Goal: Task Accomplishment & Management: Manage account settings

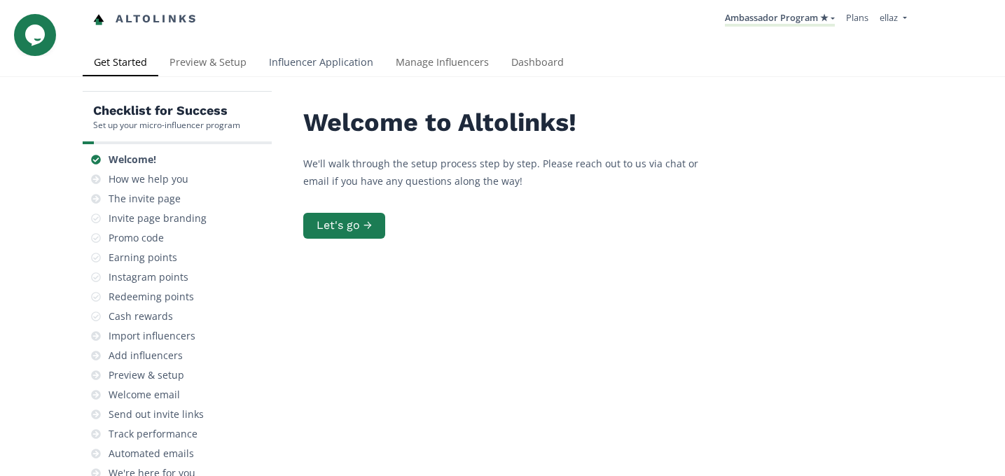
click at [293, 71] on link "Influencer Application" at bounding box center [321, 64] width 127 height 28
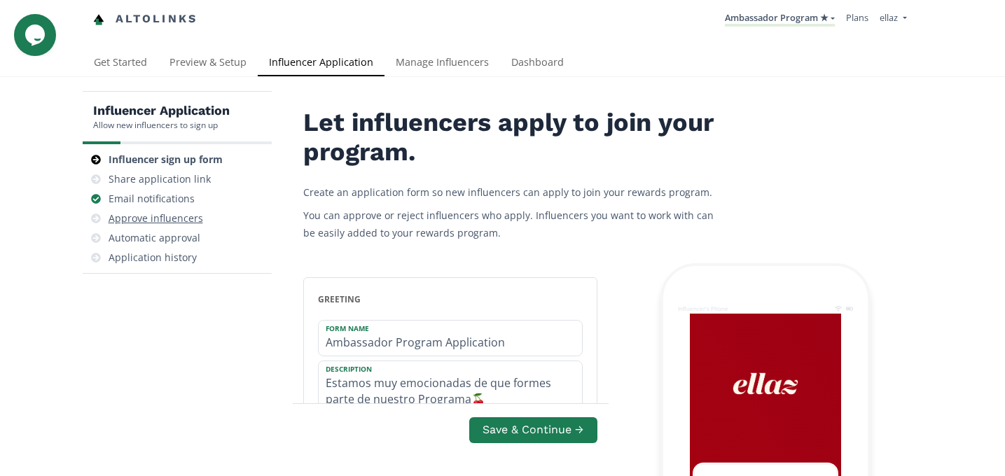
click at [177, 221] on div "Approve influencers" at bounding box center [156, 219] width 95 height 14
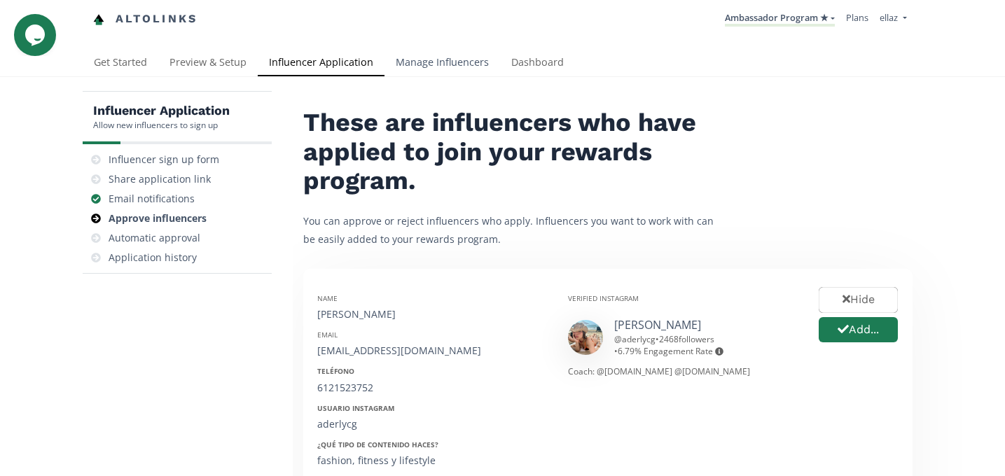
click at [468, 69] on link "Manage Influencers" at bounding box center [443, 64] width 116 height 28
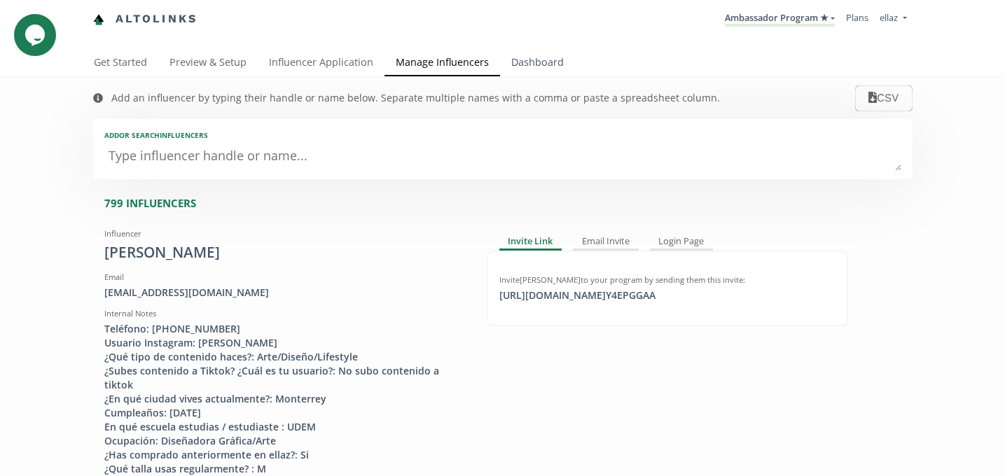
click at [523, 62] on link "Dashboard" at bounding box center [537, 64] width 75 height 28
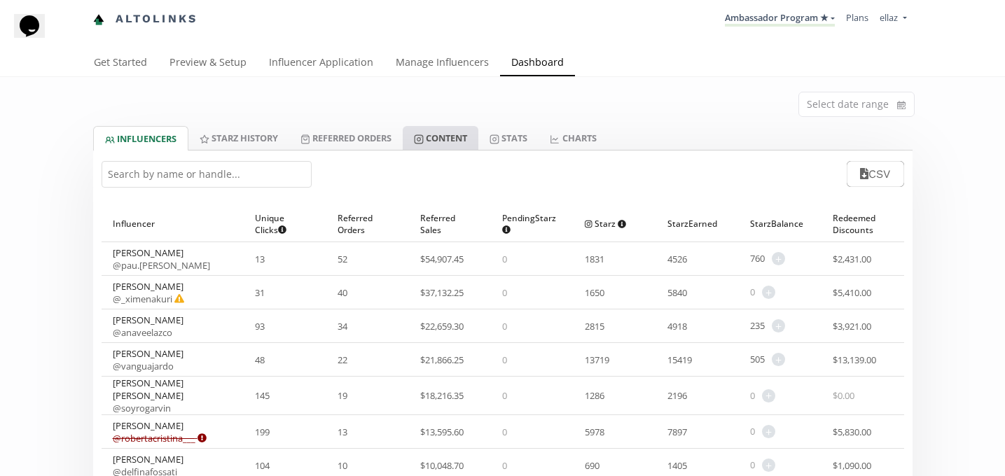
click at [435, 127] on link "Content" at bounding box center [441, 138] width 76 height 24
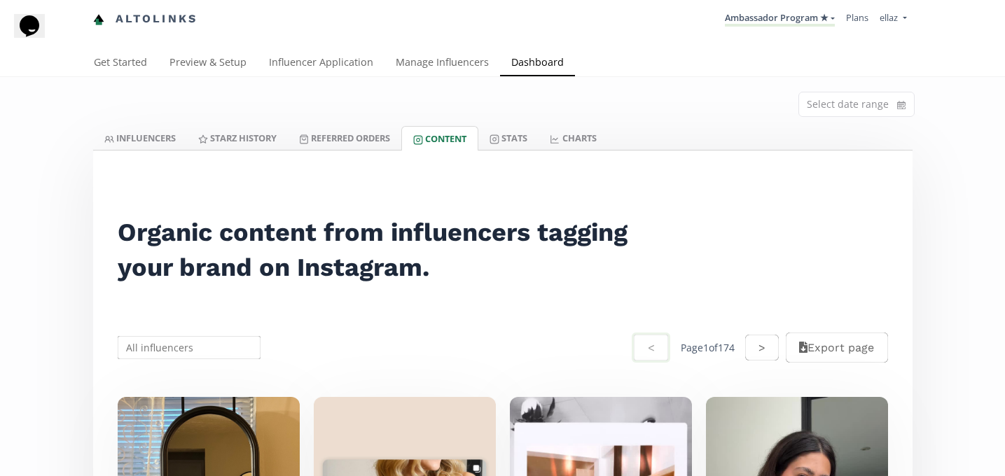
click at [760, 10] on li "Ambassador Program ★ KINEDU MACRO INFLUENCERS (prog ventas) Ambassador Program …" at bounding box center [780, 19] width 121 height 27
click at [756, 25] on link "Ambassador Program ★" at bounding box center [780, 18] width 110 height 15
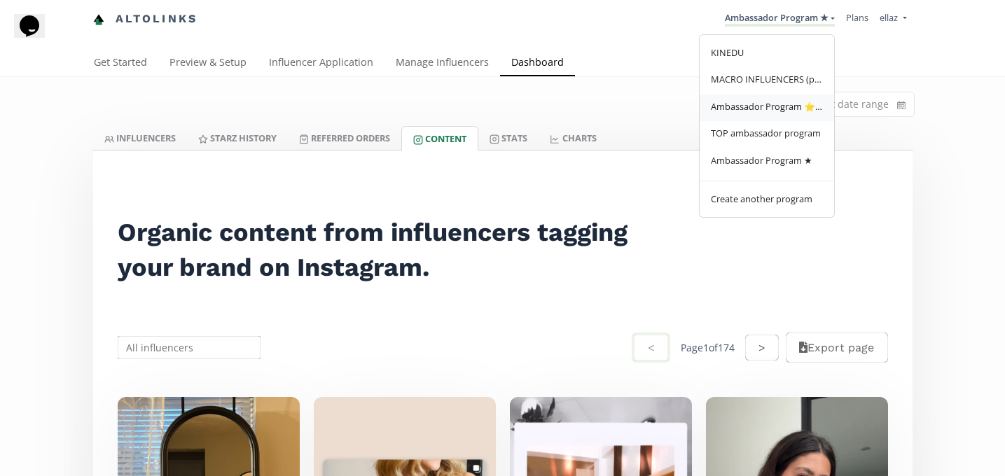
click at [785, 111] on span "Ambassador Program ⭐️⭐️" at bounding box center [767, 106] width 112 height 13
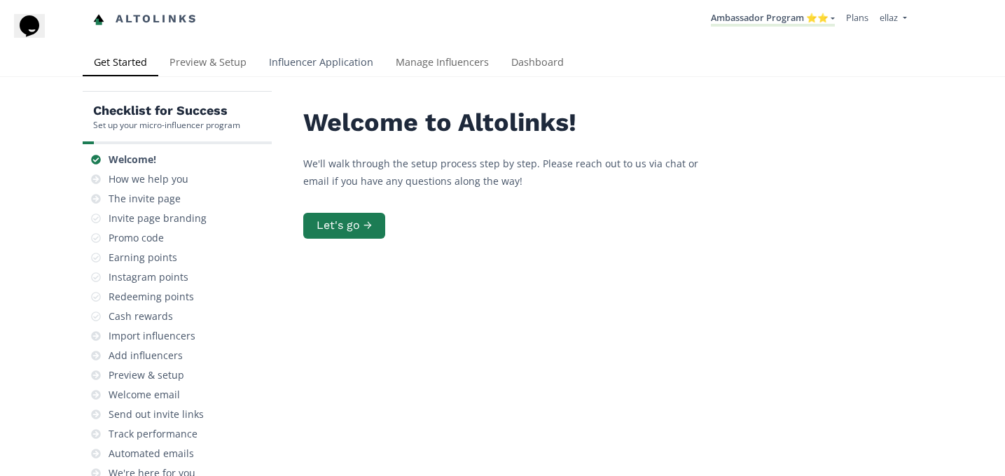
click at [338, 65] on link "Influencer Application" at bounding box center [321, 64] width 127 height 28
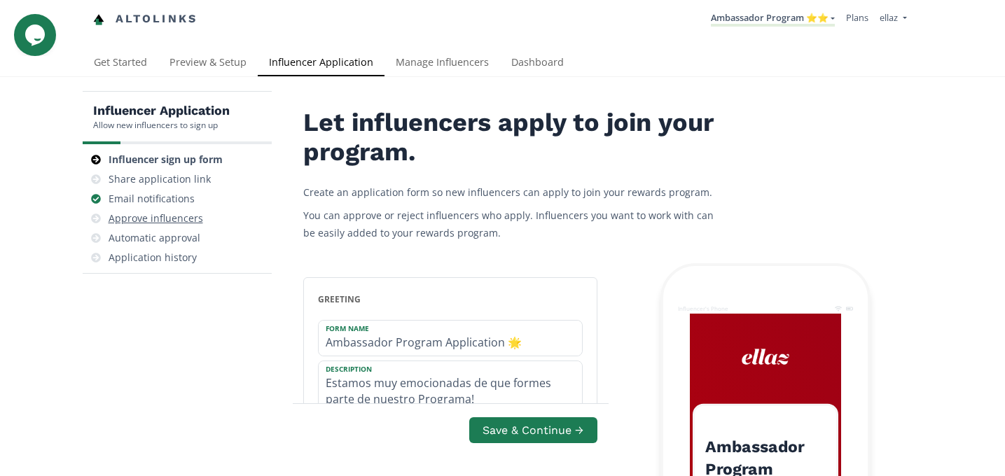
click at [193, 210] on div "Approve influencers" at bounding box center [177, 219] width 178 height 20
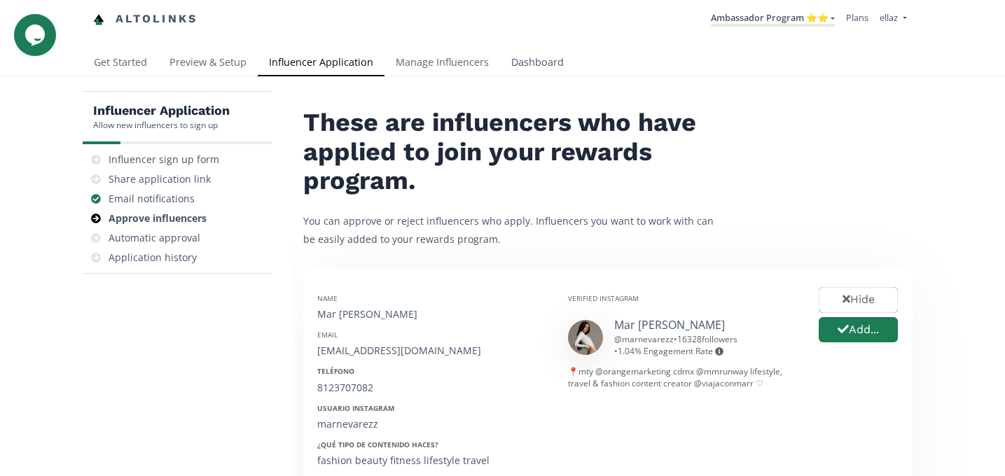
click at [528, 67] on link "Dashboard" at bounding box center [537, 64] width 75 height 28
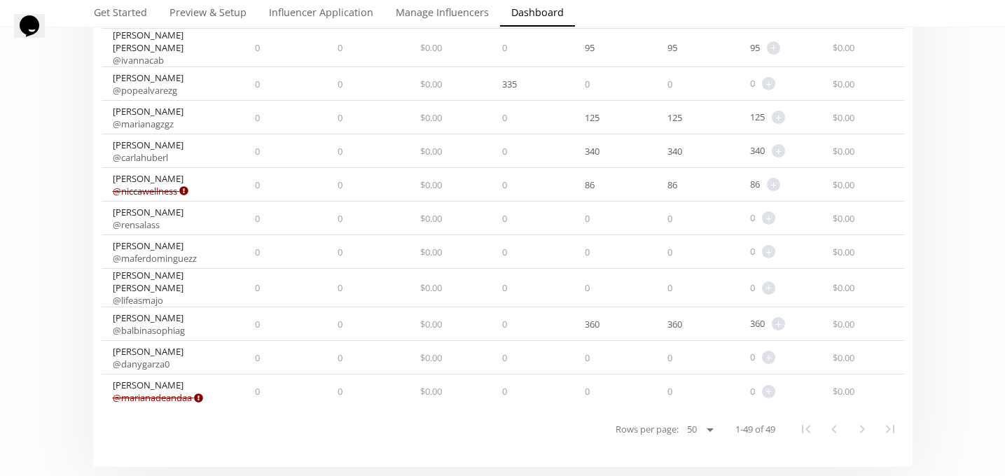
scroll to position [1537, 0]
click at [158, 151] on link "@ carlahuberl" at bounding box center [140, 157] width 55 height 13
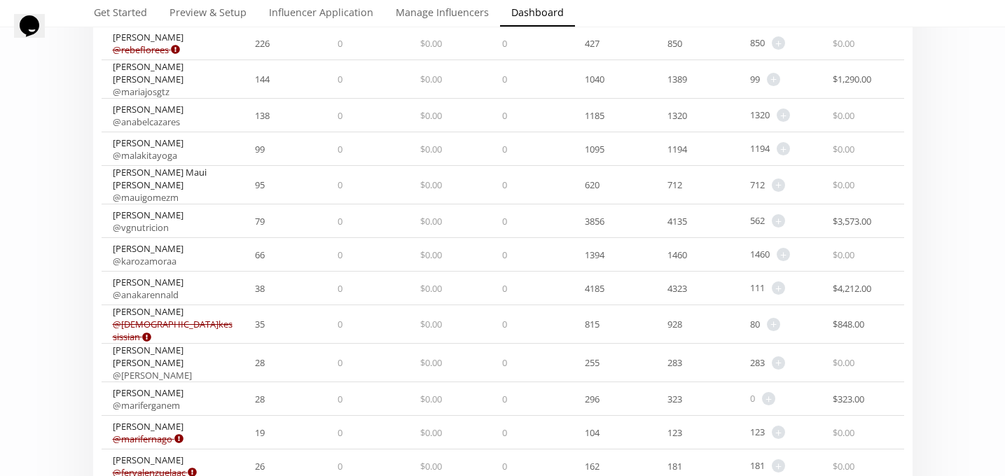
scroll to position [0, 0]
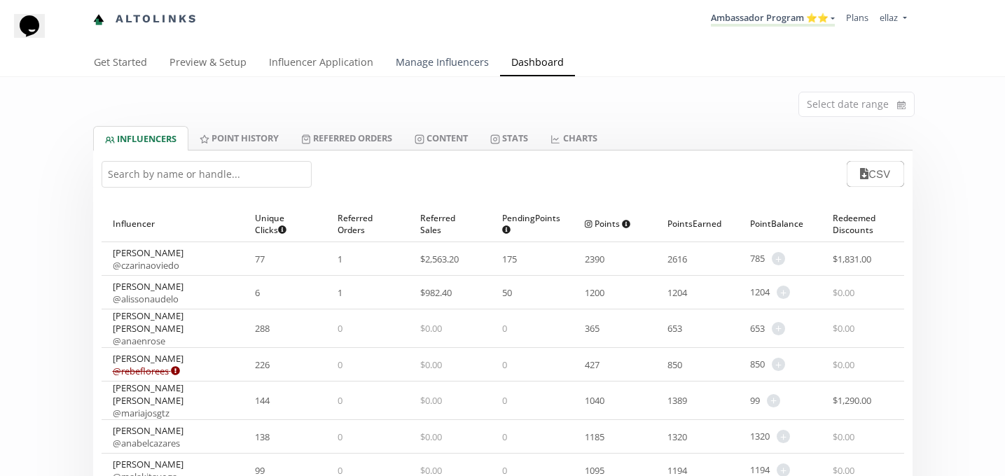
click at [415, 70] on link "Manage Influencers" at bounding box center [443, 64] width 116 height 28
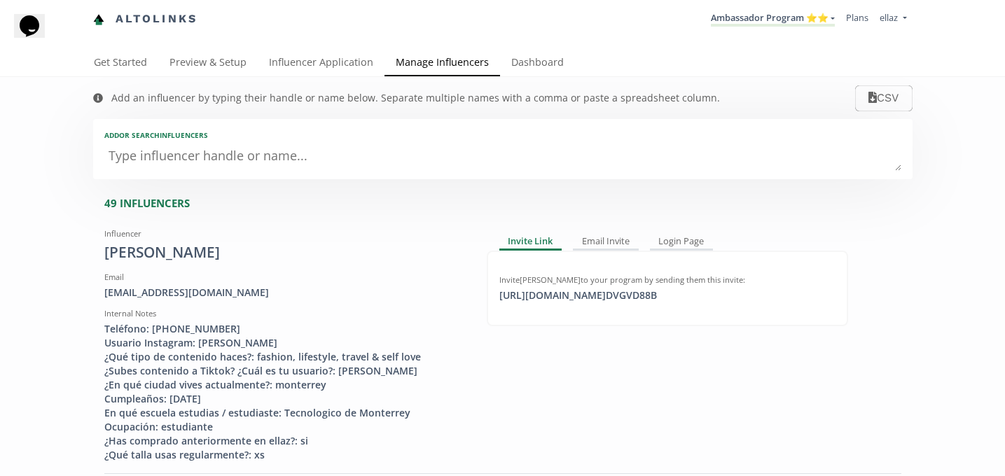
click at [290, 169] on textarea at bounding box center [502, 157] width 797 height 28
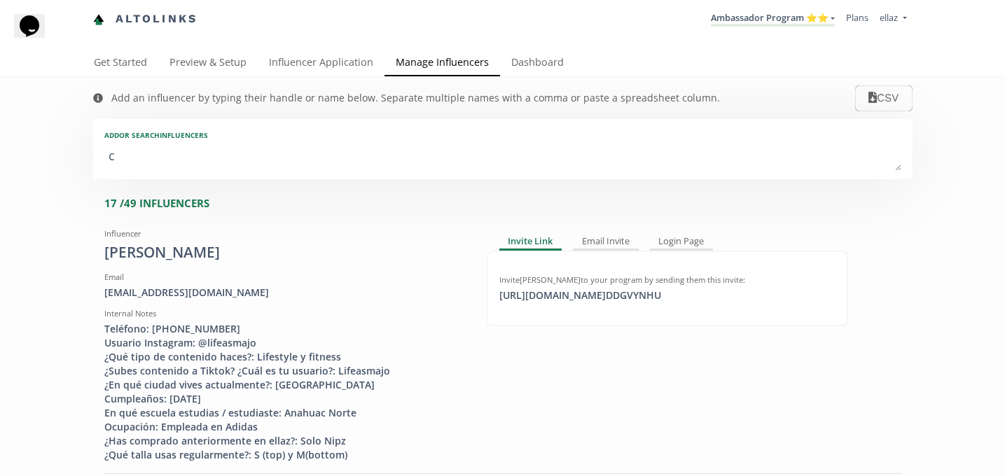
type textarea "ca"
type input "ca"
type input "CA"
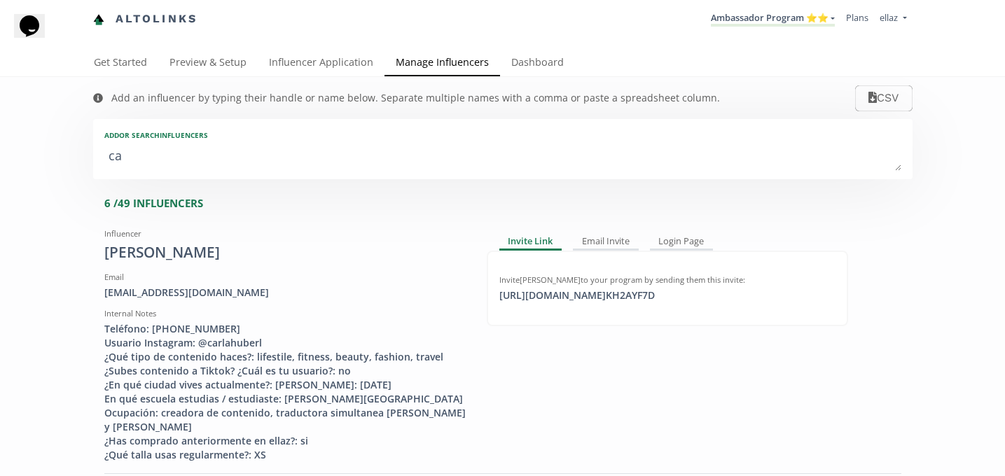
type textarea "car"
type input "car"
type input "CAR"
type textarea "carl"
type input "carl"
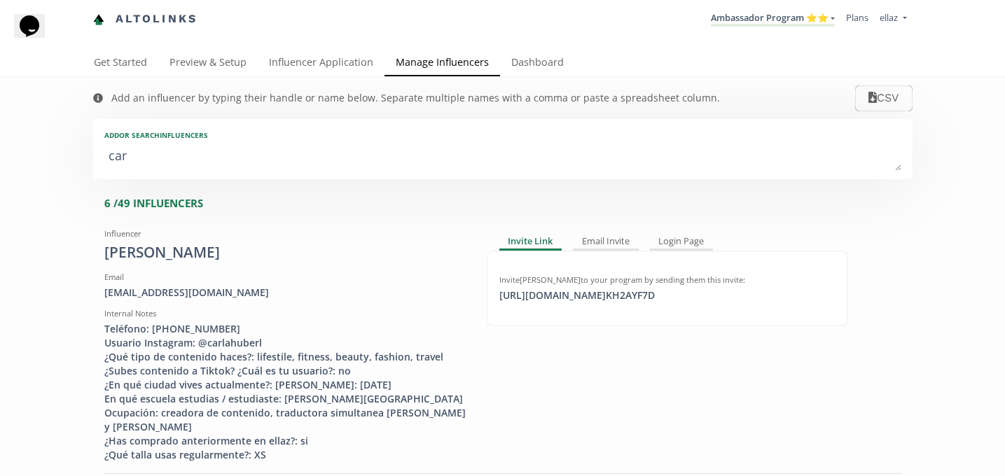
type input "CARL"
type textarea "carla"
type input "carla"
type input "CARLA"
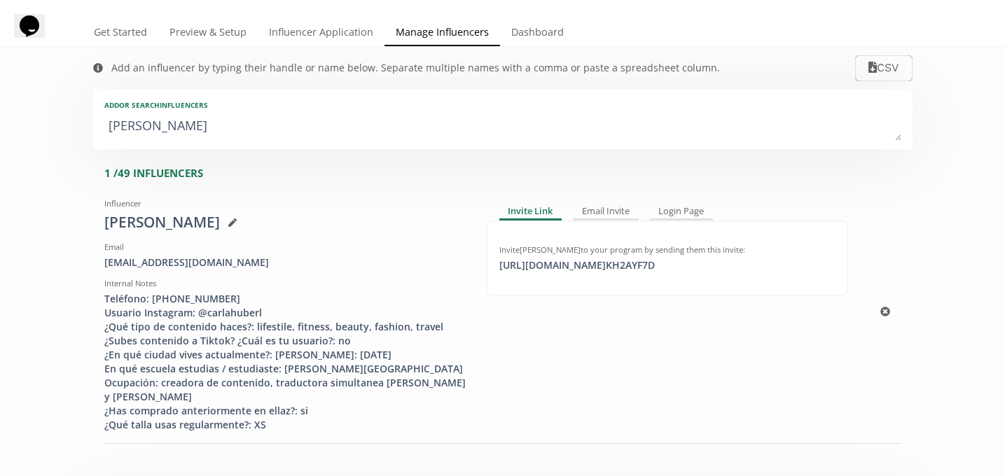
scroll to position [31, 0]
type textarea "carla"
click at [542, 41] on link "Dashboard" at bounding box center [537, 33] width 75 height 28
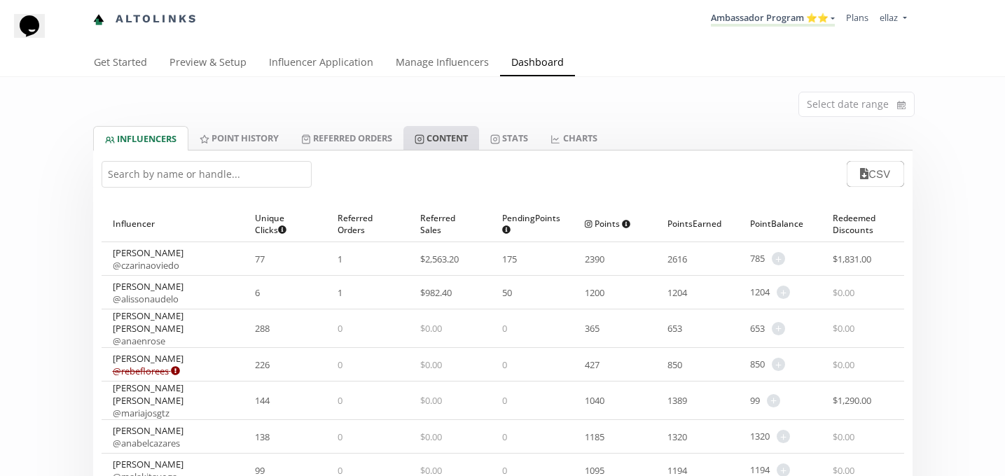
click at [443, 141] on link "Content" at bounding box center [442, 138] width 76 height 24
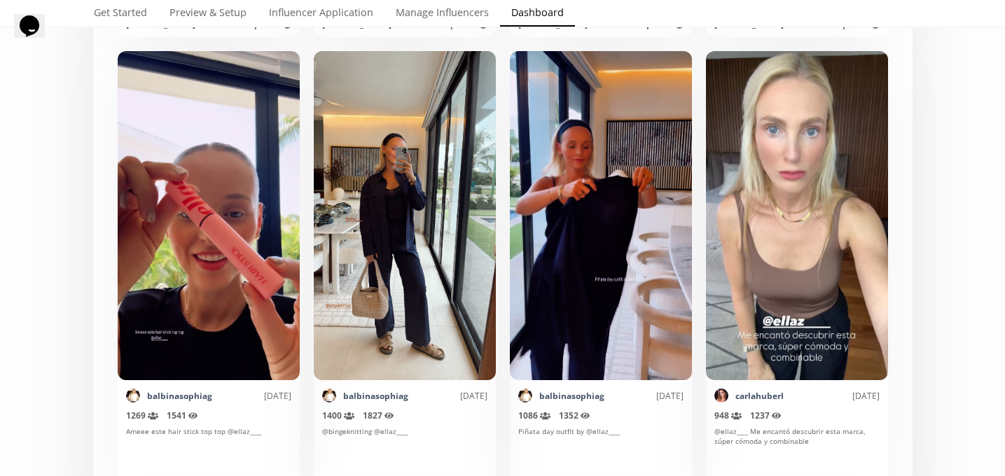
scroll to position [822, 0]
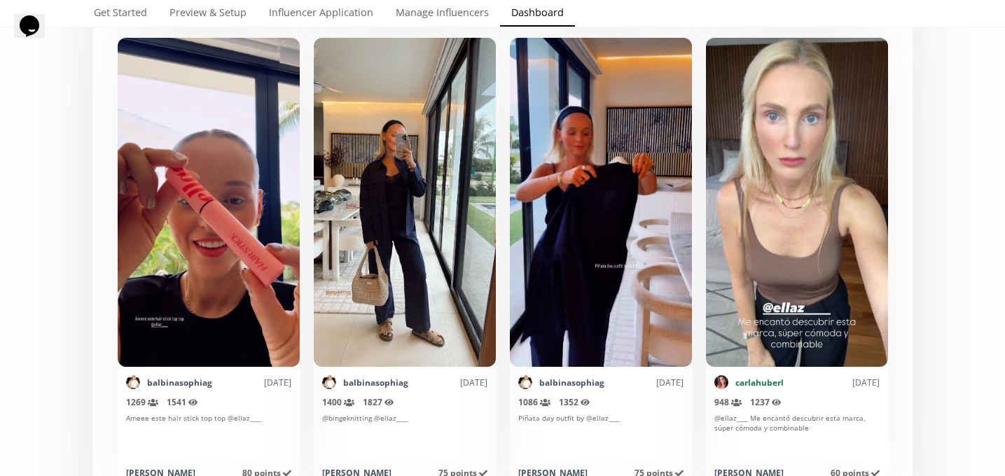
click at [751, 385] on link "carlahuberl" at bounding box center [760, 383] width 48 height 12
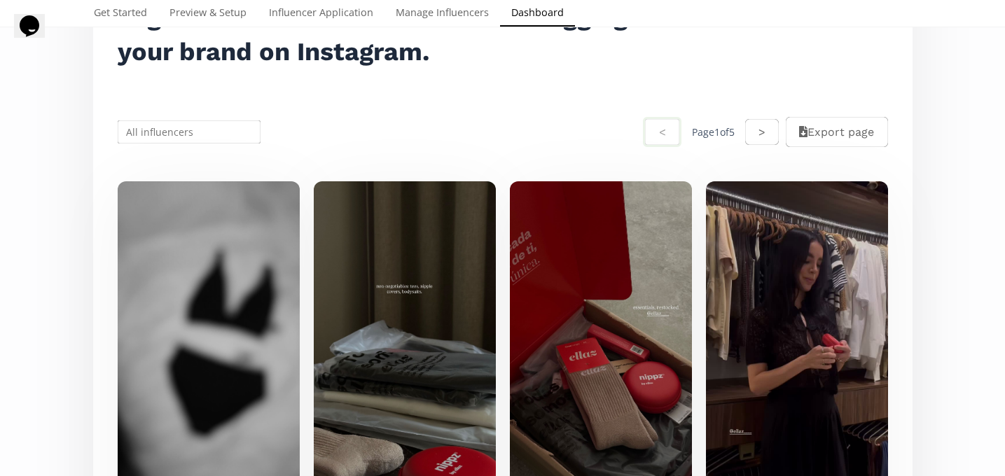
scroll to position [0, 0]
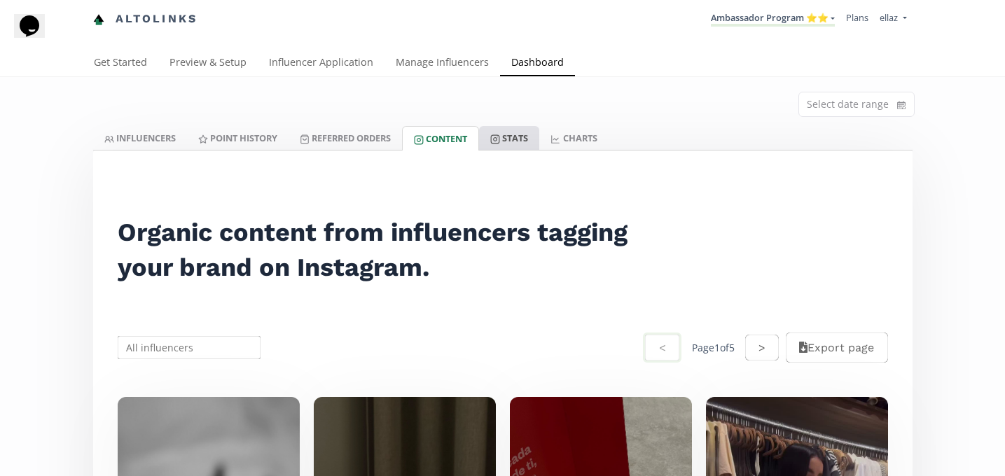
click at [500, 132] on link "Stats" at bounding box center [509, 138] width 60 height 24
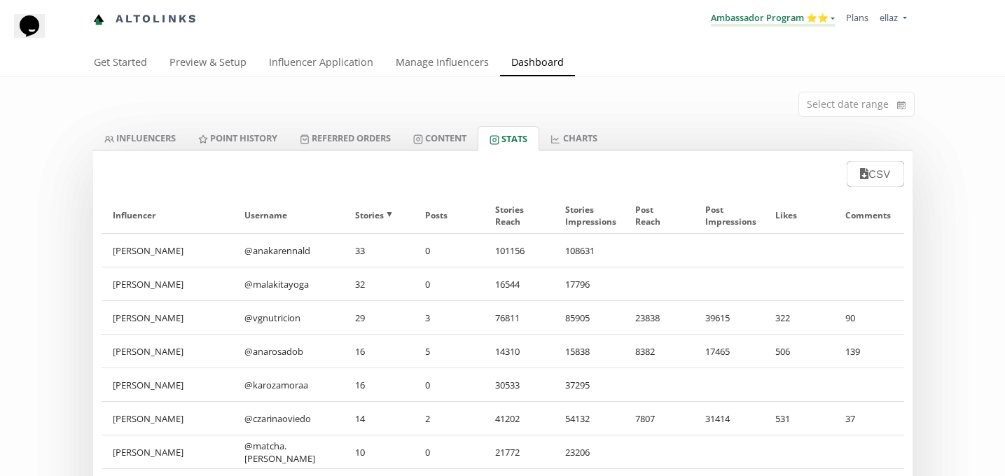
click at [799, 22] on link "Ambassador Program ⭐️⭐️" at bounding box center [773, 18] width 124 height 15
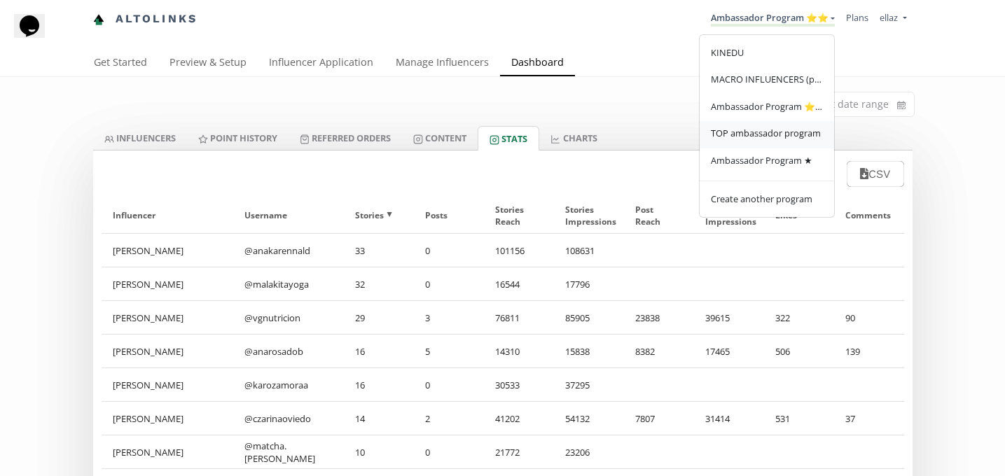
click at [754, 146] on link "TOP ambassador program" at bounding box center [767, 134] width 135 height 27
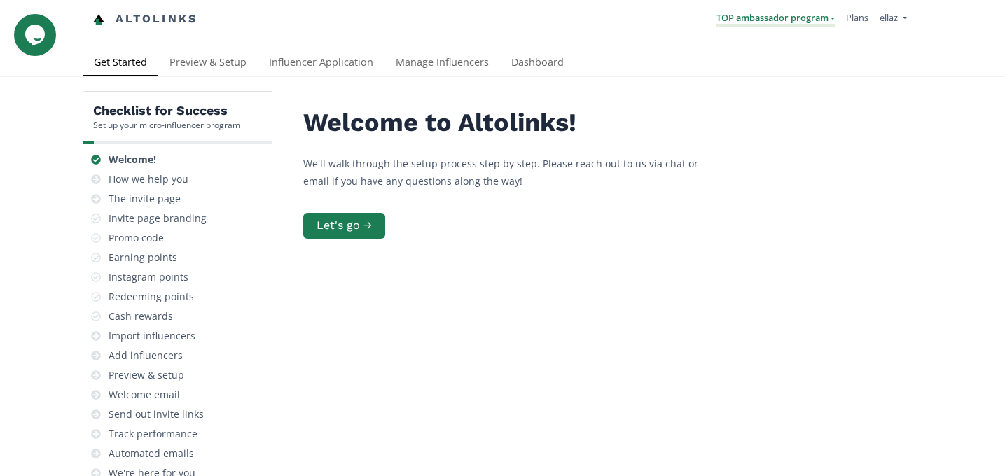
click at [769, 25] on link "TOP ambassador program" at bounding box center [776, 18] width 118 height 15
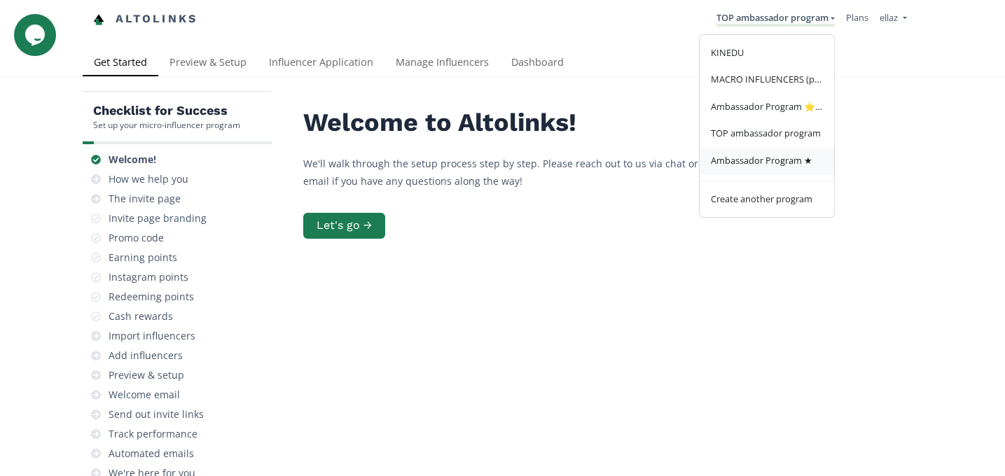
click at [778, 166] on span "Ambassador Program ★" at bounding box center [762, 160] width 102 height 13
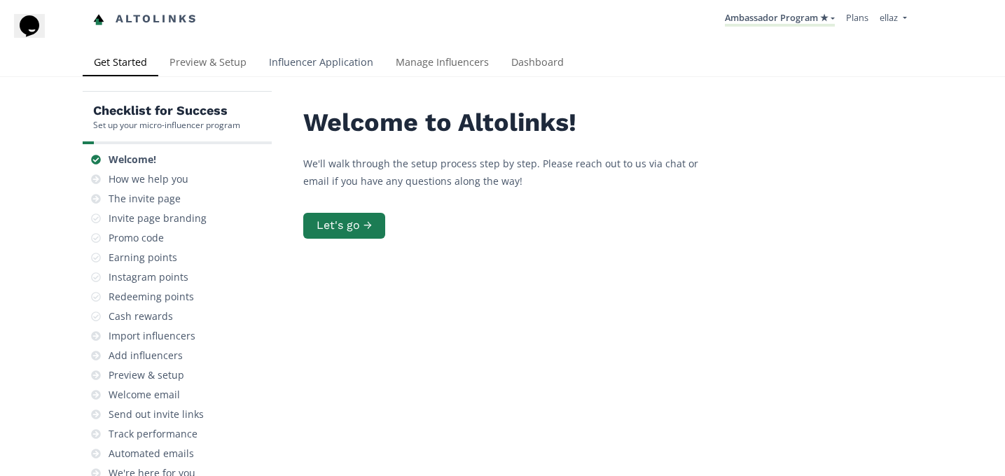
click at [307, 69] on link "Influencer Application" at bounding box center [321, 64] width 127 height 28
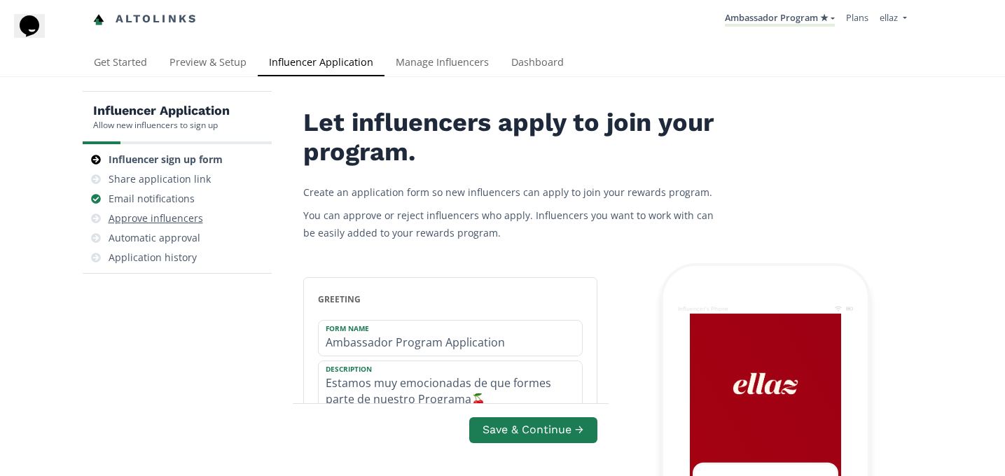
click at [167, 214] on div "Approve influencers" at bounding box center [156, 219] width 95 height 14
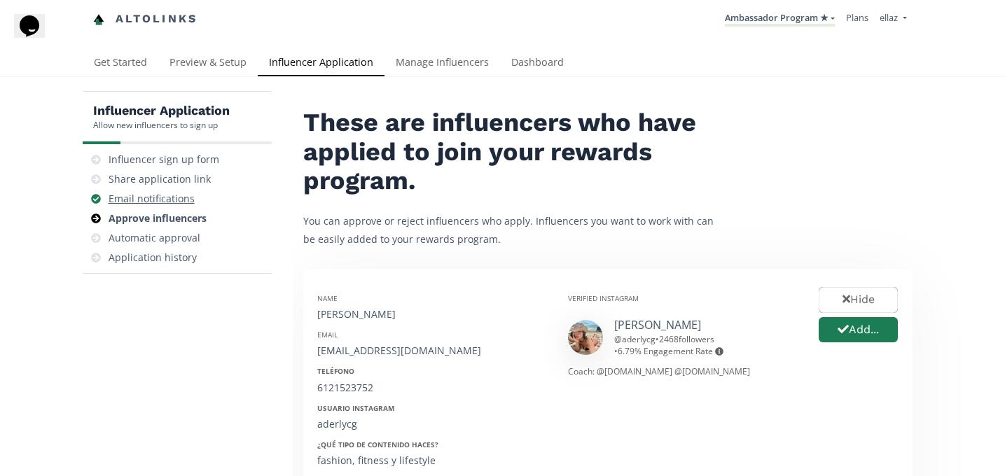
click at [160, 194] on div "Email notifications" at bounding box center [152, 199] width 86 height 14
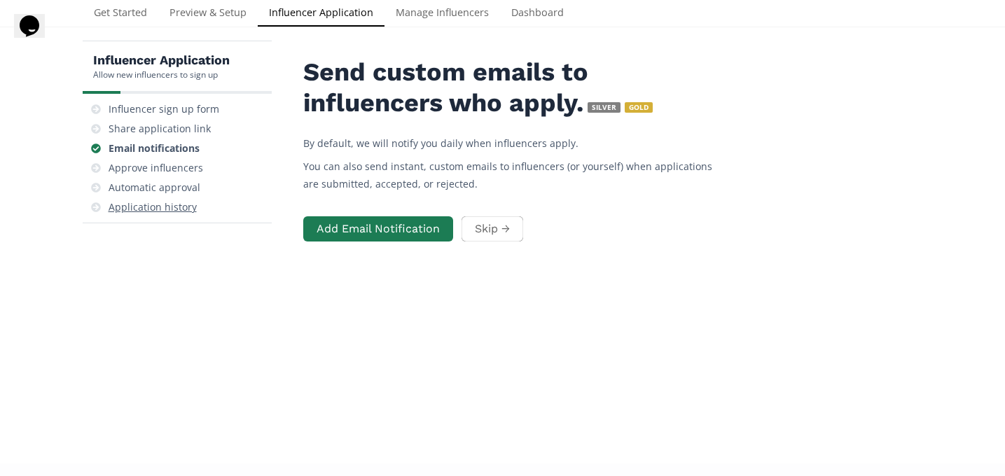
scroll to position [56, 0]
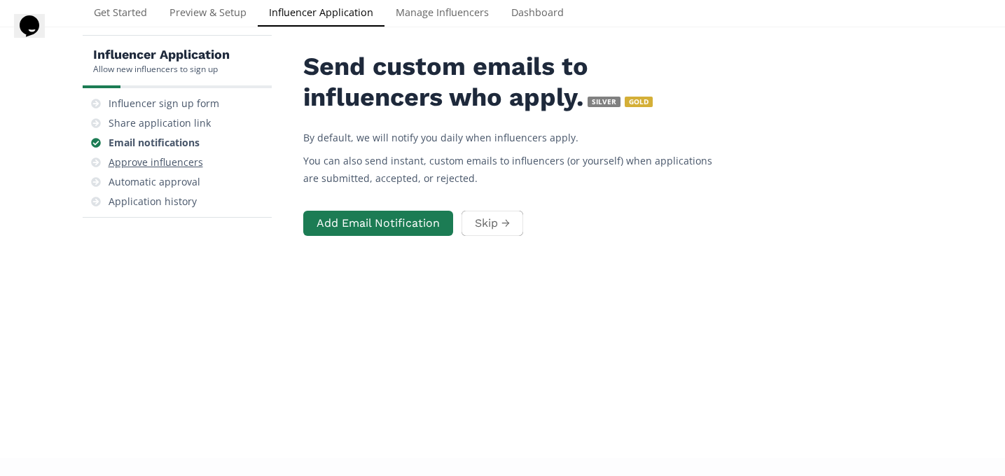
click at [180, 161] on div "Approve influencers" at bounding box center [156, 163] width 95 height 14
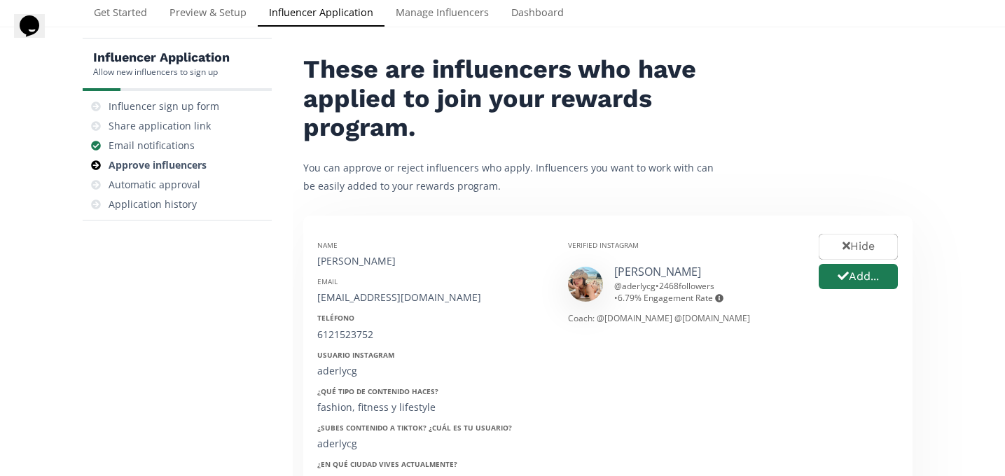
scroll to position [64, 0]
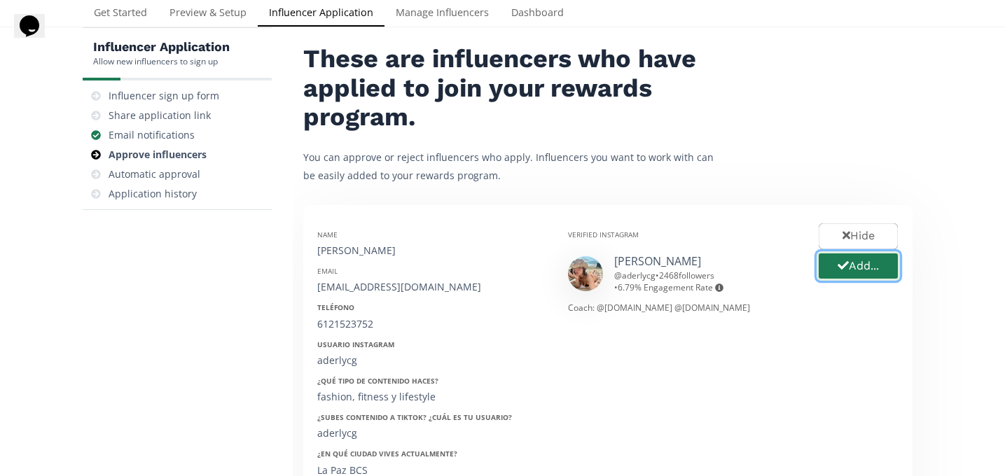
click at [858, 276] on button "Add..." at bounding box center [858, 267] width 83 height 30
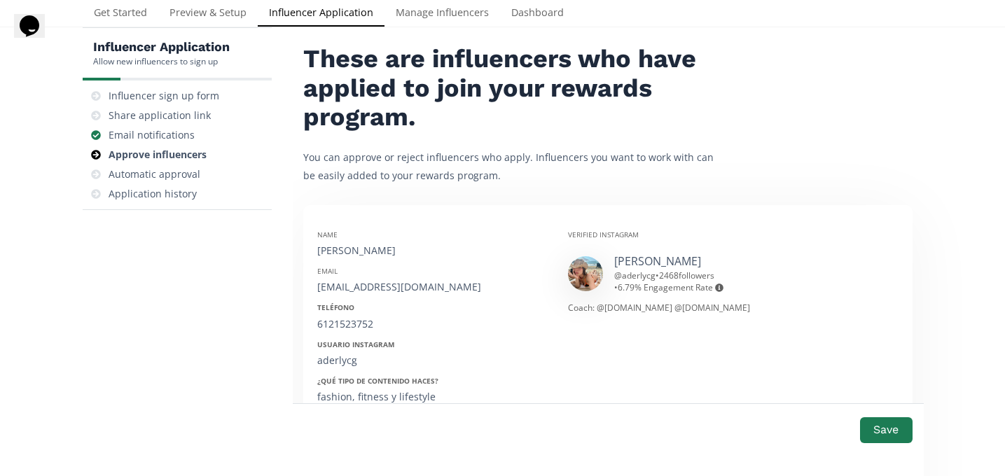
click at [350, 254] on div "[PERSON_NAME]" at bounding box center [432, 251] width 230 height 14
click at [350, 254] on div "Aderly Castro" at bounding box center [432, 251] width 230 height 14
copy div "Aderly Castro"
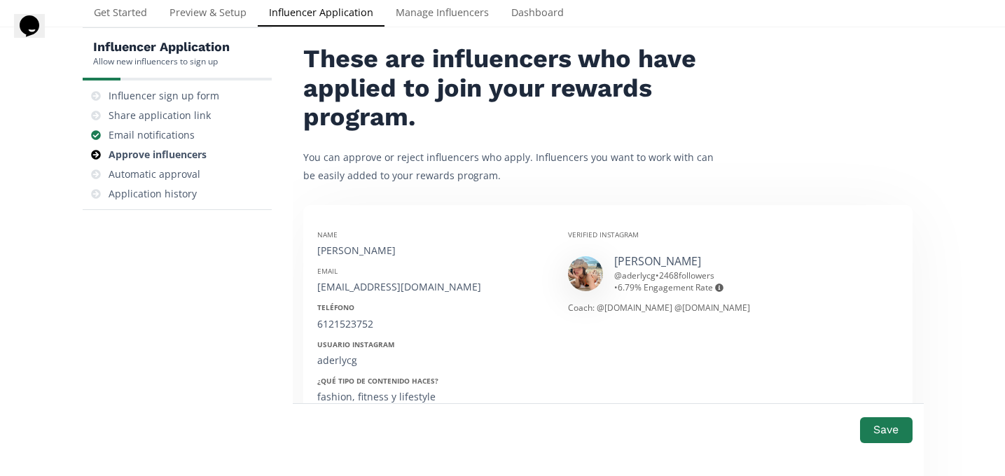
click at [353, 279] on div "Email aderlycg@gmail.com" at bounding box center [432, 280] width 230 height 28
click at [353, 284] on div "aderlycg@gmail.com" at bounding box center [432, 287] width 230 height 14
copy div "aderlycg@gmail.com"
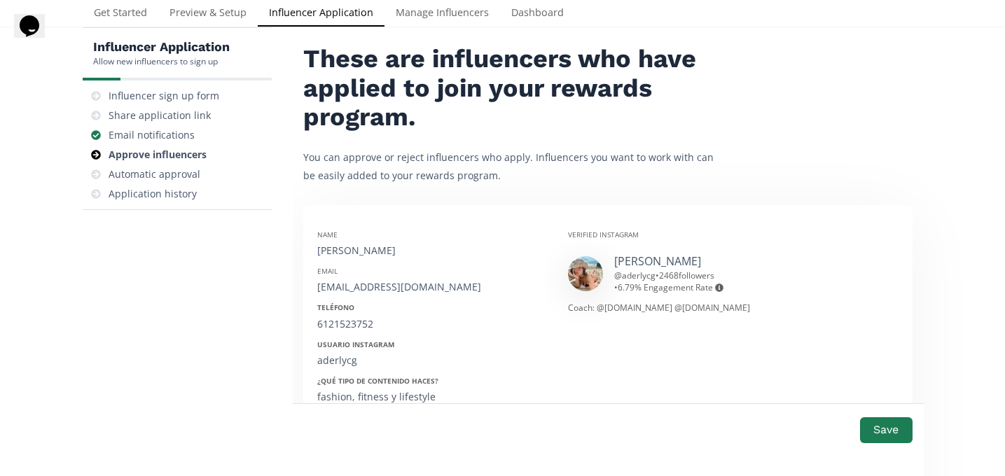
click at [343, 324] on div "6121523752" at bounding box center [432, 324] width 230 height 14
copy div "6121523752"
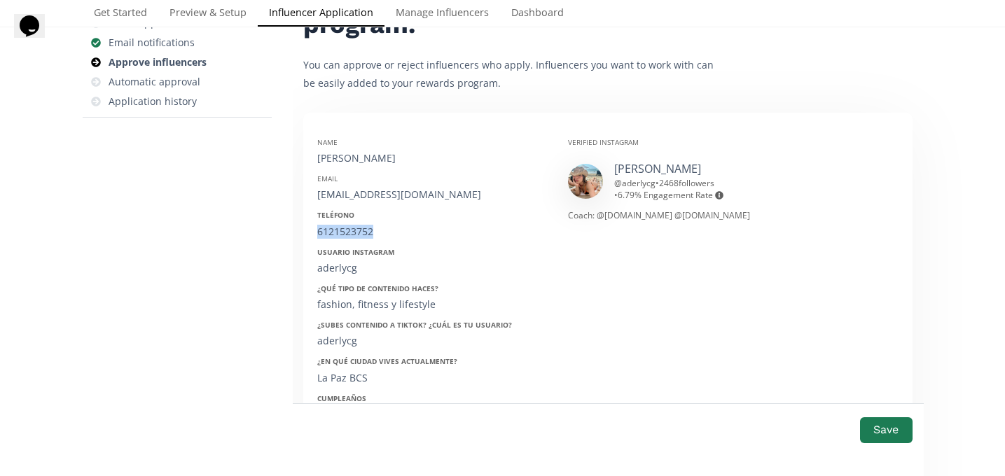
scroll to position [165, 0]
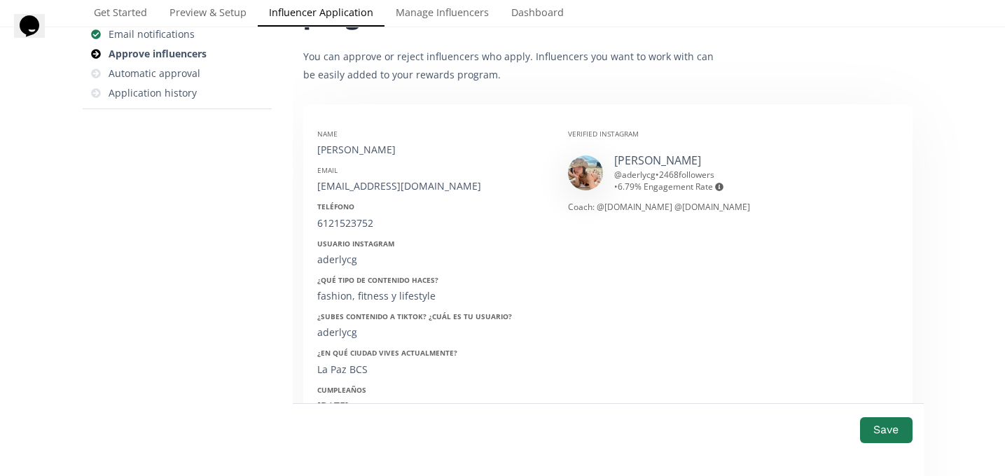
click at [334, 261] on div "aderlycg" at bounding box center [432, 260] width 230 height 14
copy div "aderlycg"
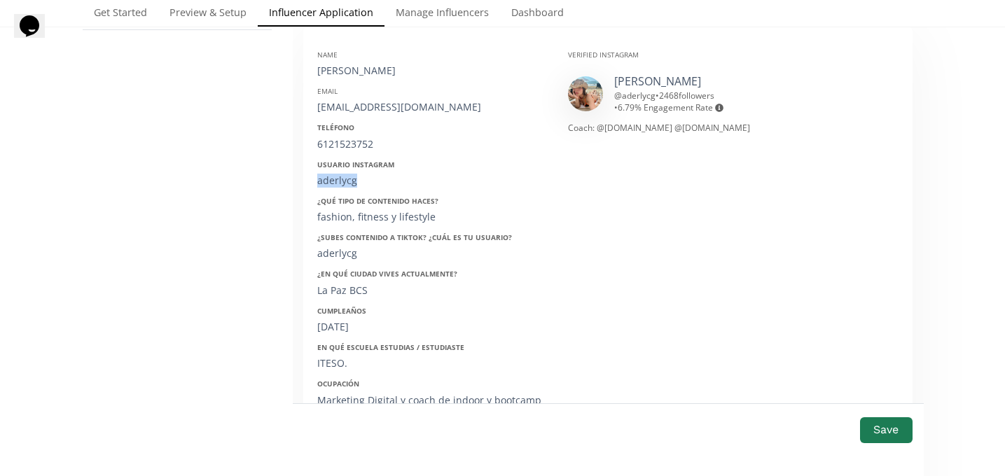
scroll to position [249, 0]
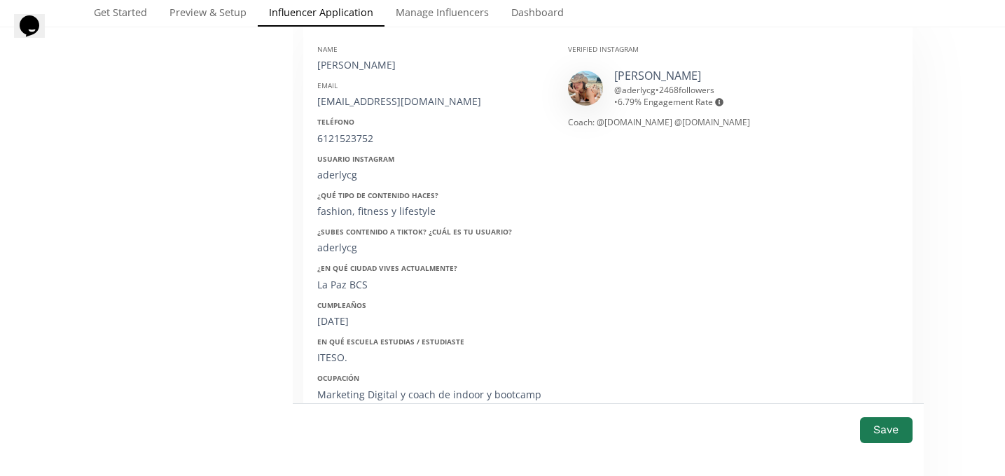
click at [341, 328] on div "15/09/1996" at bounding box center [432, 322] width 230 height 14
copy div "15/09/1996"
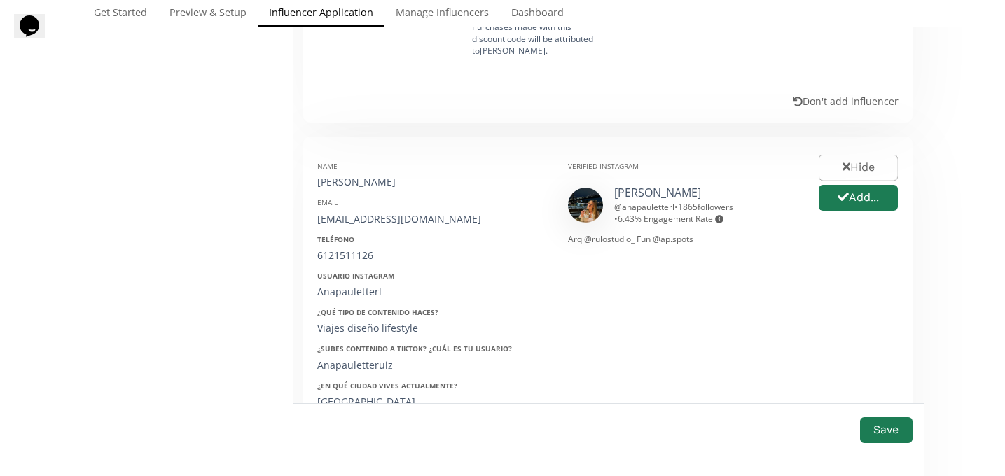
scroll to position [919, 0]
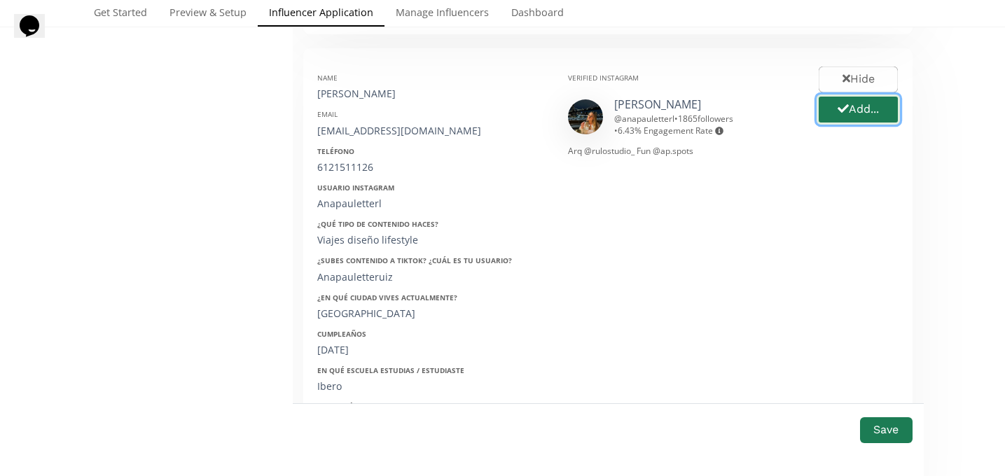
click at [832, 109] on button "Add..." at bounding box center [858, 110] width 83 height 30
click at [369, 96] on div "Ana Paulette Ruiz" at bounding box center [432, 94] width 230 height 14
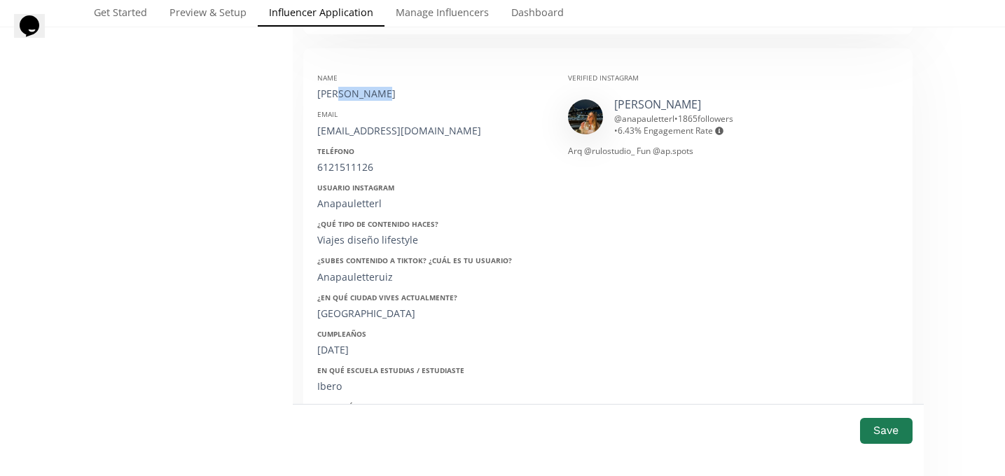
click at [369, 96] on div "Ana Paulette Ruiz" at bounding box center [432, 94] width 230 height 14
copy div "Ana Paulette Ruiz"
click at [354, 136] on div "anapaulette09@gmail.com" at bounding box center [432, 131] width 230 height 14
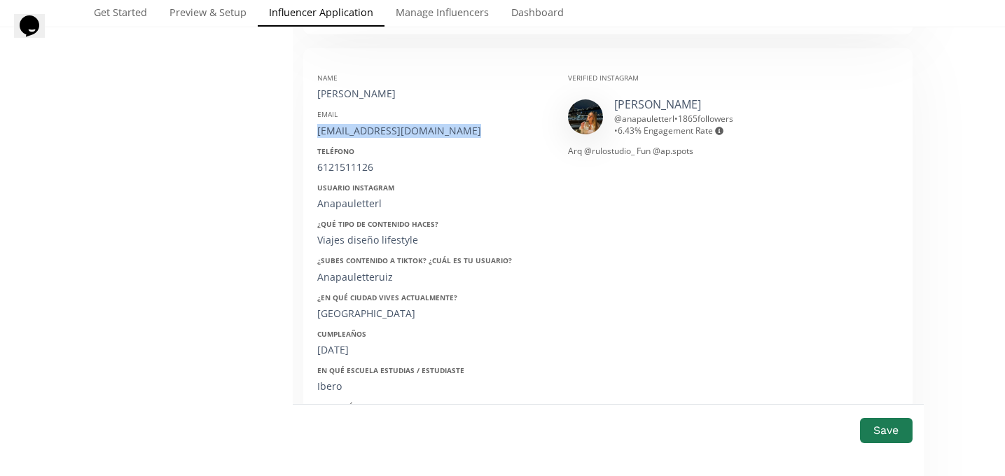
click at [354, 136] on div "anapaulette09@gmail.com" at bounding box center [432, 131] width 230 height 14
copy div "anapaulette09@gmail.com"
click at [338, 170] on div "6121511126" at bounding box center [432, 167] width 230 height 14
copy div "6121511126"
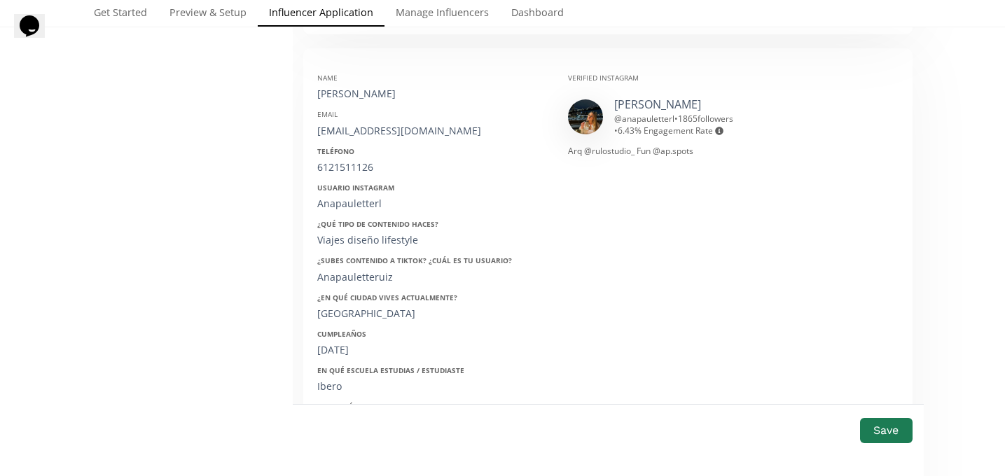
click at [346, 205] on div "Anapauletterl" at bounding box center [432, 204] width 230 height 14
copy div "Anapauletterl"
click at [341, 355] on div "27/09/2001" at bounding box center [432, 350] width 230 height 14
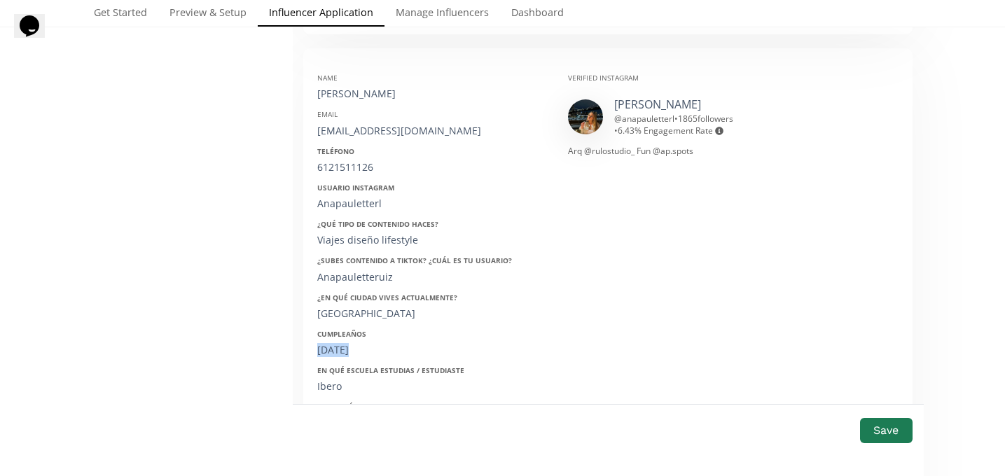
click at [341, 355] on div "27/09/2001" at bounding box center [432, 350] width 230 height 14
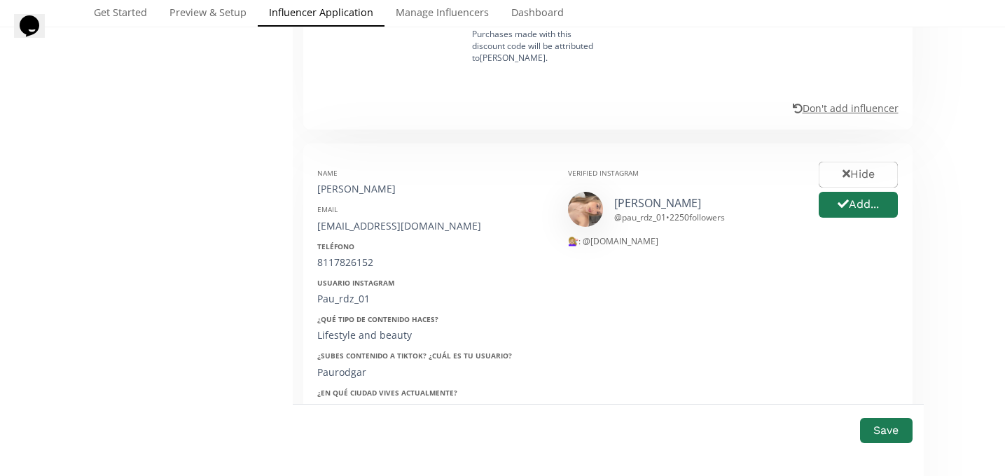
scroll to position [1822, 0]
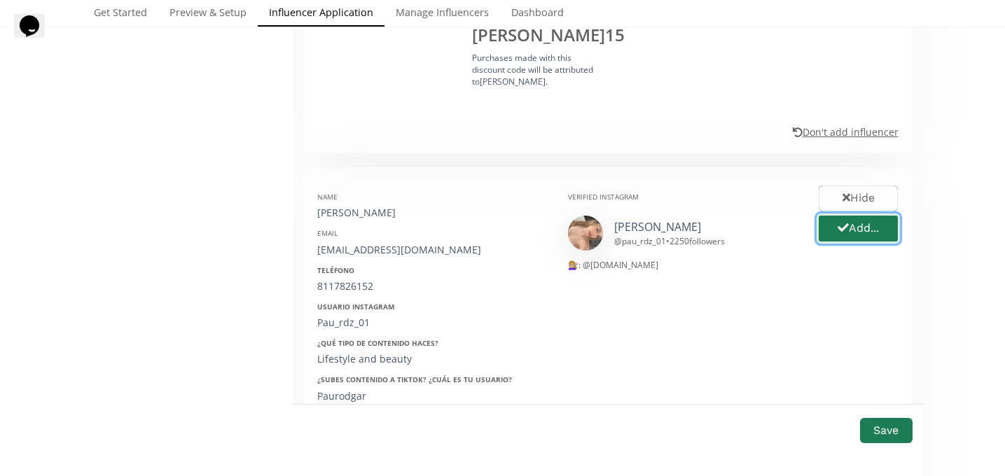
click at [857, 214] on button "Add..." at bounding box center [858, 229] width 83 height 30
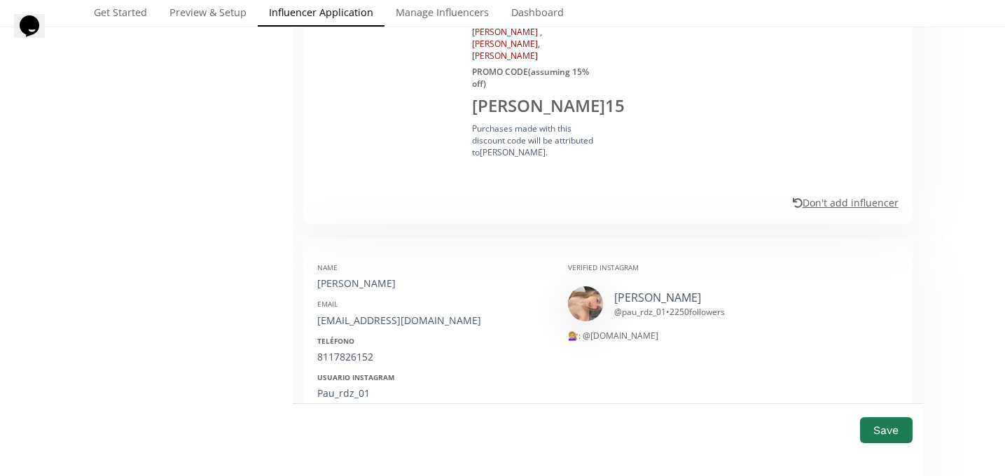
scroll to position [1776, 0]
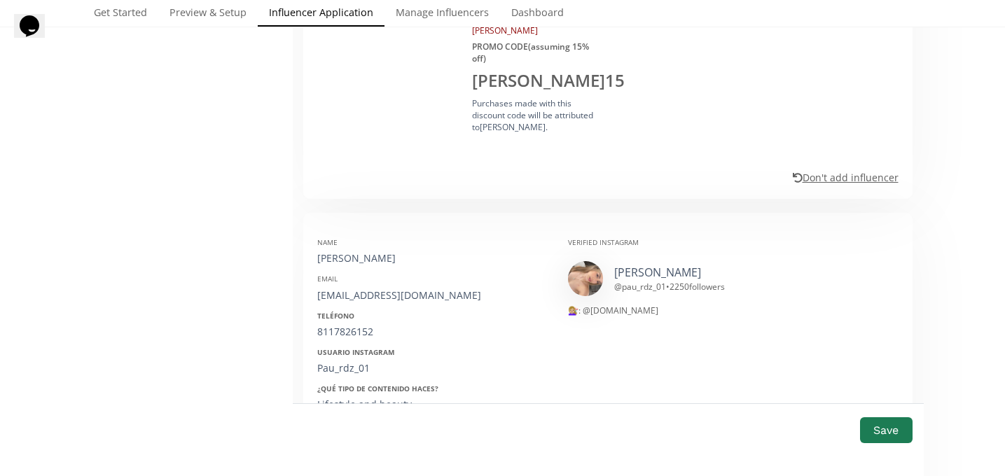
click at [349, 238] on div "Name Paulina Rodriguez" at bounding box center [432, 252] width 230 height 28
click at [341, 289] on div "paurdzg@hotmail.com" at bounding box center [432, 296] width 230 height 14
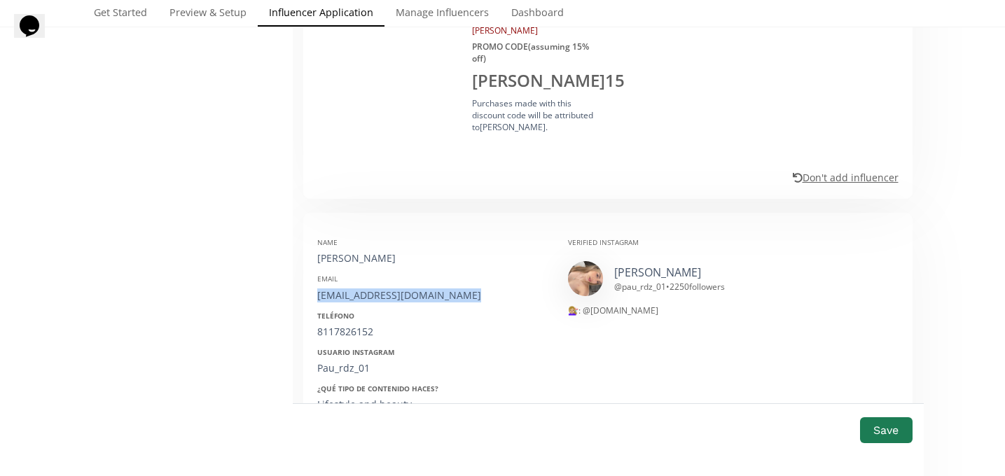
click at [341, 289] on div "paurdzg@hotmail.com" at bounding box center [432, 296] width 230 height 14
click at [343, 325] on div "8117826152" at bounding box center [432, 332] width 230 height 14
click at [336, 362] on div "Pau_rdz_01" at bounding box center [432, 369] width 230 height 14
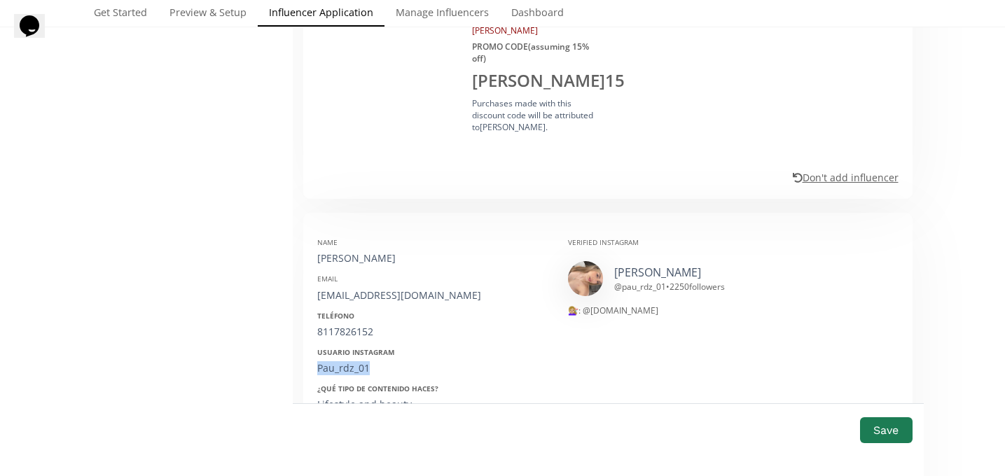
click at [336, 362] on div "Pau_rdz_01" at bounding box center [432, 369] width 230 height 14
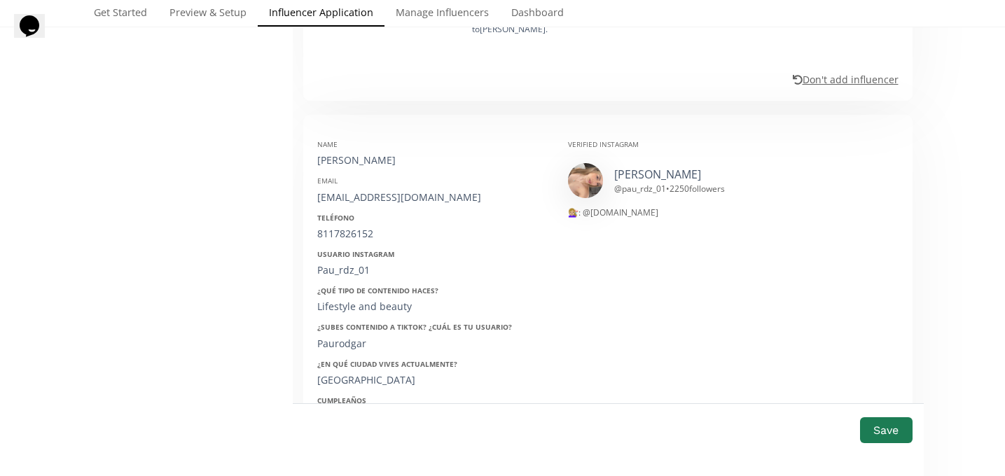
click at [345, 410] on div "04/06/2001" at bounding box center [432, 417] width 230 height 14
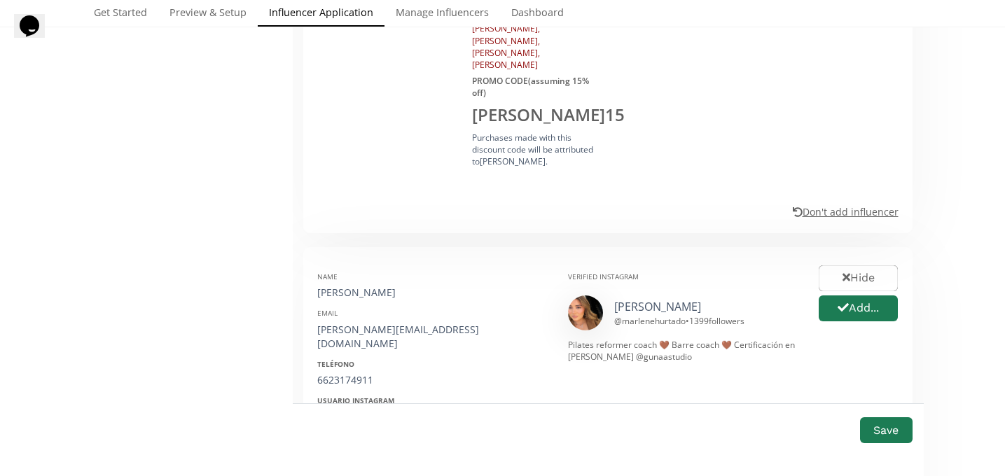
scroll to position [2644, 0]
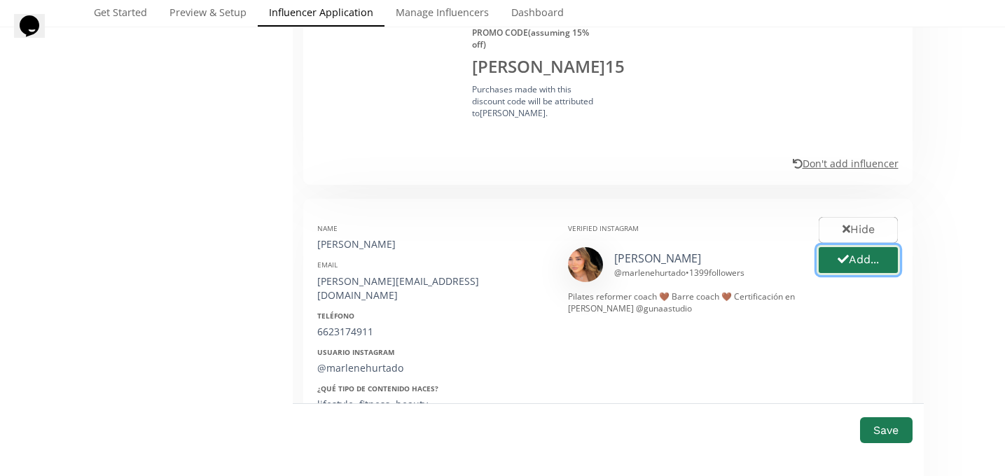
click at [873, 245] on button "Add..." at bounding box center [858, 260] width 83 height 30
click at [343, 238] on div "Marlene" at bounding box center [432, 245] width 230 height 14
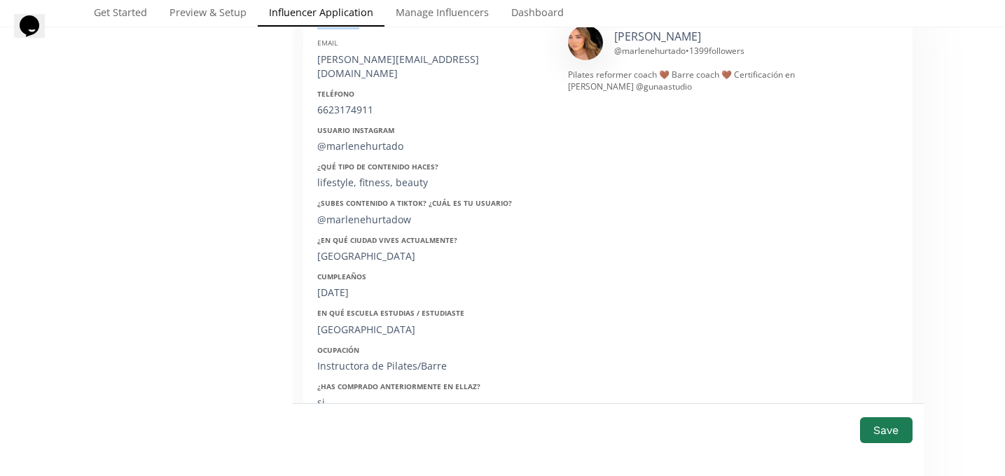
scroll to position [2928, 0]
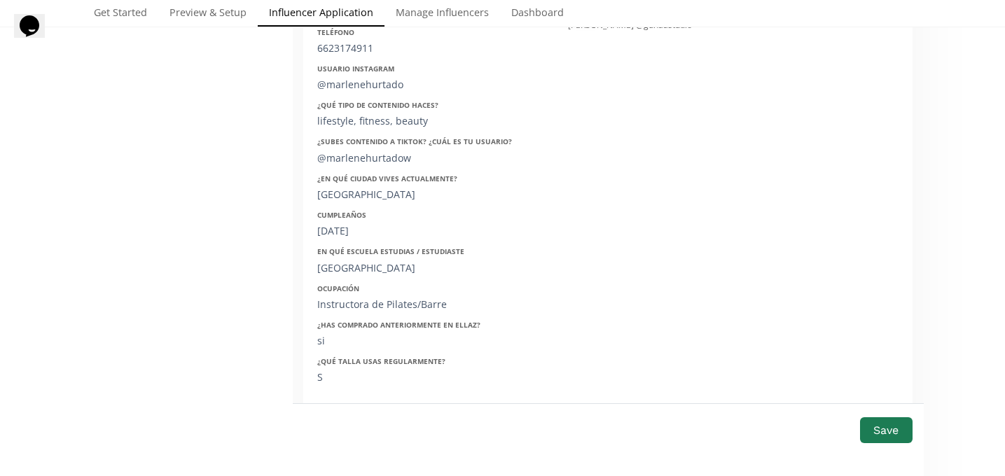
click at [388, 410] on input "Marlene" at bounding box center [382, 428] width 128 height 36
click at [360, 410] on input "Marlene Hurtado" at bounding box center [382, 428] width 128 height 36
type input "Marlene Hurtado"
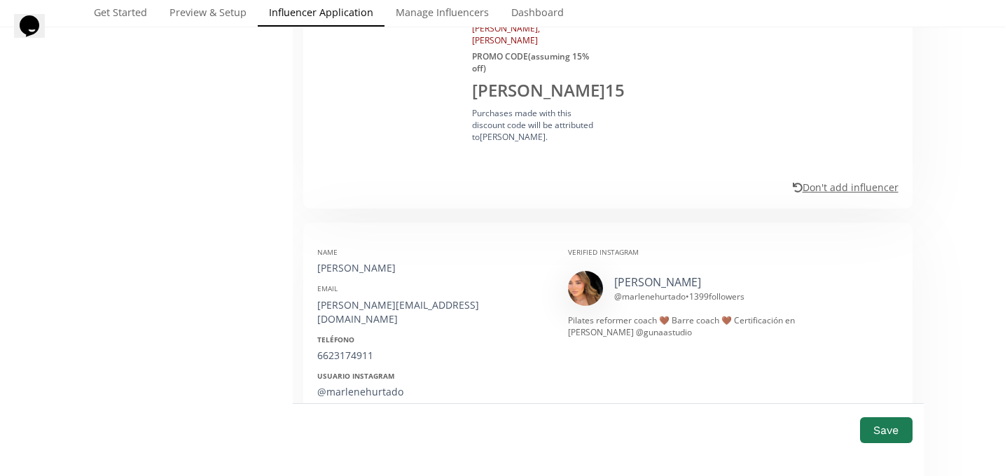
scroll to position [2616, 0]
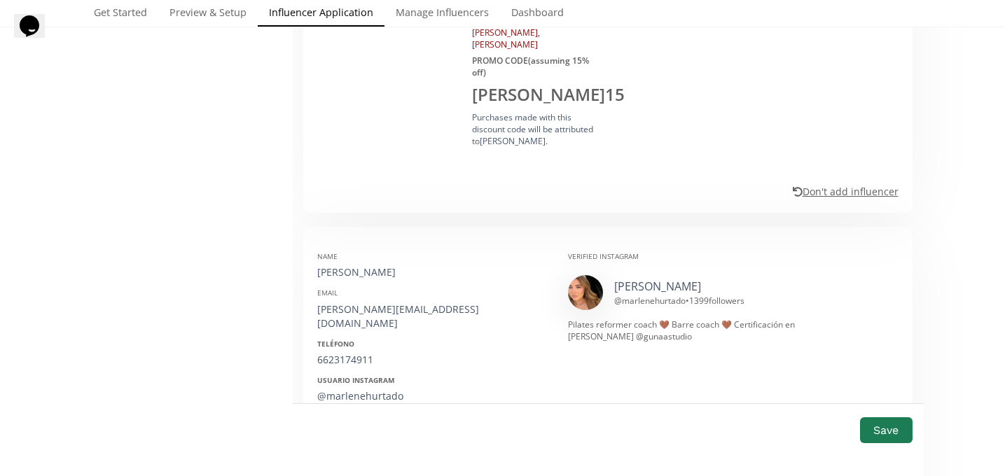
click at [364, 303] on div "marlene_hw@outlook.com" at bounding box center [432, 317] width 230 height 28
click at [347, 353] on div "6623174911" at bounding box center [432, 360] width 230 height 14
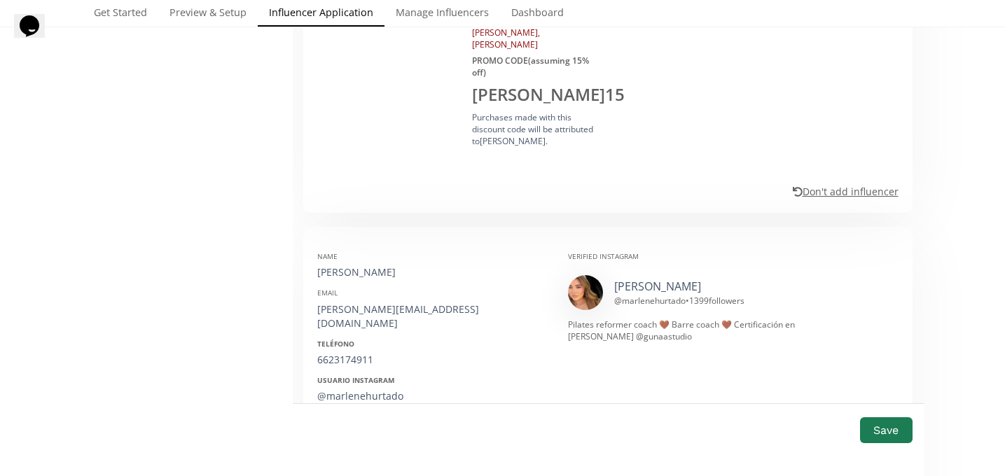
click at [347, 390] on div "@marlenehurtado" at bounding box center [432, 397] width 230 height 14
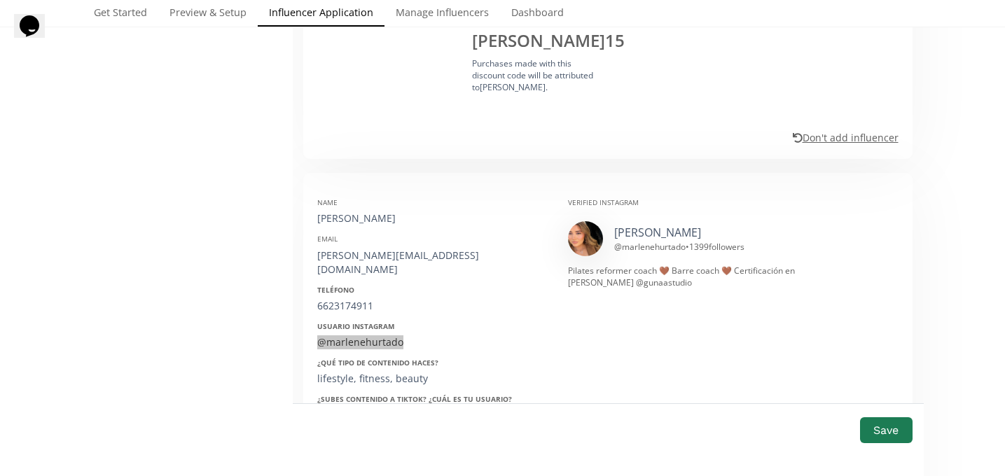
scroll to position [2671, 0]
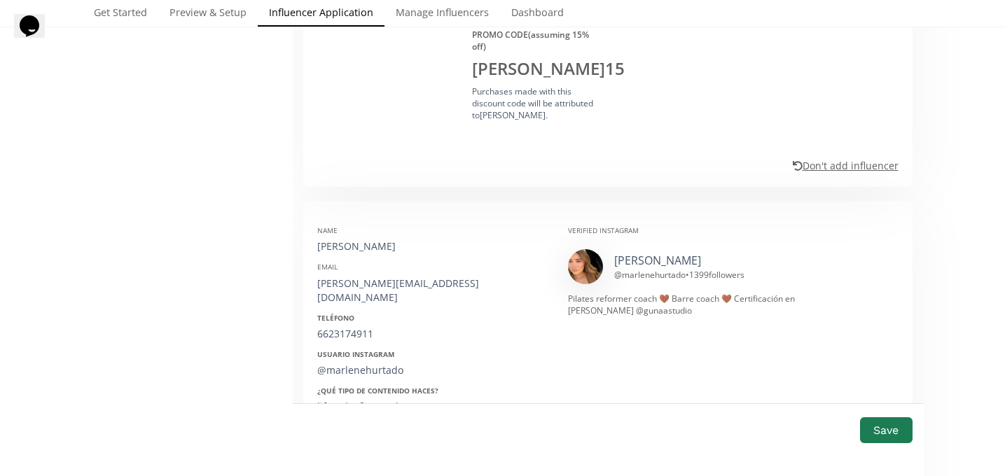
scroll to position [2599, 0]
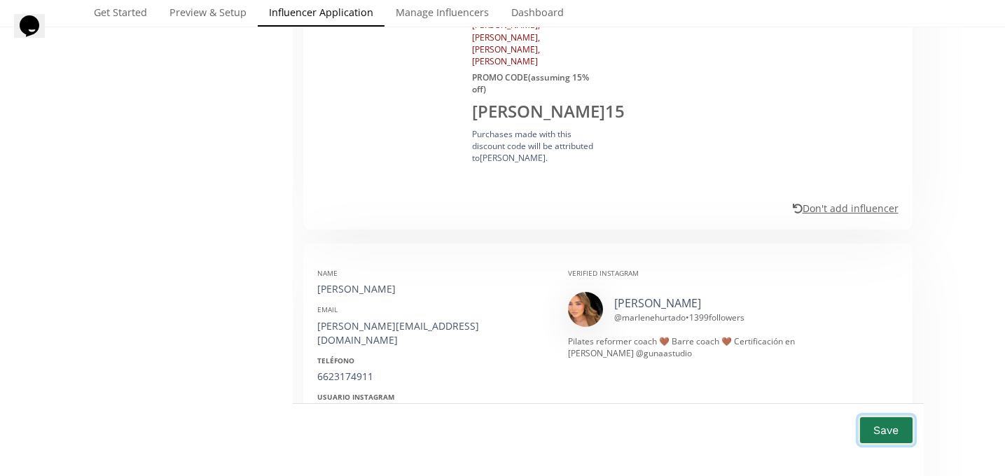
click at [866, 429] on button "Save" at bounding box center [886, 430] width 56 height 30
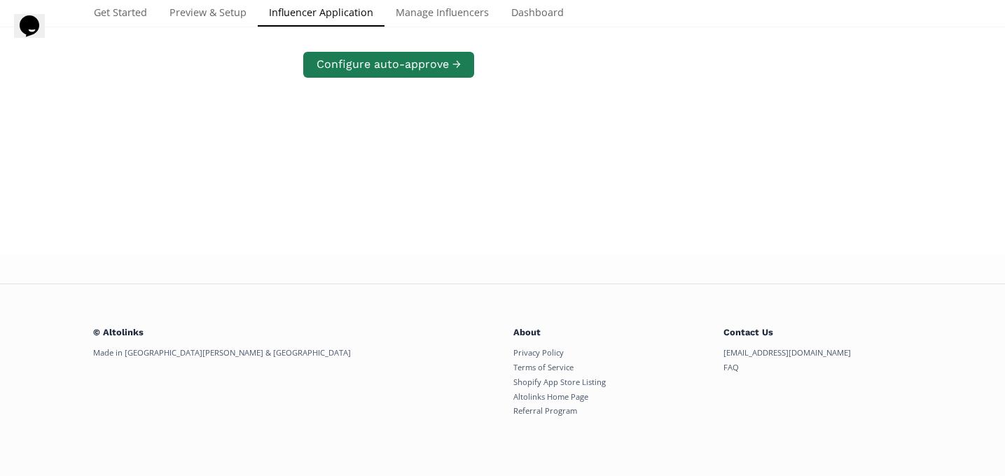
scroll to position [0, 0]
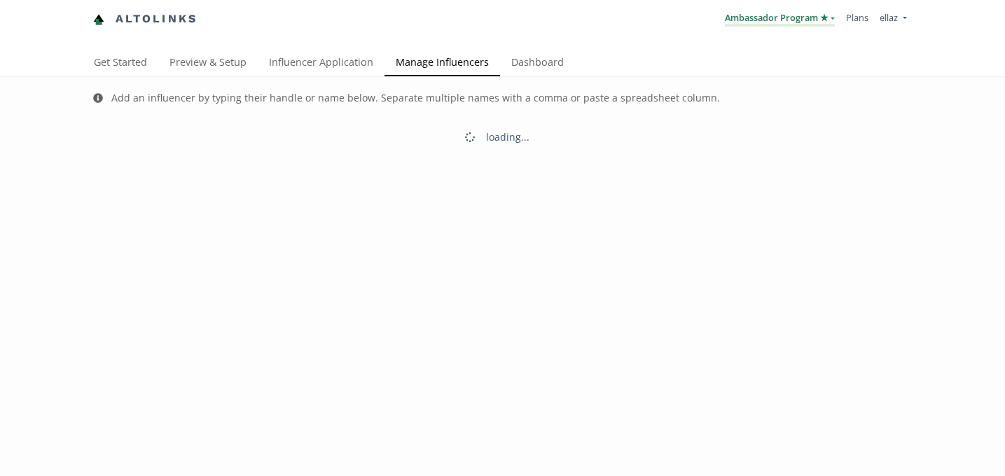
click at [799, 17] on link "Ambassador Program ★" at bounding box center [780, 18] width 110 height 15
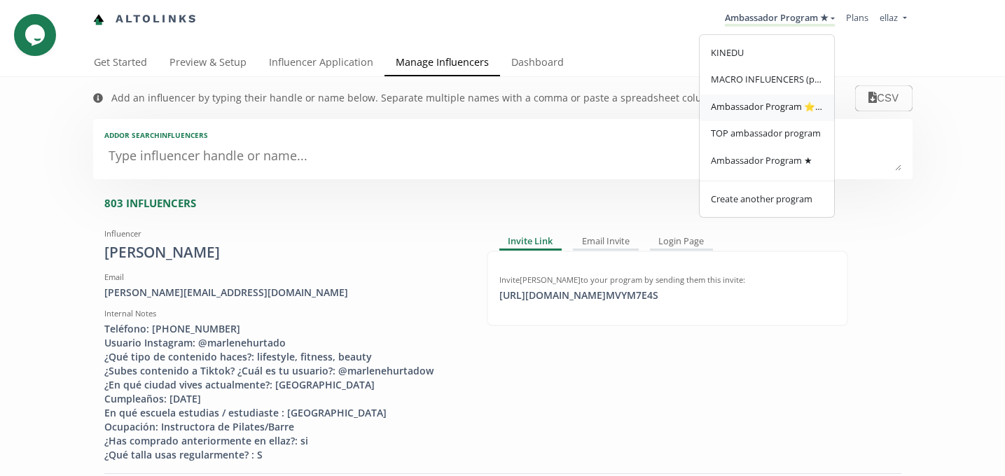
click at [798, 109] on span "Ambassador Program ⭐️⭐️" at bounding box center [767, 106] width 112 height 13
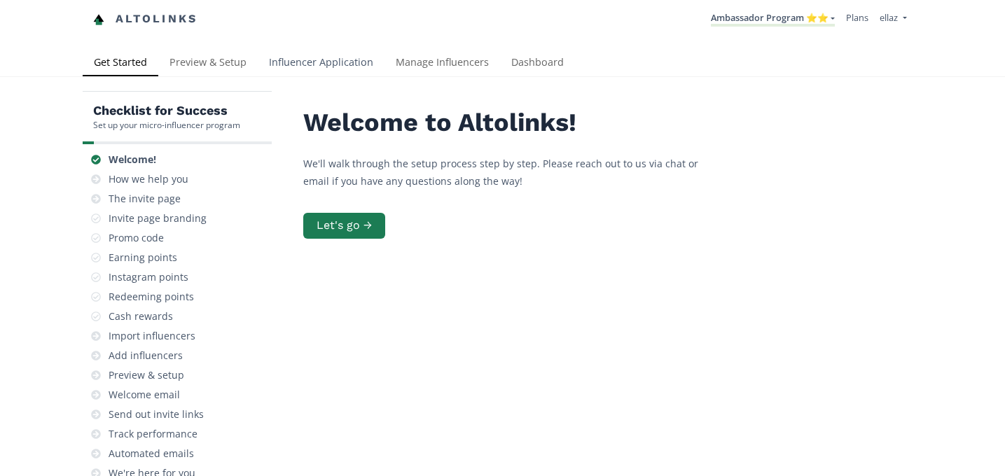
click at [343, 63] on link "Influencer Application" at bounding box center [321, 64] width 127 height 28
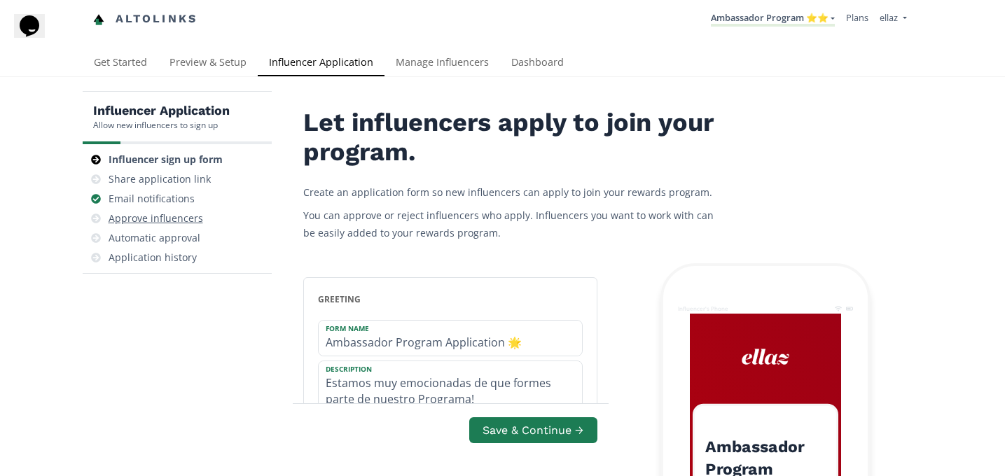
click at [170, 211] on div "Approve influencers" at bounding box center [177, 219] width 178 height 20
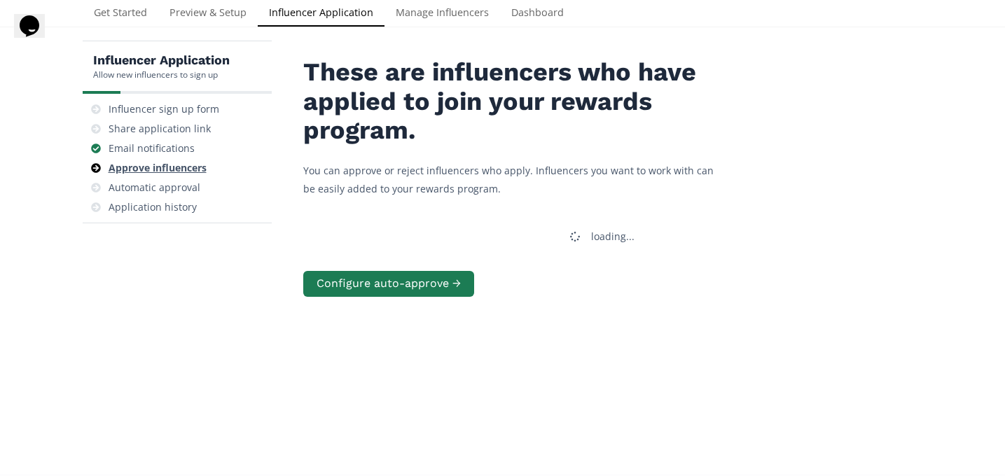
scroll to position [56, 0]
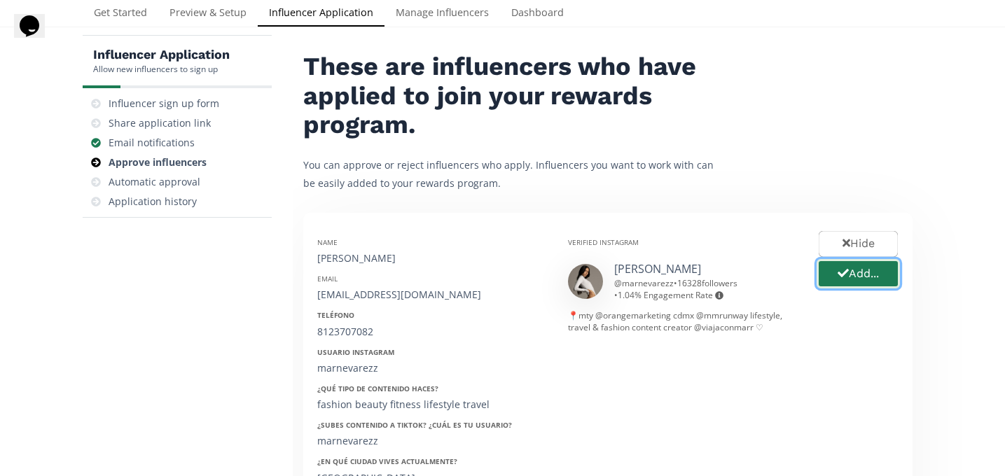
click at [827, 274] on button "Add..." at bounding box center [858, 274] width 83 height 30
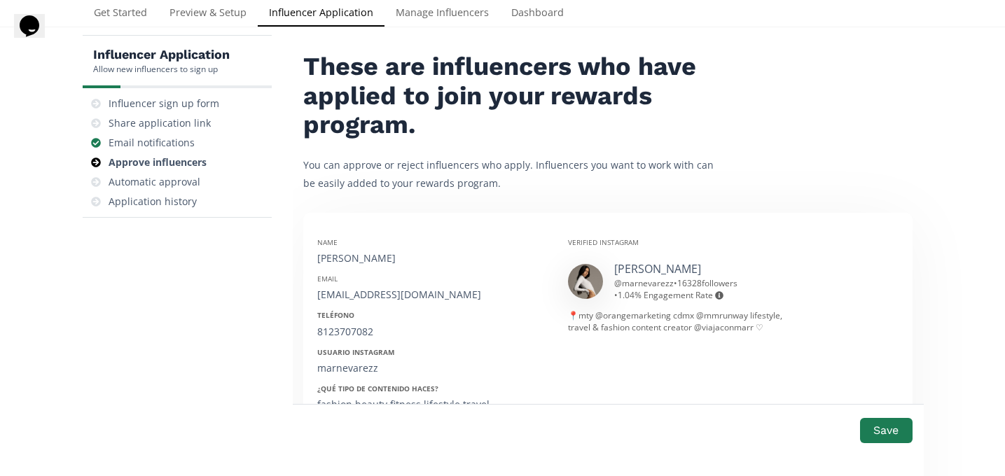
click at [342, 249] on div "Name Mar Nevarez" at bounding box center [432, 252] width 230 height 28
click at [343, 249] on div "Name Mar Nevarez" at bounding box center [432, 252] width 230 height 28
copy div "Mar Nevarez"
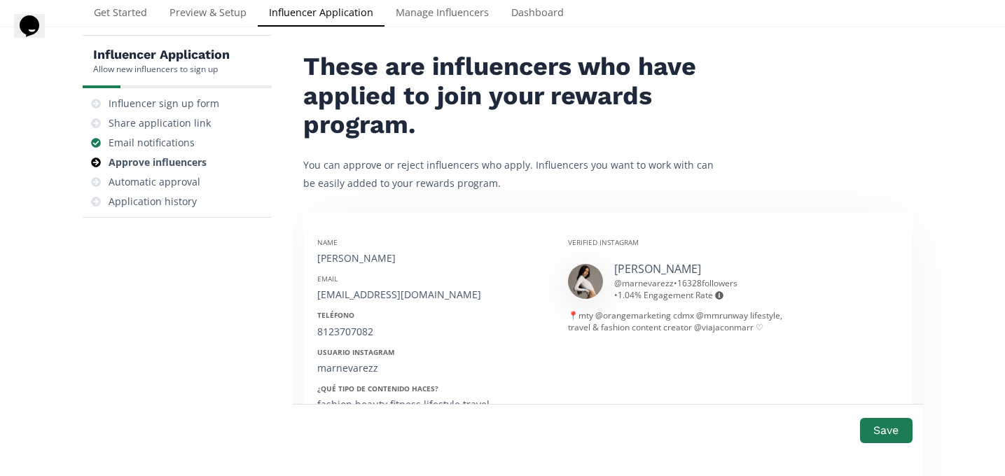
click at [362, 293] on div "mariananevarezgarcia@gmail.com" at bounding box center [432, 295] width 230 height 14
copy div "mariananevarezgarcia@gmail.com"
click at [345, 337] on div "8123707082" at bounding box center [432, 332] width 230 height 14
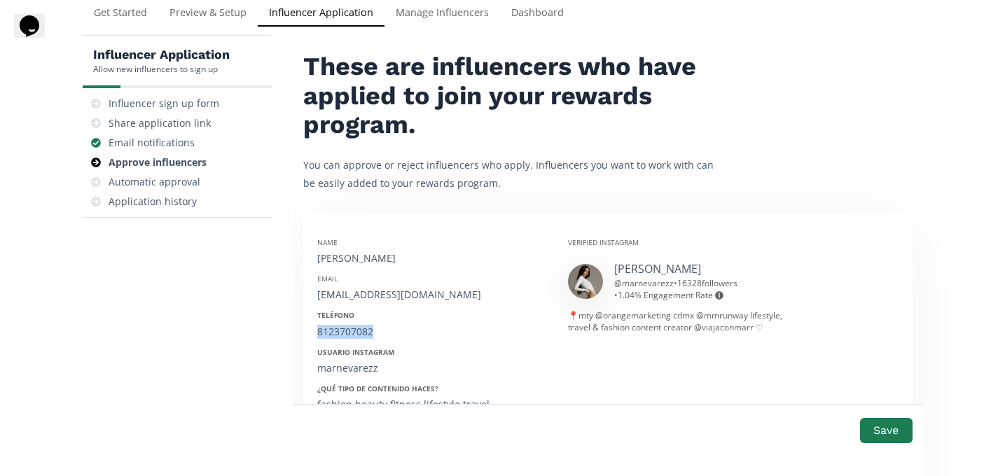
click at [345, 337] on div "8123707082" at bounding box center [432, 332] width 230 height 14
copy div "8123707082"
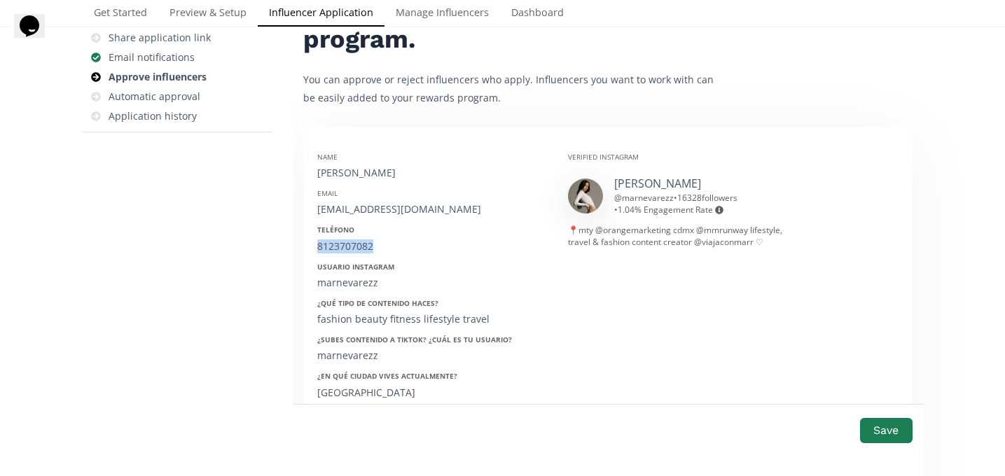
scroll to position [165, 0]
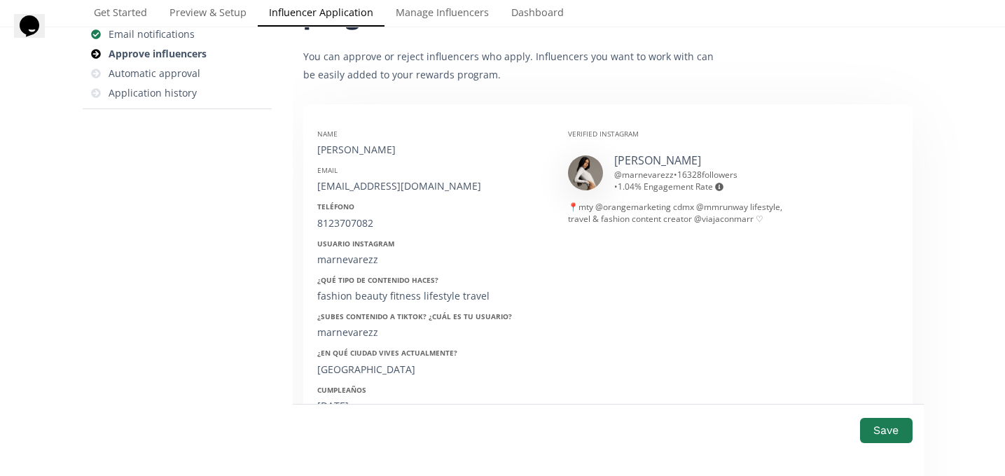
click at [357, 256] on div "marnevarezz" at bounding box center [432, 260] width 230 height 14
copy div "marnevarezz"
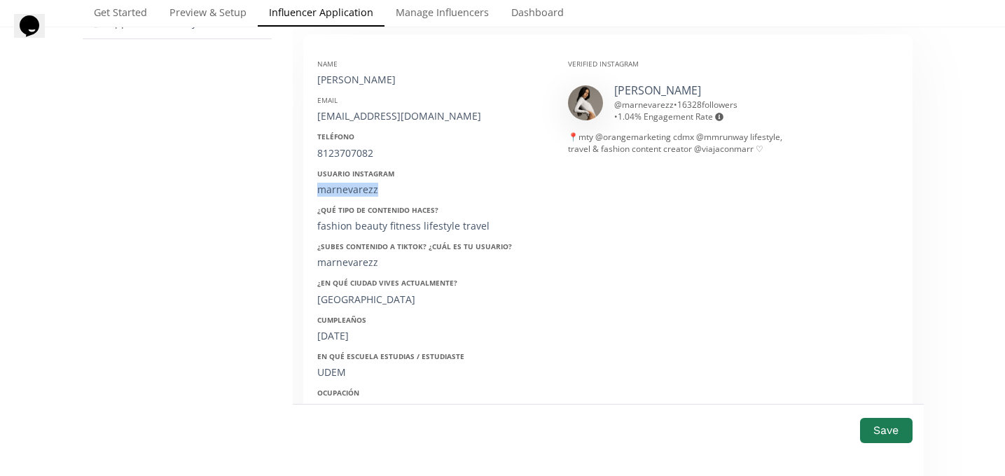
scroll to position [240, 0]
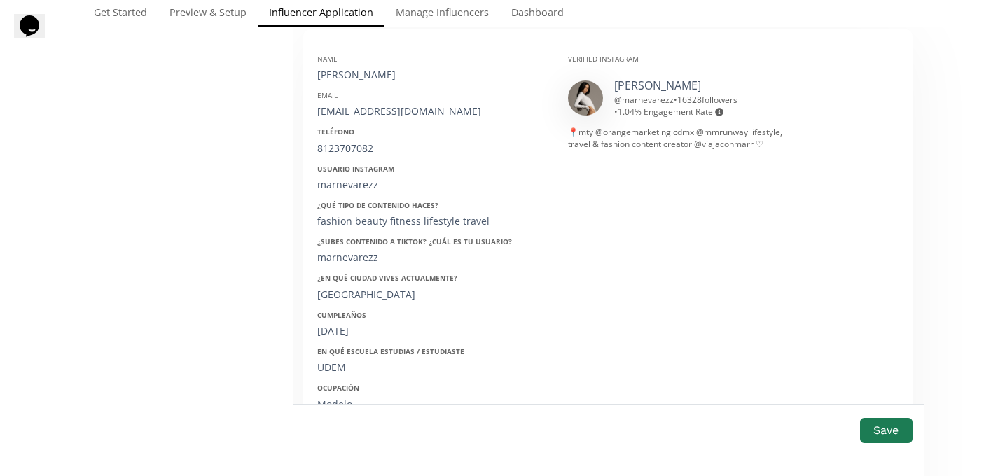
click at [354, 329] on div "24/09/2004" at bounding box center [432, 331] width 230 height 14
copy div "24/09/2004"
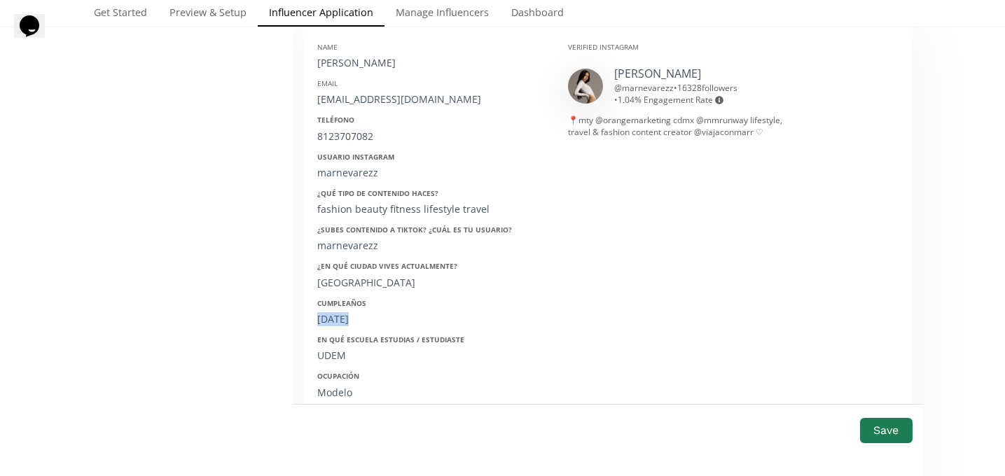
scroll to position [246, 0]
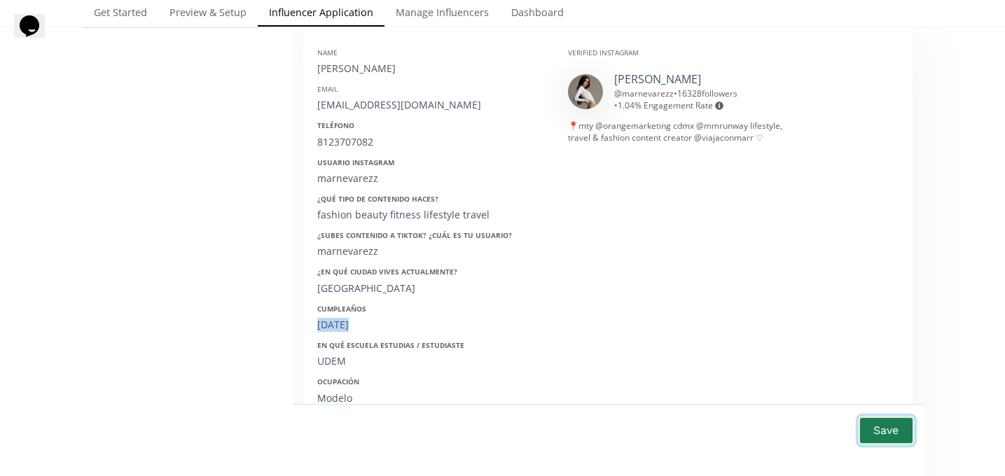
click at [894, 430] on button "Save" at bounding box center [886, 430] width 56 height 30
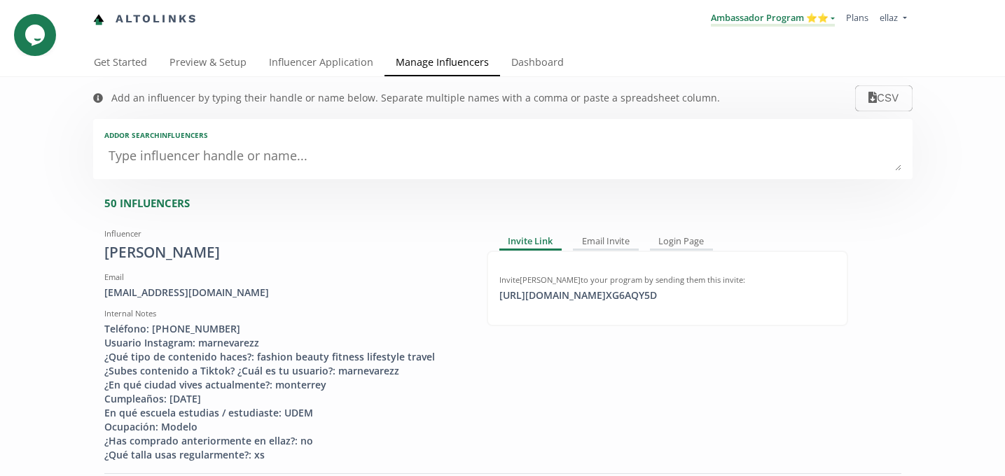
click at [757, 22] on link "Ambassador Program ⭐️⭐️" at bounding box center [773, 18] width 124 height 15
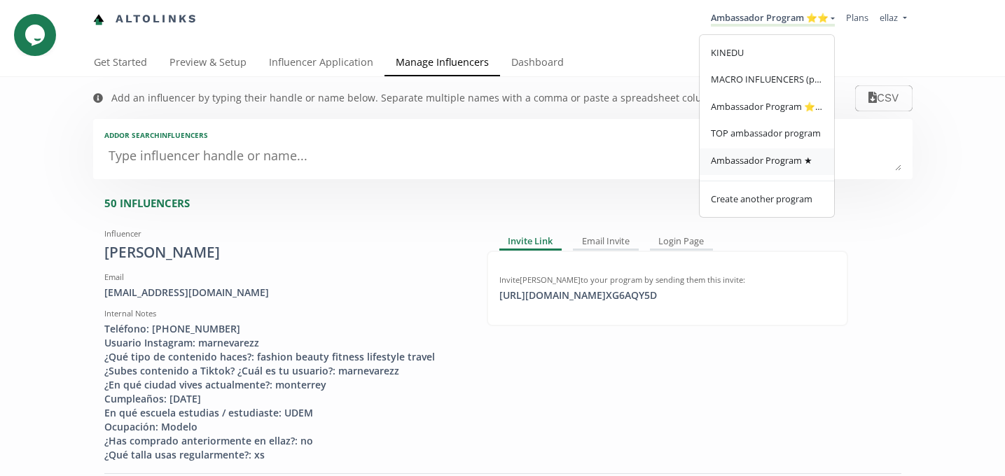
click at [763, 159] on span "Ambassador Program ★" at bounding box center [762, 160] width 102 height 13
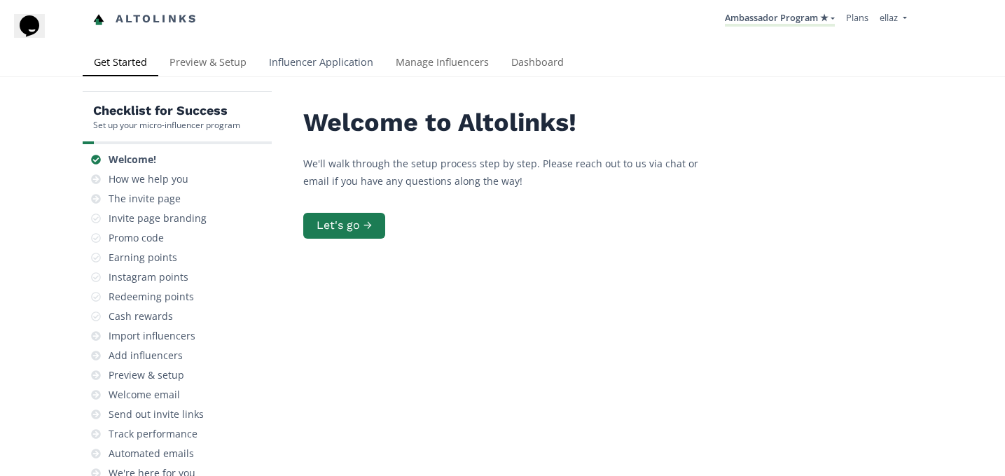
click at [345, 73] on link "Influencer Application" at bounding box center [321, 64] width 127 height 28
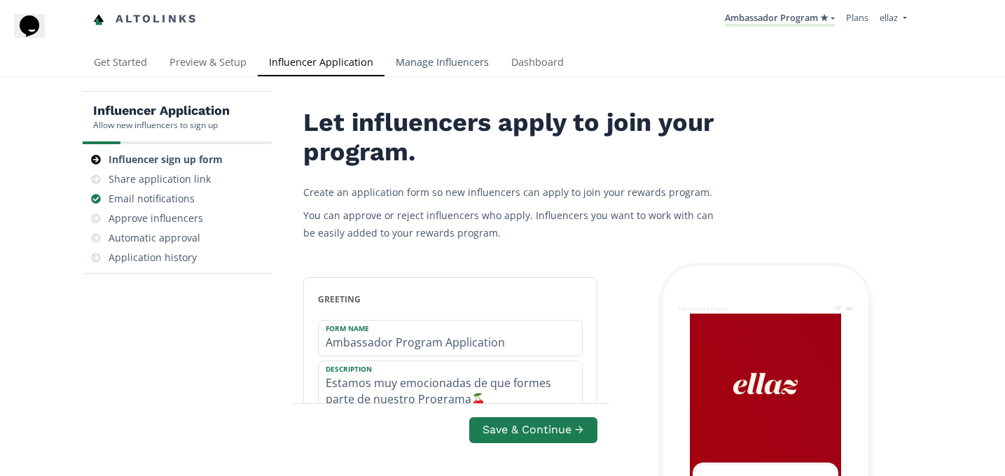
click at [456, 69] on link "Manage Influencers" at bounding box center [443, 64] width 116 height 28
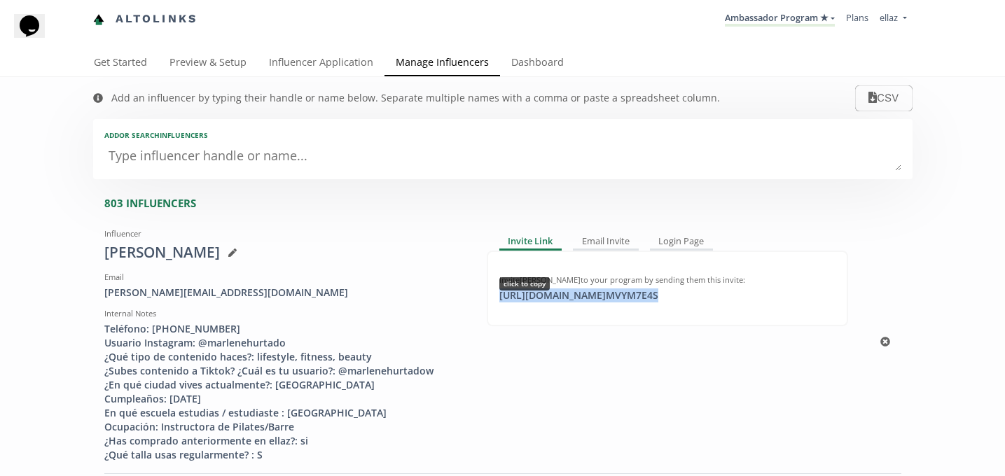
click at [605, 299] on div "[URL][DOMAIN_NAME] MVYM7E4S click to copy" at bounding box center [579, 296] width 176 height 14
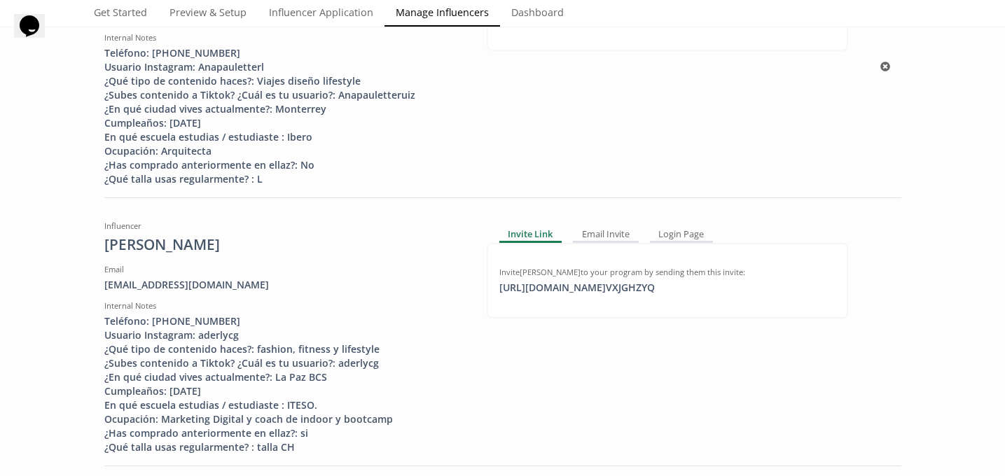
scroll to position [823, 0]
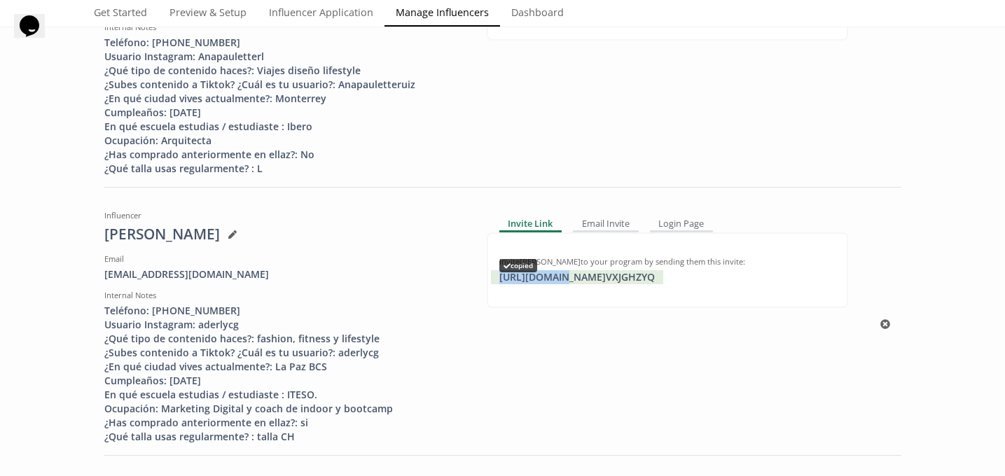
click at [557, 280] on div "https://app.altolinks.com/invite/ VXJGHZYQ copied" at bounding box center [577, 277] width 172 height 14
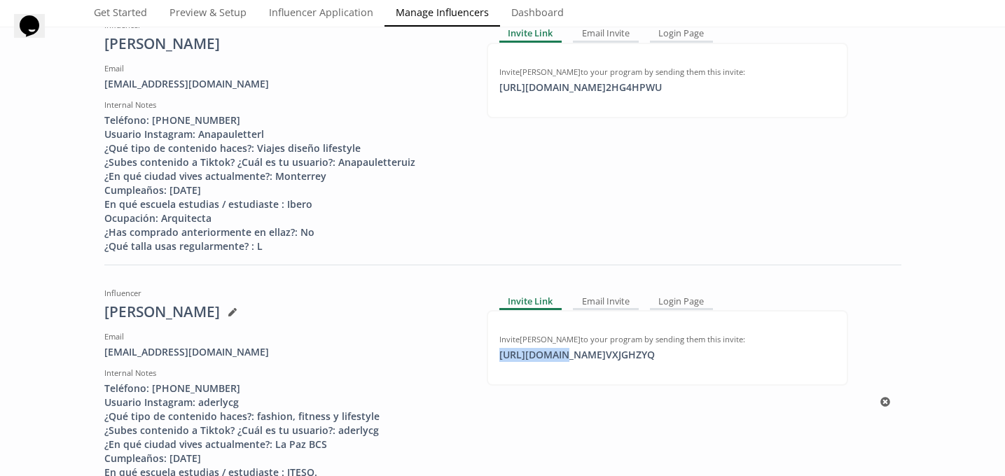
scroll to position [734, 0]
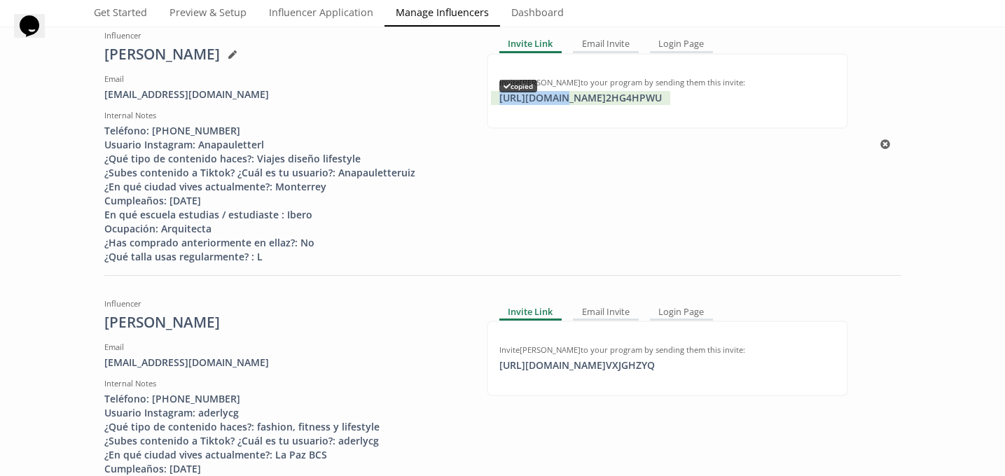
click at [556, 102] on div "https://app.altolinks.com/invite/ 2HG4HPWU copied" at bounding box center [580, 98] width 179 height 14
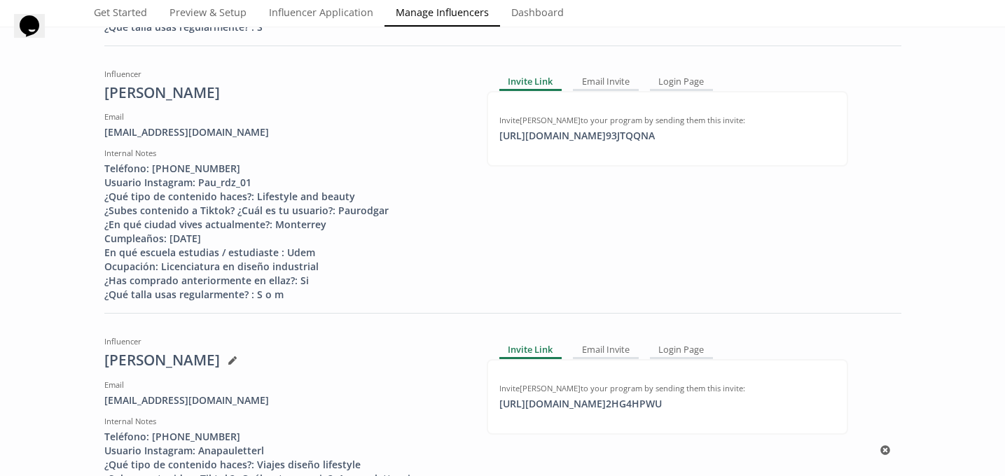
scroll to position [0, 0]
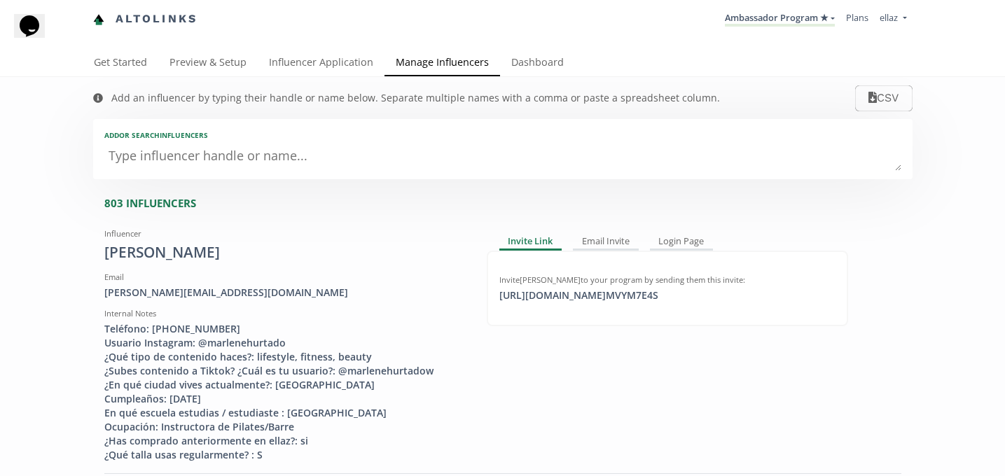
click at [208, 170] on textarea at bounding box center [502, 157] width 797 height 28
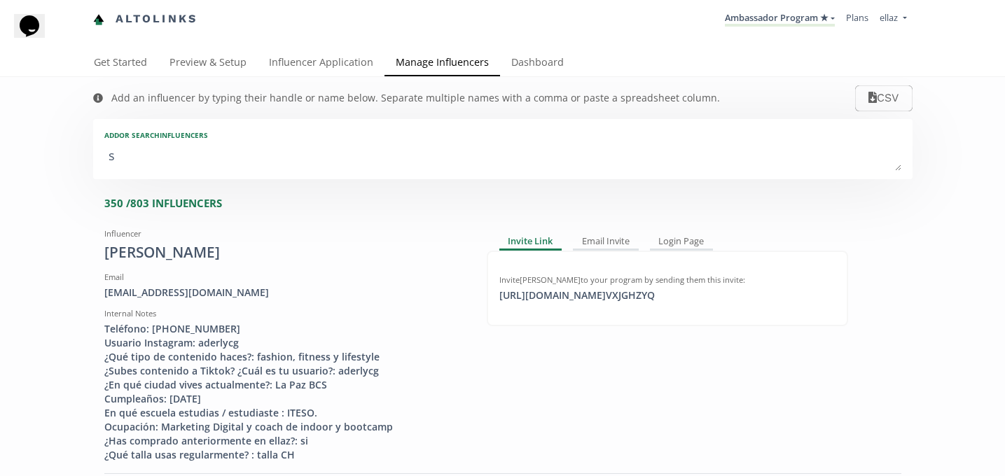
type textarea "so"
type input "so"
type input "SO"
type textarea "sof"
type input "sof"
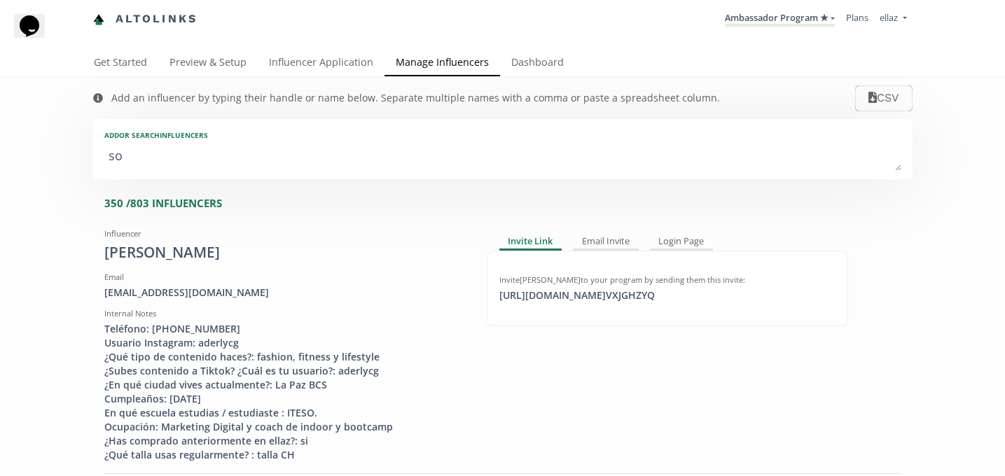
type input "SOF"
type textarea "sofi"
type input "sofi"
type input "SOFI"
type textarea "sofia"
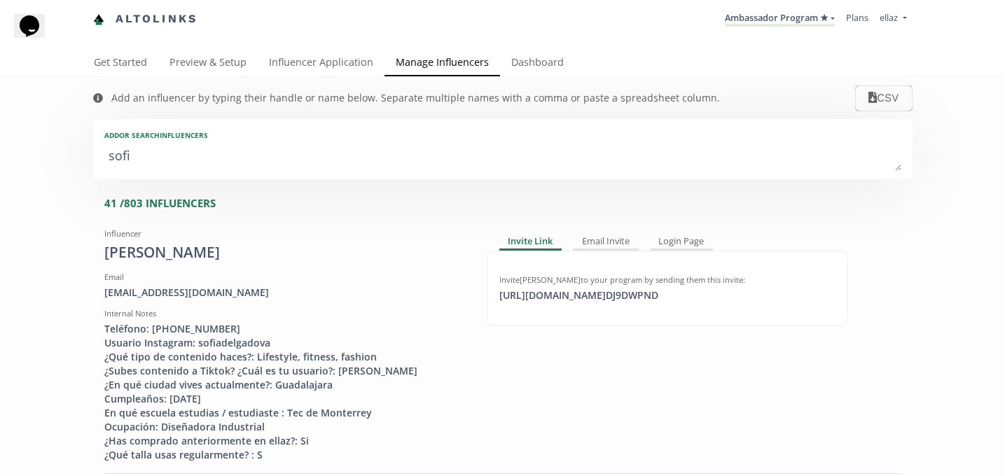
type input "sofia"
type input "SOFIA"
type textarea "sofia m"
type input "sofia m"
type textarea "sofia ma"
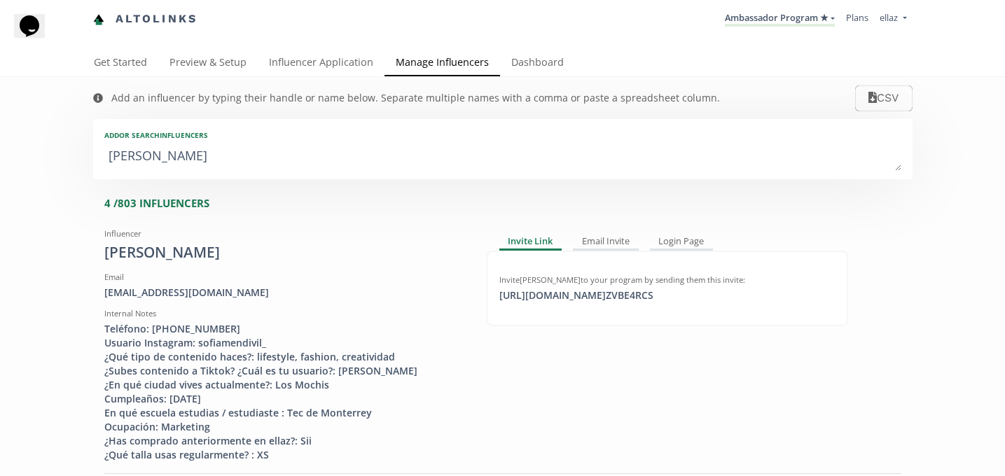
type input "sofia ma"
type textarea "sofia mat"
type input "sofia mat"
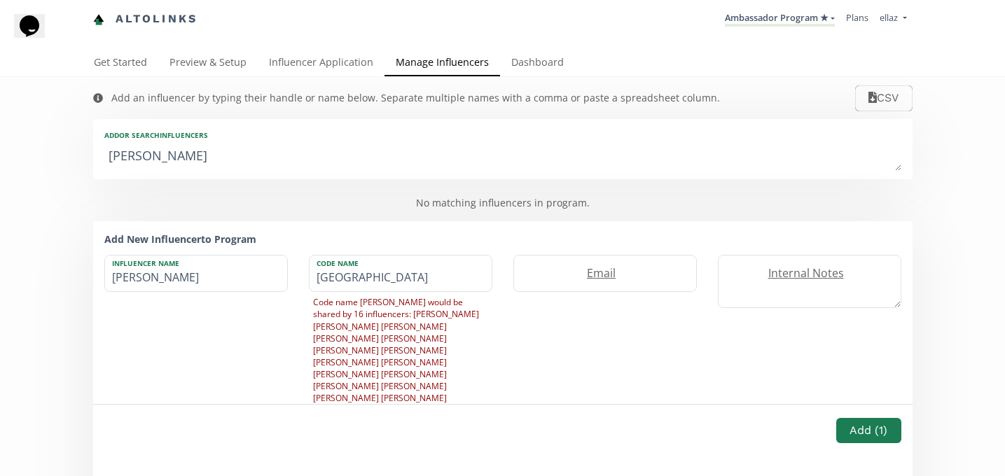
type textarea "sofia ma"
type input "sofia ma"
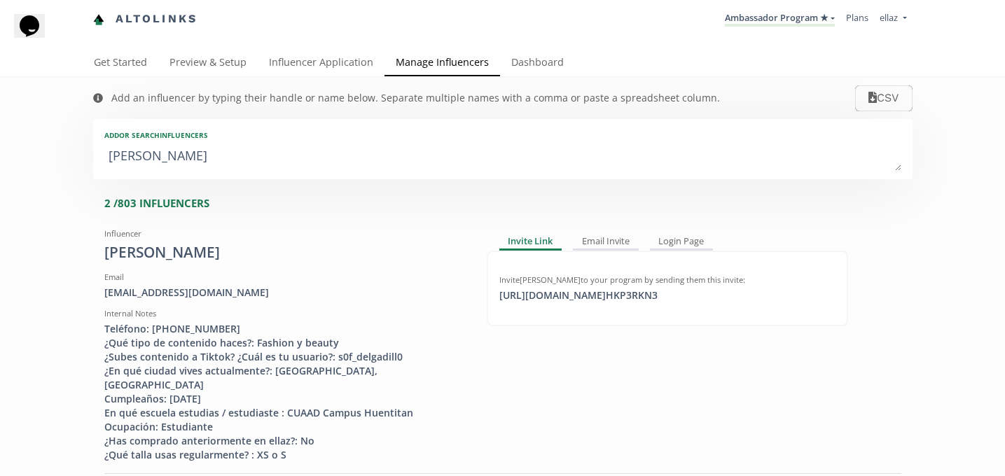
type textarea "sofia m"
type input "sofia m"
type textarea "sofia"
type input "sofia"
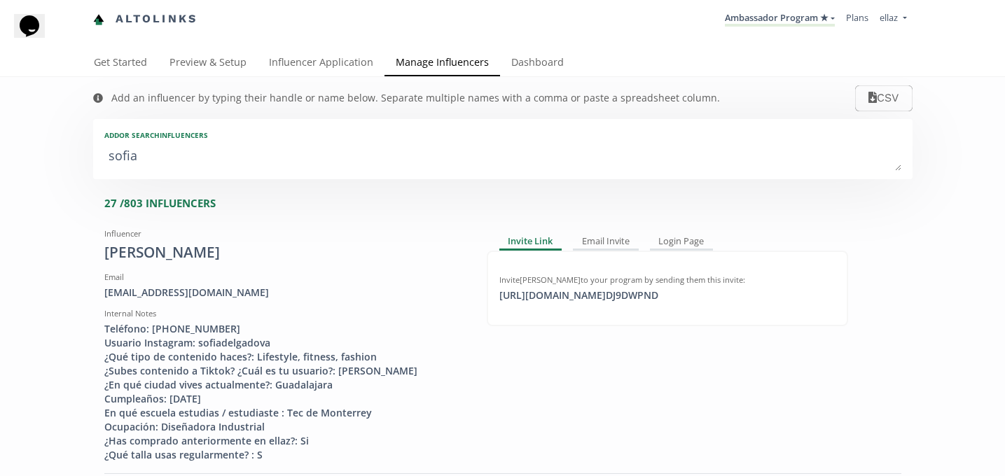
type textarea "sofia t"
type input "sofia t"
type textarea "sofia tr"
type input "sofia tr"
type textarea "sofia tre"
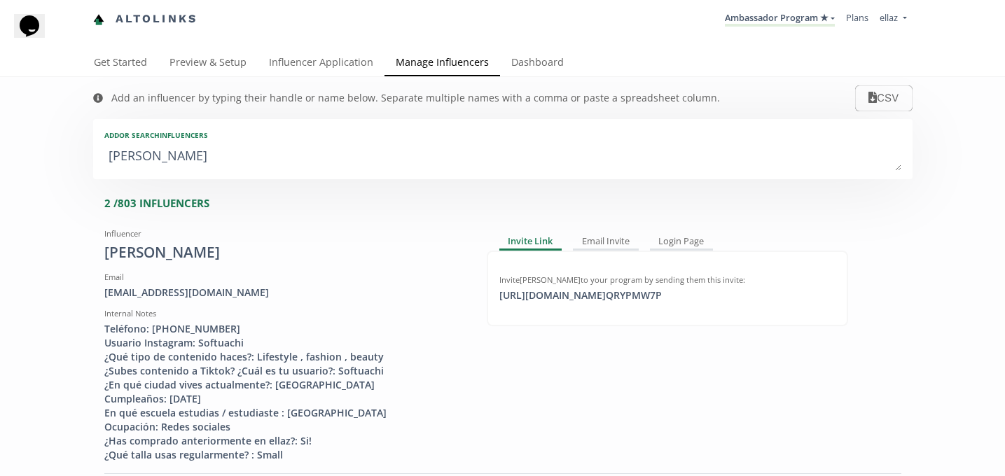
type input "sofia tre"
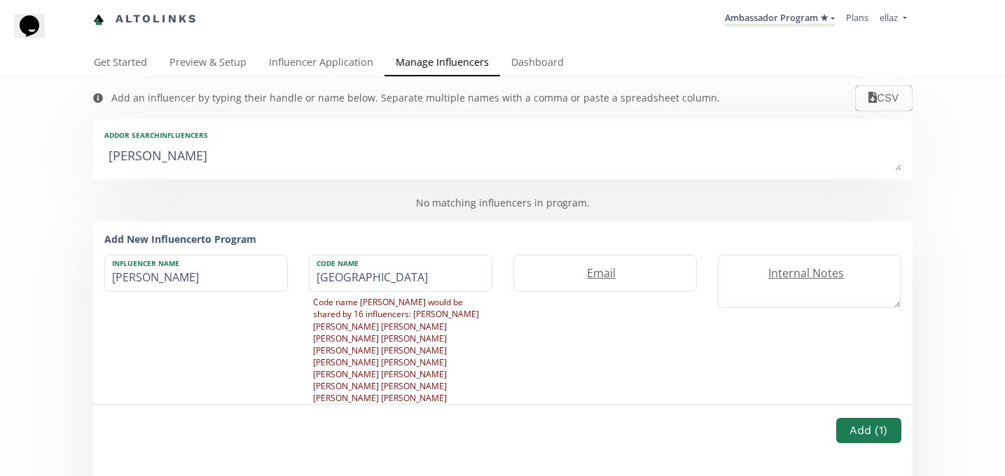
type textarea "sofia tr"
type input "sofia tr"
type textarea "sofia t"
type input "sofia t"
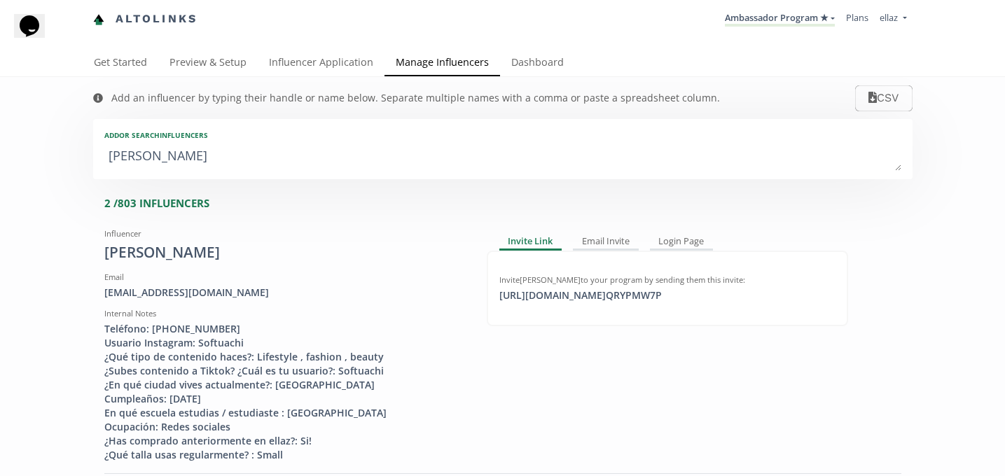
type textarea "sofia"
type input "sofia"
type textarea "sofi"
type input "sofi"
type input "SOFI"
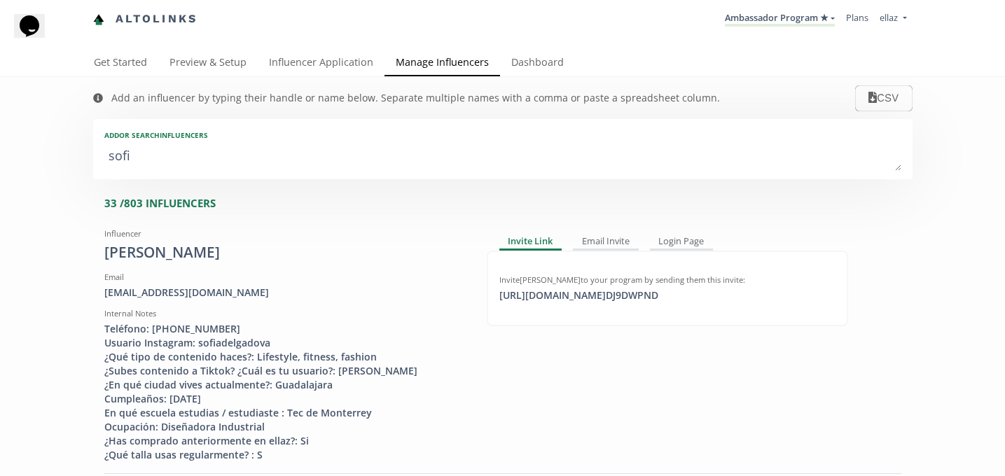
type textarea "sof"
type input "sof"
type input "SOF"
type textarea "sof´"
type input "sof´"
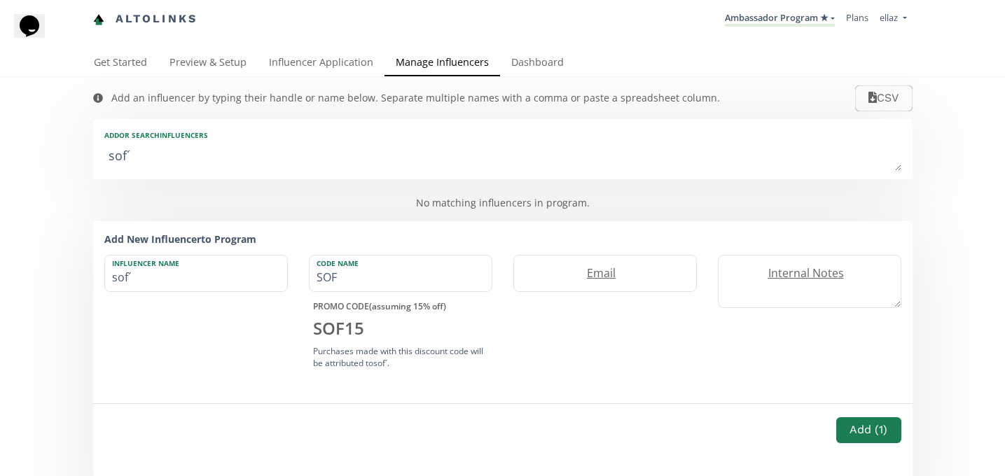
type textarea "sofí"
type input "sofí"
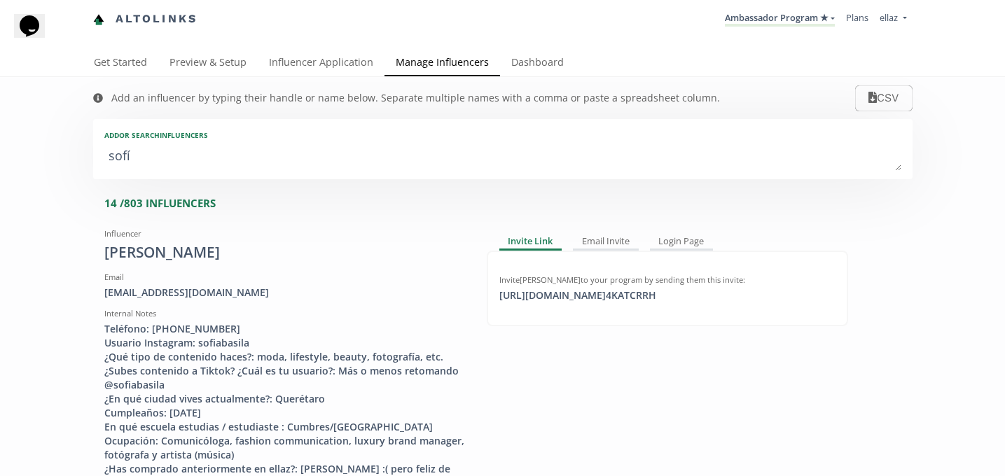
type textarea "sofía"
type input "sofía"
type input "SOFA"
type textarea "sofía t"
type input "sofía t"
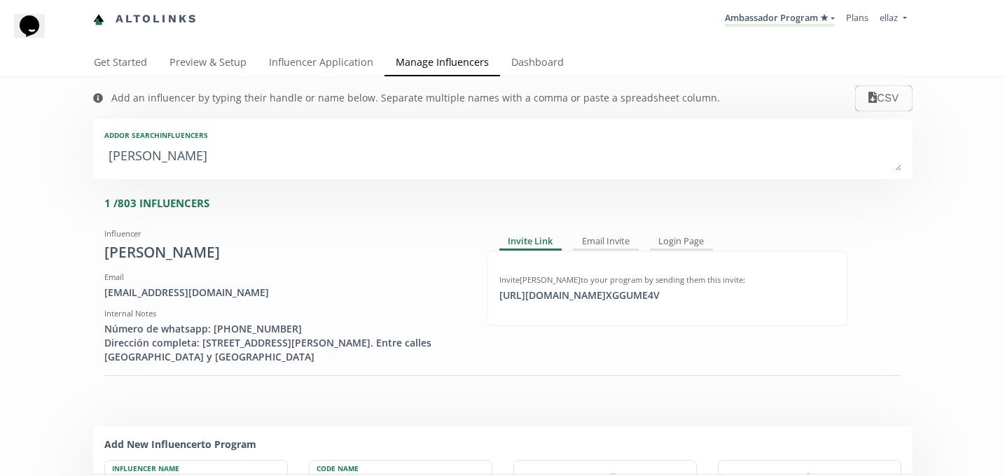
type textarea "sofía tr"
type input "sofía tr"
type textarea "sofía tr"
click at [321, 69] on link "Influencer Application" at bounding box center [321, 64] width 127 height 28
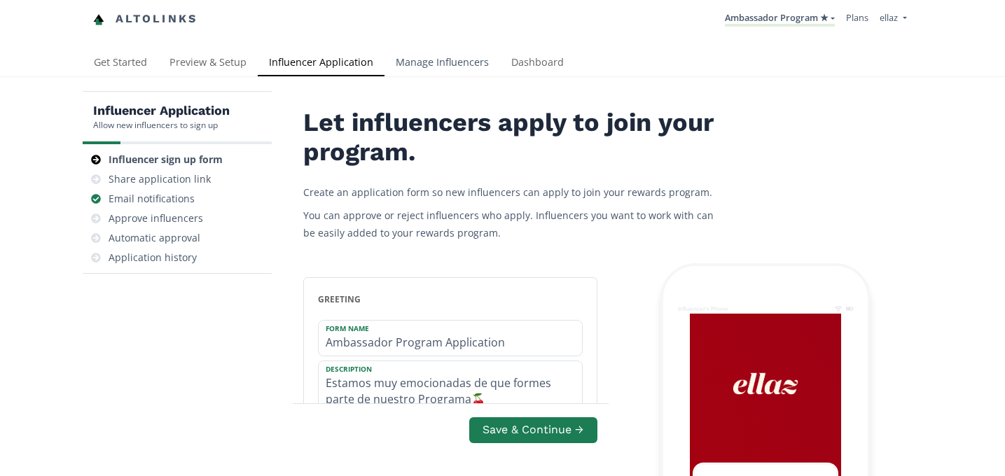
click at [413, 67] on link "Manage Influencers" at bounding box center [443, 64] width 116 height 28
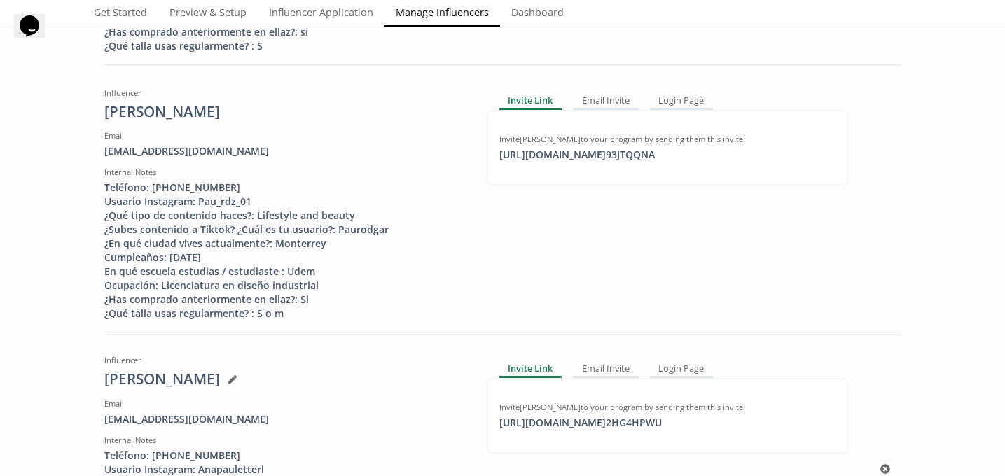
scroll to position [376, 0]
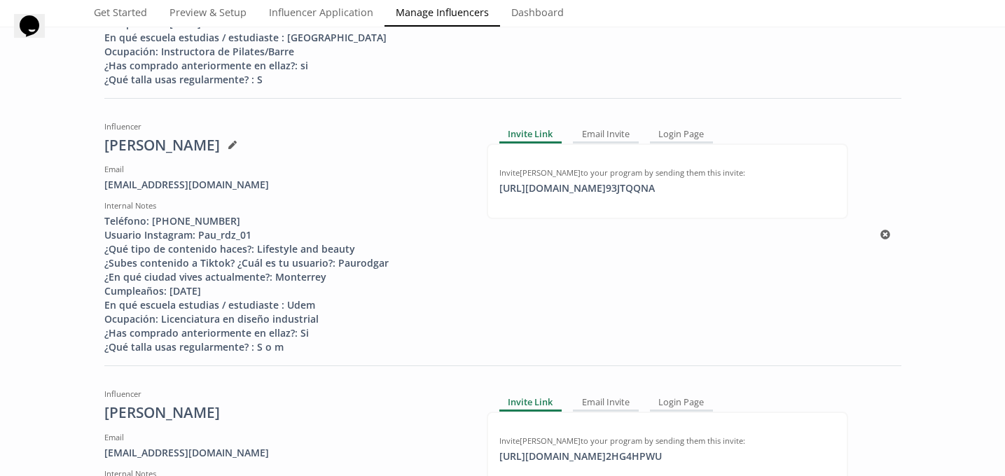
click at [598, 193] on div "[URL][DOMAIN_NAME] 93JTQQNA click to copy" at bounding box center [577, 188] width 172 height 14
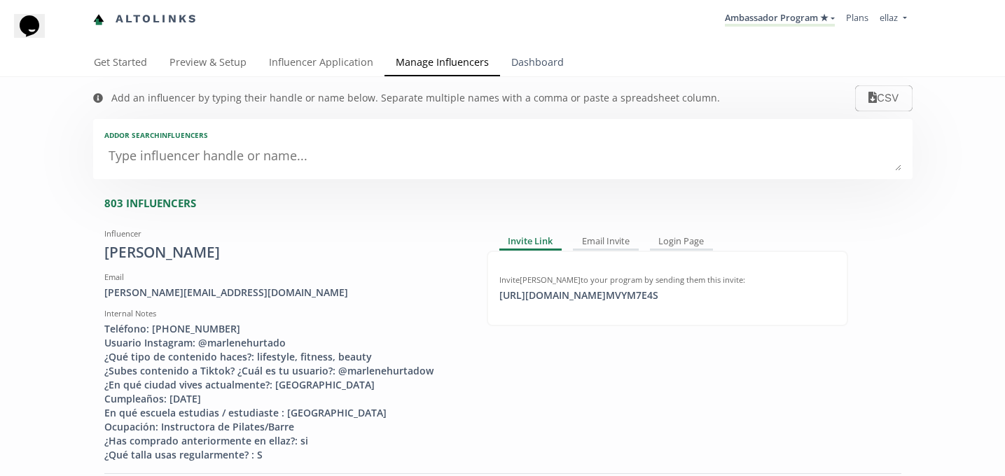
click at [513, 66] on link "Dashboard" at bounding box center [537, 64] width 75 height 28
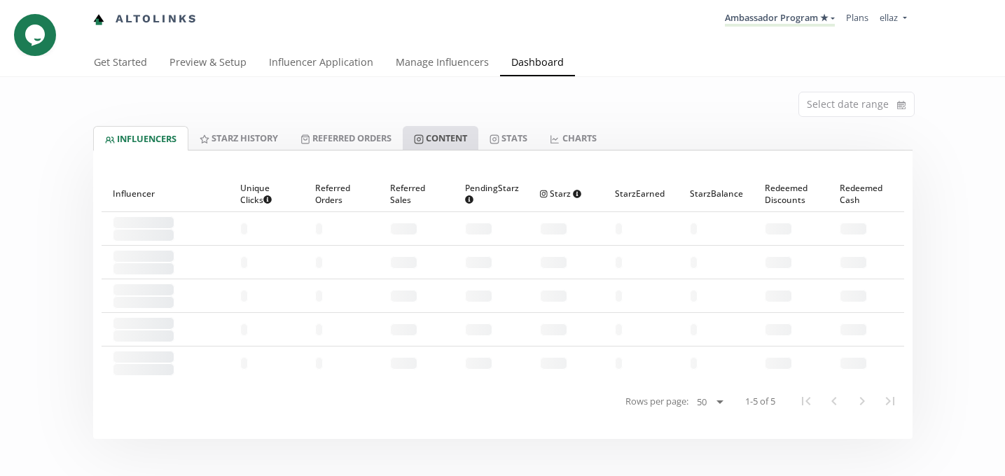
click at [460, 139] on link "Content" at bounding box center [441, 138] width 76 height 24
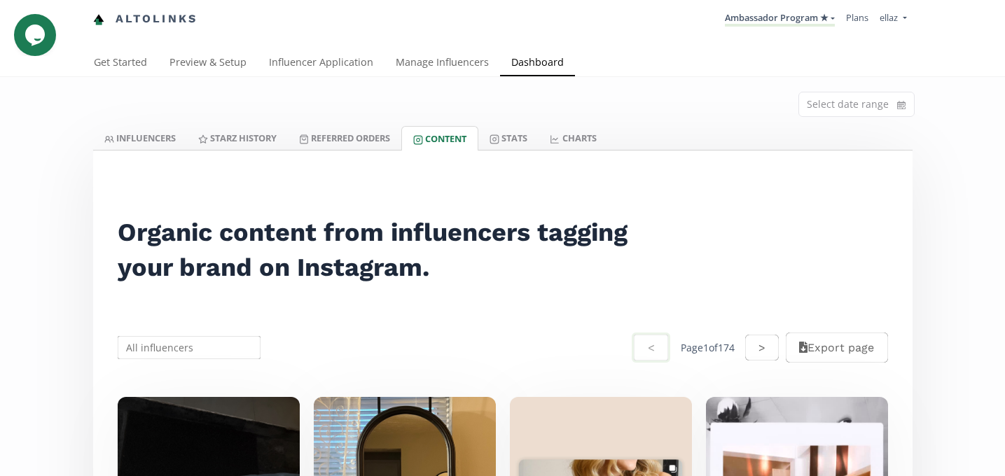
click at [208, 338] on input "text" at bounding box center [190, 347] width 148 height 27
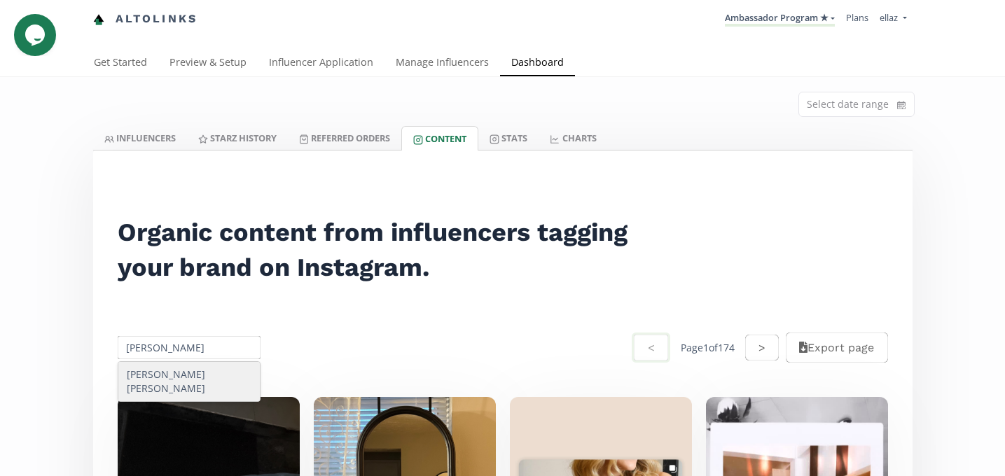
click at [214, 379] on div "[PERSON_NAME] [PERSON_NAME]" at bounding box center [189, 381] width 142 height 39
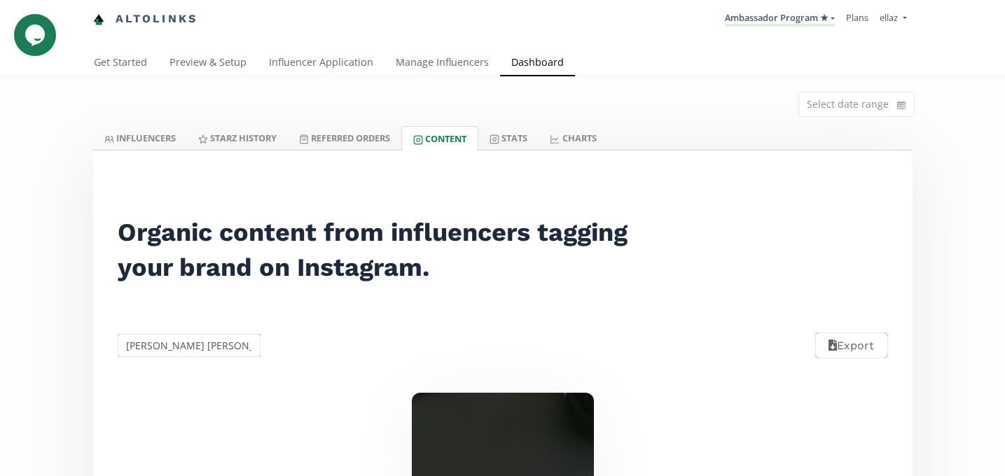
click at [230, 348] on input "Maria Del Bosque Fanti" at bounding box center [190, 345] width 148 height 27
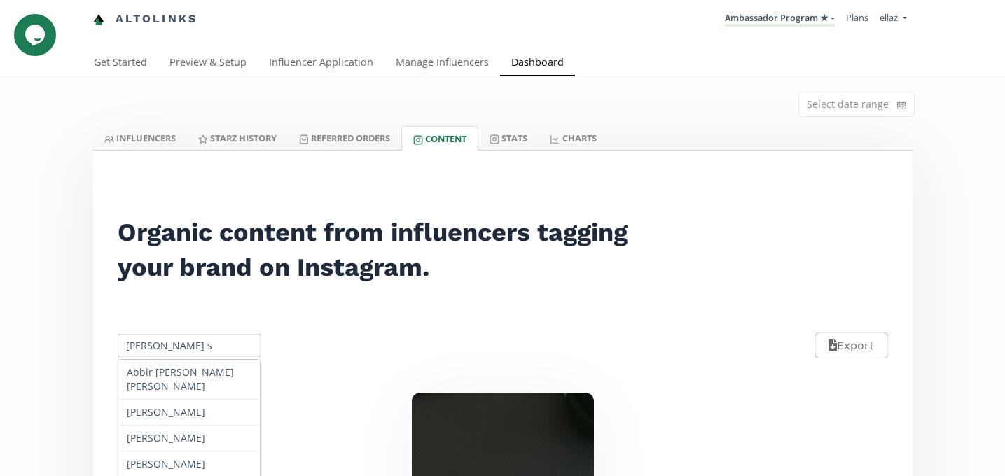
click at [230, 348] on input "Maria Del Bosque s" at bounding box center [190, 345] width 148 height 27
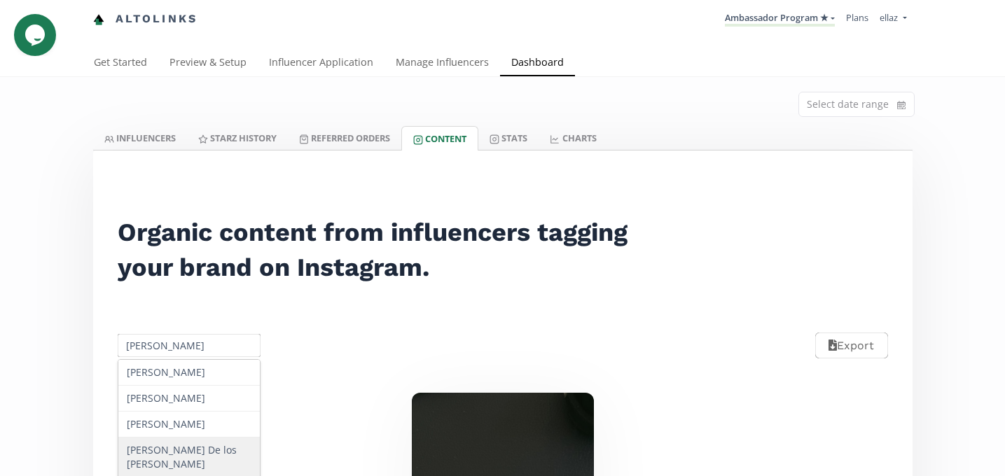
click at [210, 440] on div "Samantha De los Santos" at bounding box center [189, 458] width 142 height 40
type input "Samantha De los Santos"
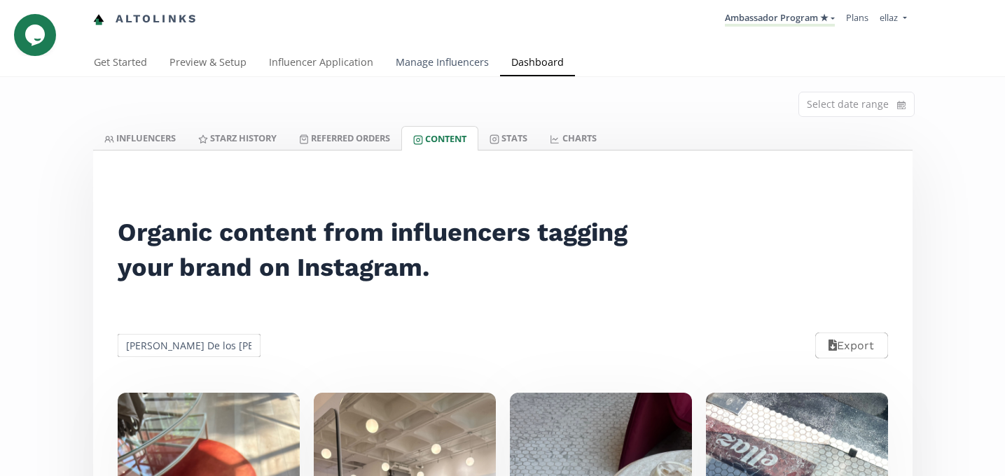
click at [433, 72] on link "Manage Influencers" at bounding box center [443, 64] width 116 height 28
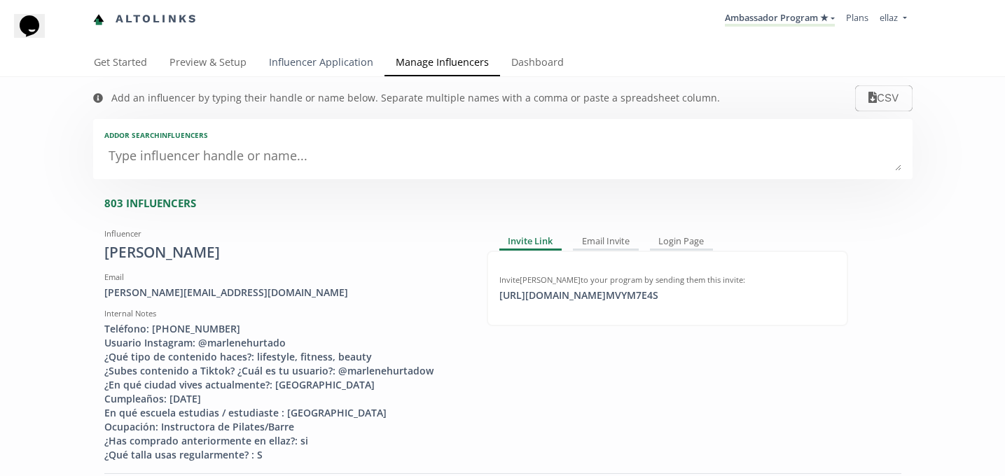
click at [296, 65] on link "Influencer Application" at bounding box center [321, 64] width 127 height 28
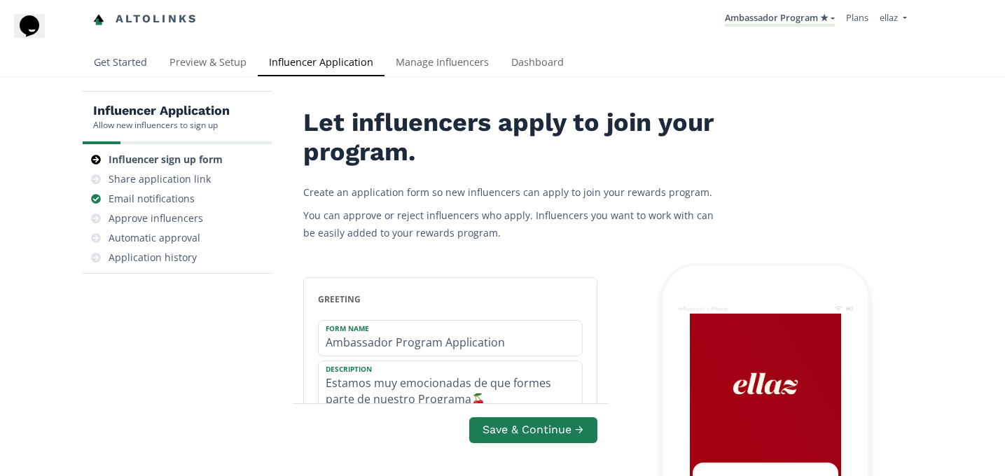
click at [114, 61] on link "Get Started" at bounding box center [121, 64] width 76 height 28
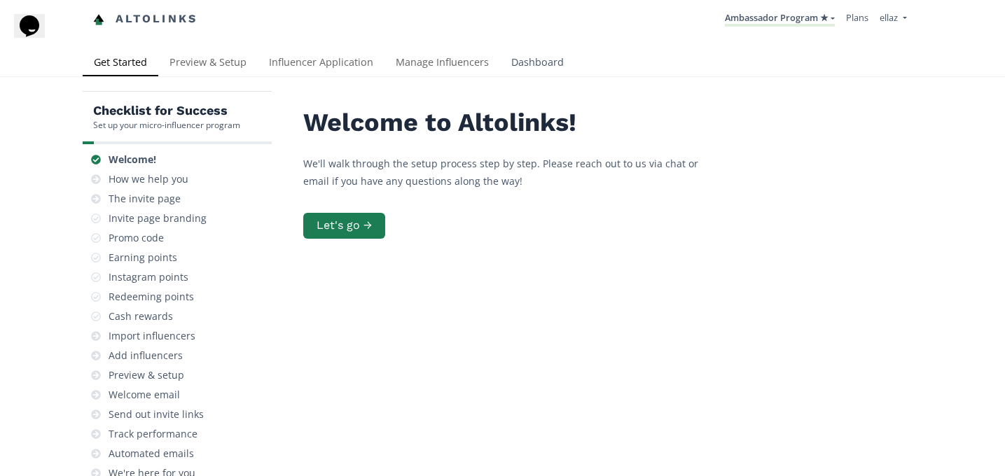
click at [521, 62] on link "Dashboard" at bounding box center [537, 64] width 75 height 28
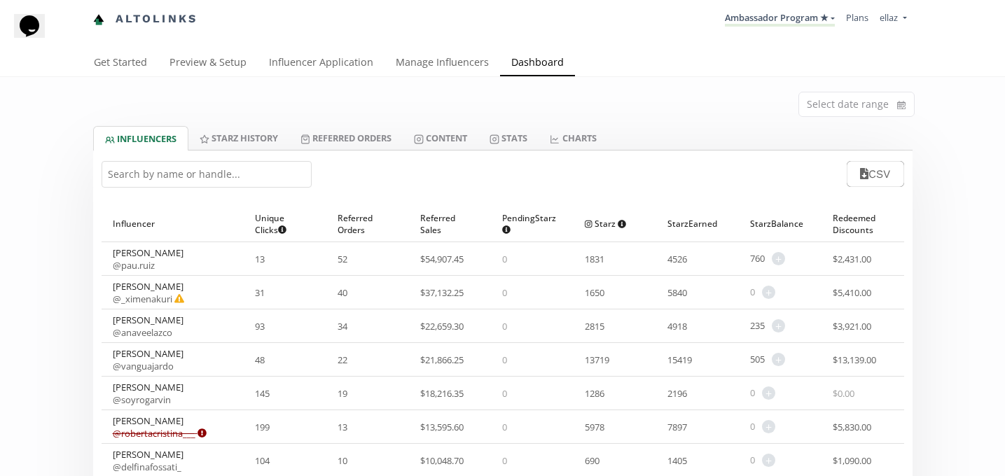
click at [278, 180] on input "text" at bounding box center [207, 174] width 210 height 27
type input "h"
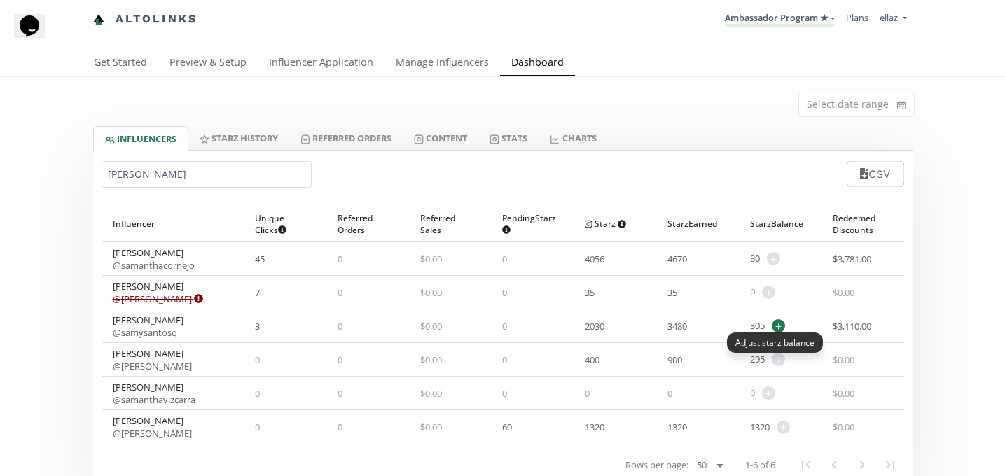
type input "samantha"
click at [779, 321] on span "+" at bounding box center [778, 326] width 13 height 13
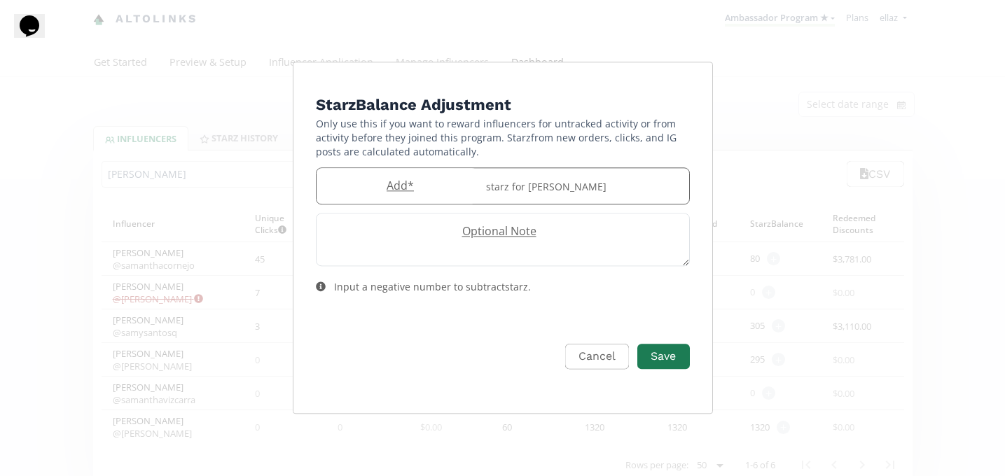
click at [434, 185] on label "Add *" at bounding box center [397, 186] width 161 height 16
type input "30"
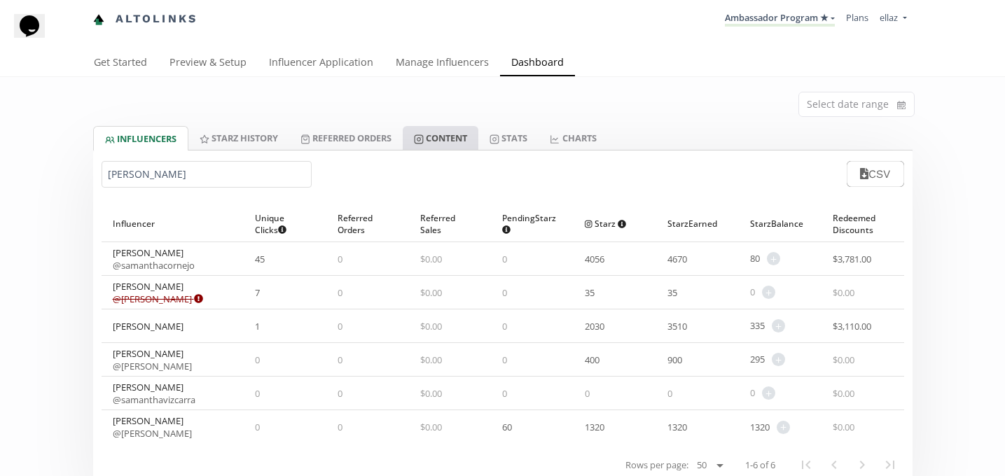
click at [458, 137] on link "Content" at bounding box center [441, 138] width 76 height 24
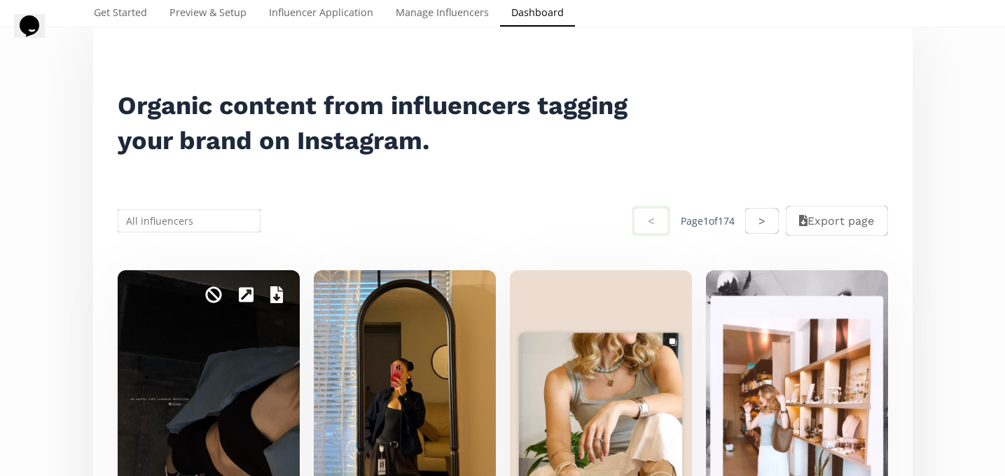
scroll to position [144, 0]
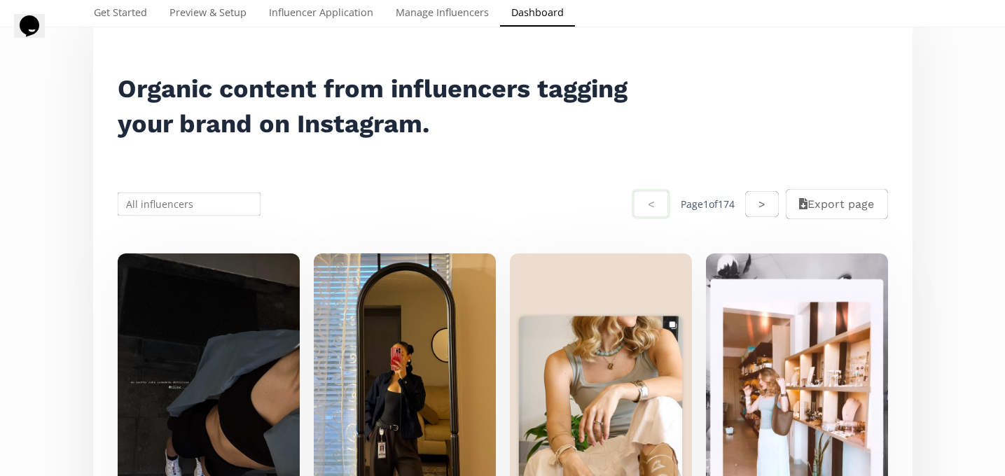
click at [183, 212] on input "text" at bounding box center [190, 204] width 148 height 27
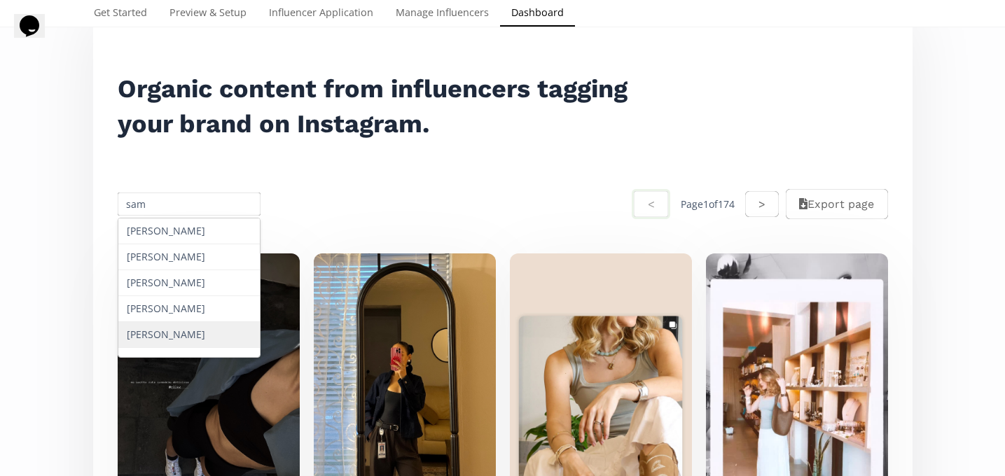
click at [207, 325] on div "Samantha De los Santos" at bounding box center [189, 335] width 142 height 26
type input "Samantha De los Santos"
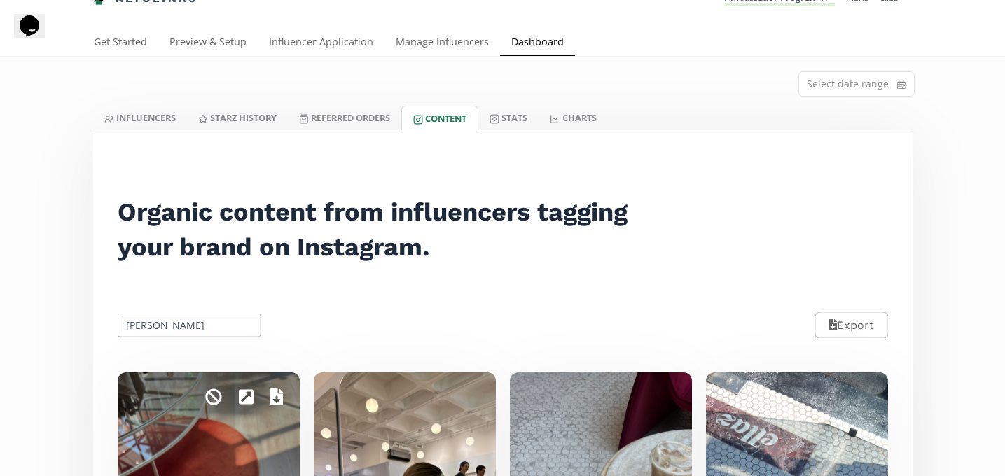
scroll to position [0, 0]
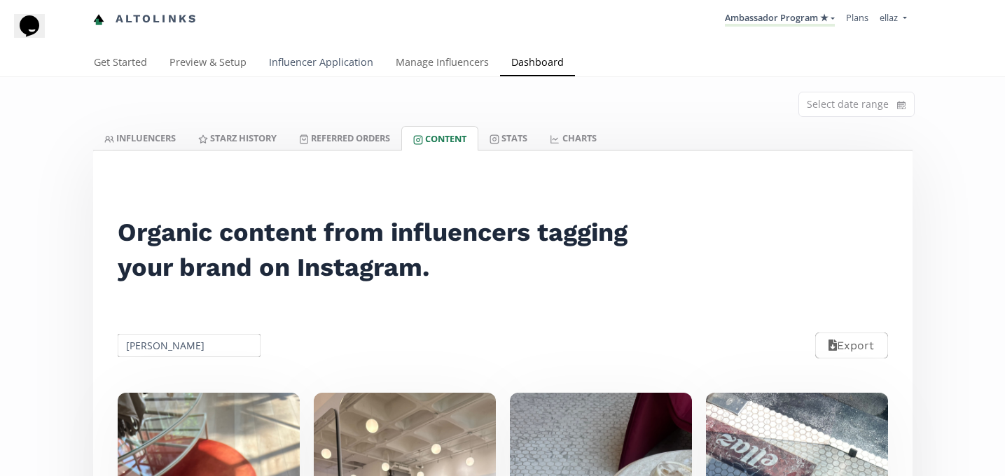
click at [332, 69] on link "Influencer Application" at bounding box center [321, 64] width 127 height 28
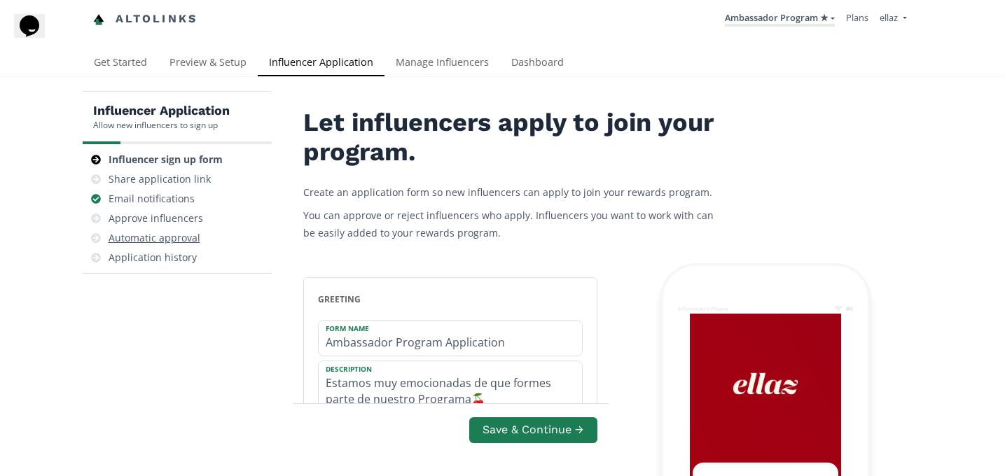
click at [178, 235] on div "Automatic approval" at bounding box center [155, 238] width 92 height 14
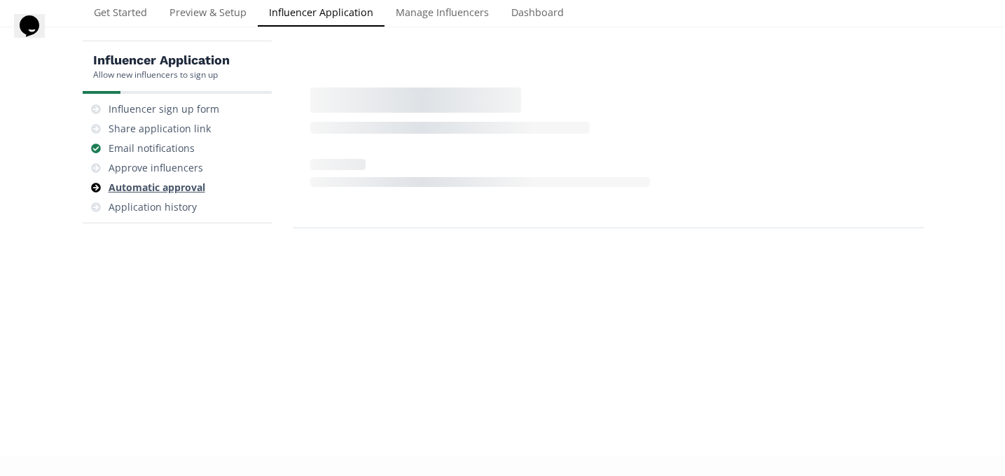
scroll to position [56, 0]
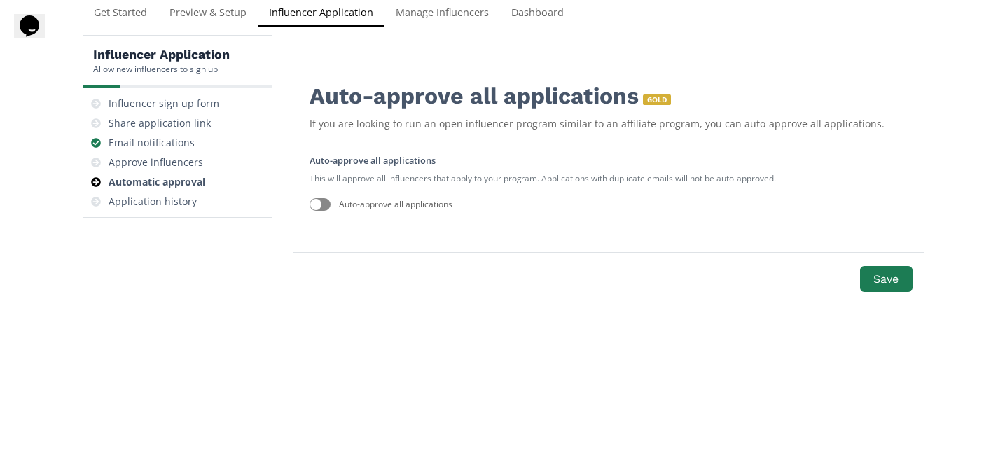
click at [174, 157] on div "Approve influencers" at bounding box center [156, 163] width 95 height 14
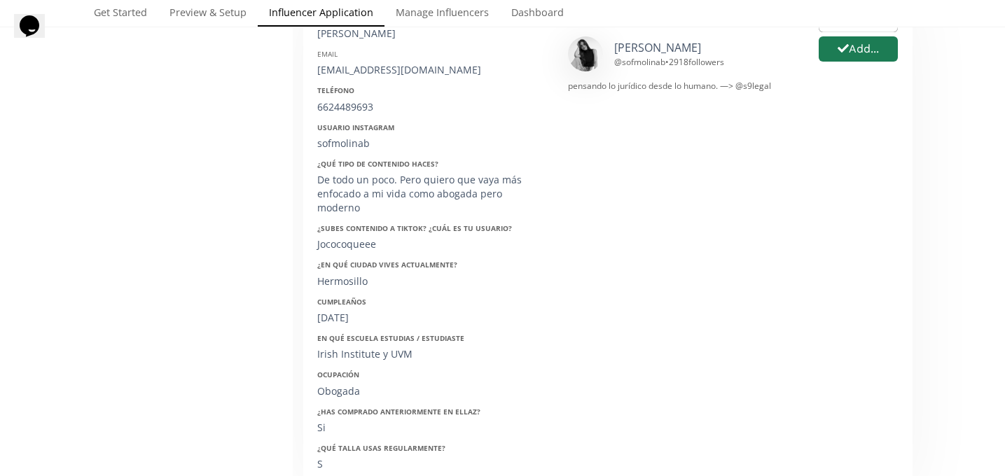
scroll to position [282, 0]
click at [879, 54] on button "Add..." at bounding box center [858, 49] width 83 height 30
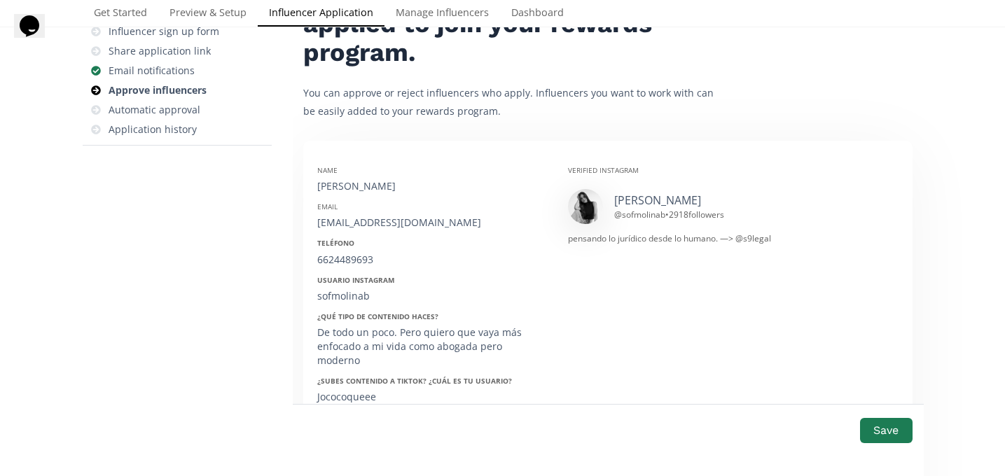
scroll to position [105, 0]
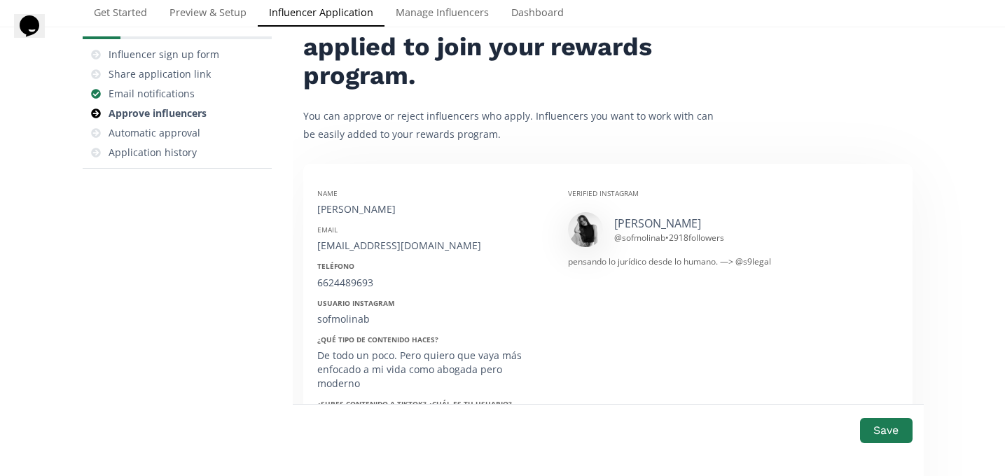
click at [357, 211] on div "[PERSON_NAME]" at bounding box center [432, 209] width 230 height 14
copy div "[PERSON_NAME]"
click at [383, 245] on div "[EMAIL_ADDRESS][DOMAIN_NAME]" at bounding box center [432, 246] width 230 height 14
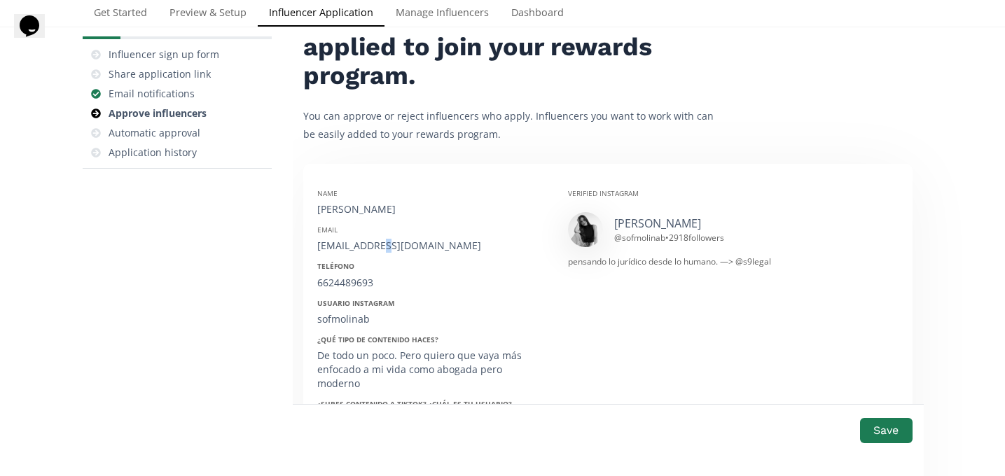
click at [383, 245] on div "[EMAIL_ADDRESS][DOMAIN_NAME]" at bounding box center [432, 246] width 230 height 14
copy div "[EMAIL_ADDRESS][DOMAIN_NAME]"
click at [349, 282] on div "6624489693" at bounding box center [432, 283] width 230 height 14
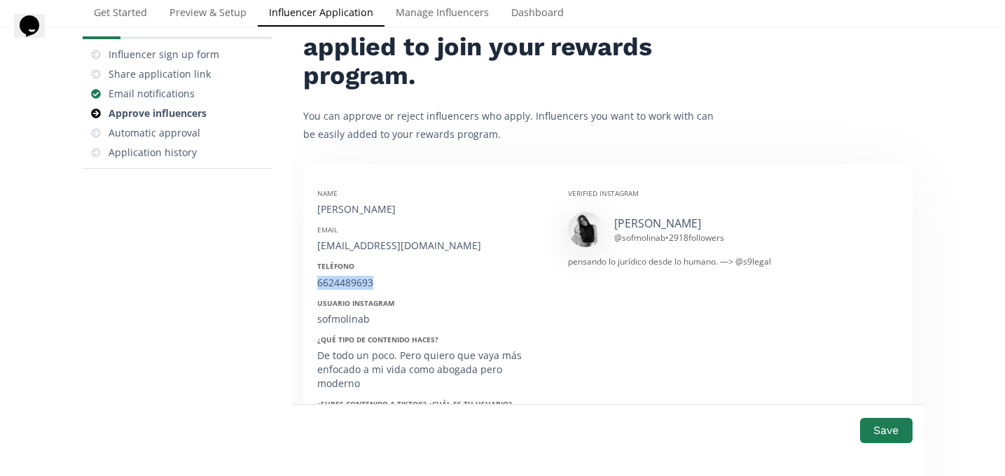
copy div "6624489693"
click at [346, 319] on div "sofmolinab" at bounding box center [432, 319] width 230 height 14
copy div "sofmolinab"
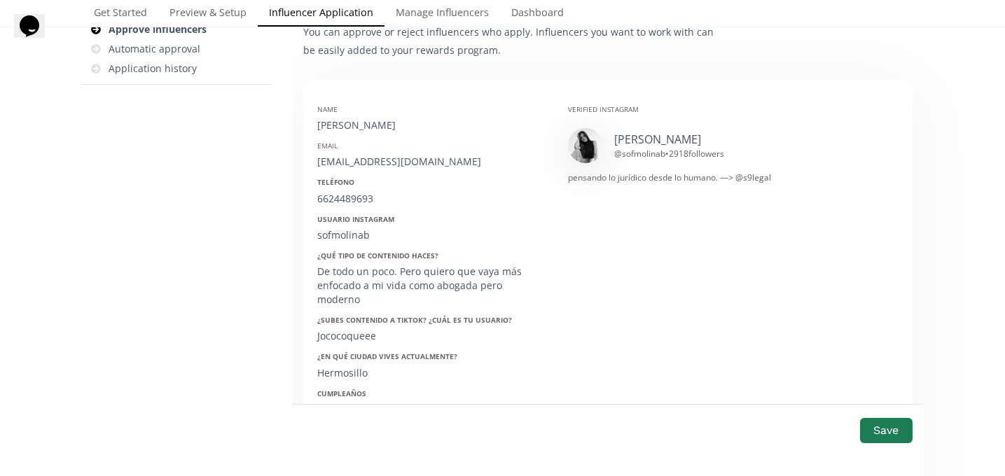
click at [343, 403] on div "25/07/2003" at bounding box center [432, 410] width 230 height 14
copy div "25/07/2003"
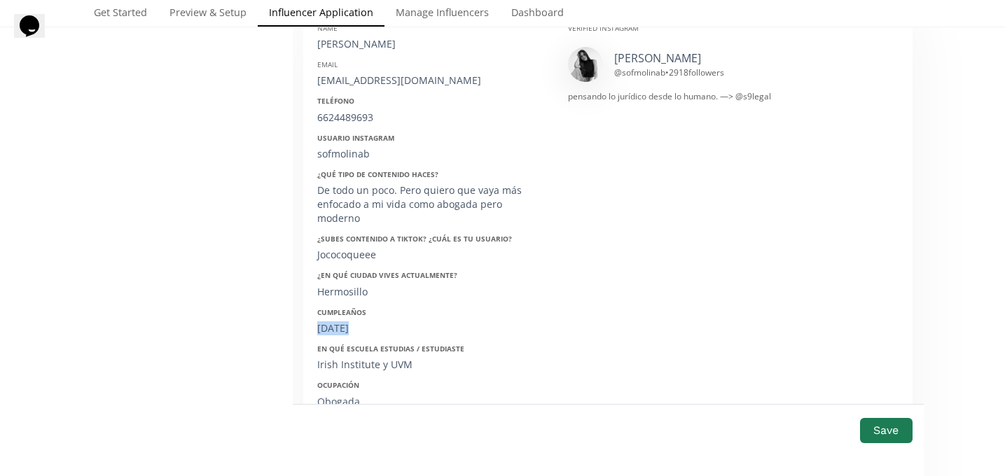
scroll to position [298, 0]
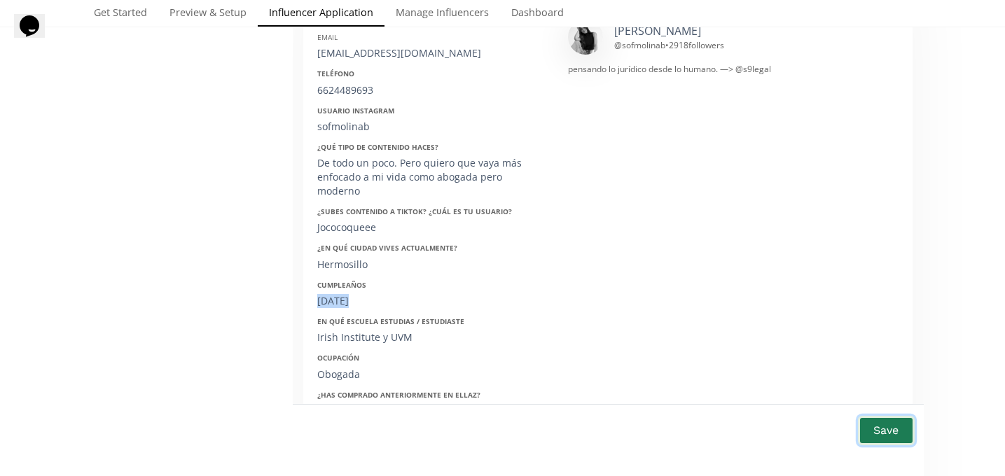
click at [868, 430] on button "Save" at bounding box center [886, 430] width 56 height 30
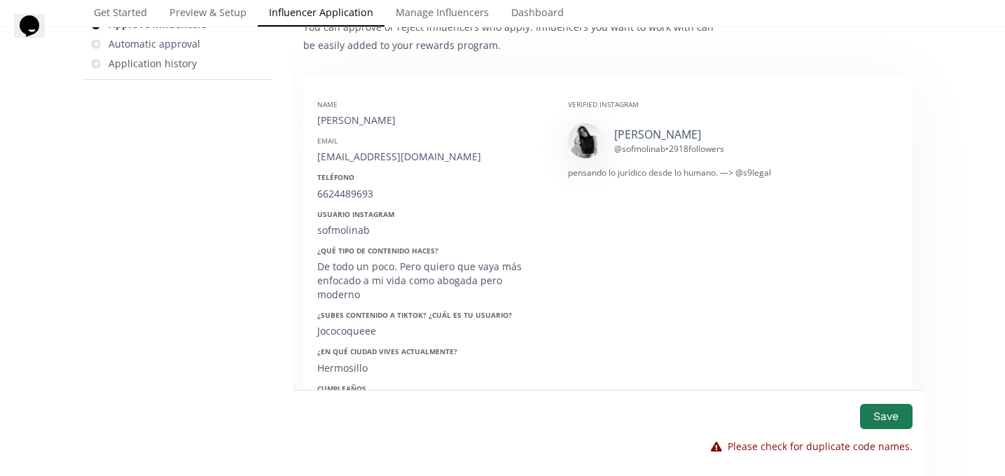
scroll to position [172, 0]
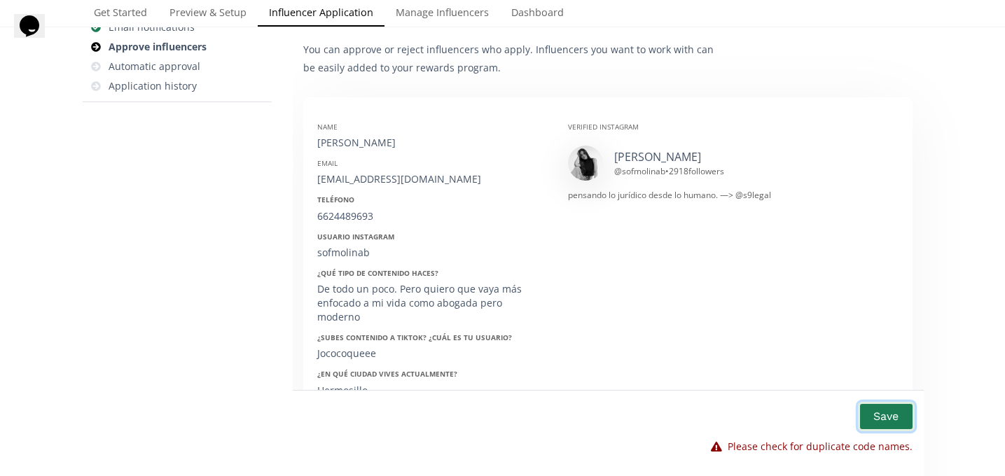
click at [888, 421] on button "Save" at bounding box center [886, 416] width 56 height 30
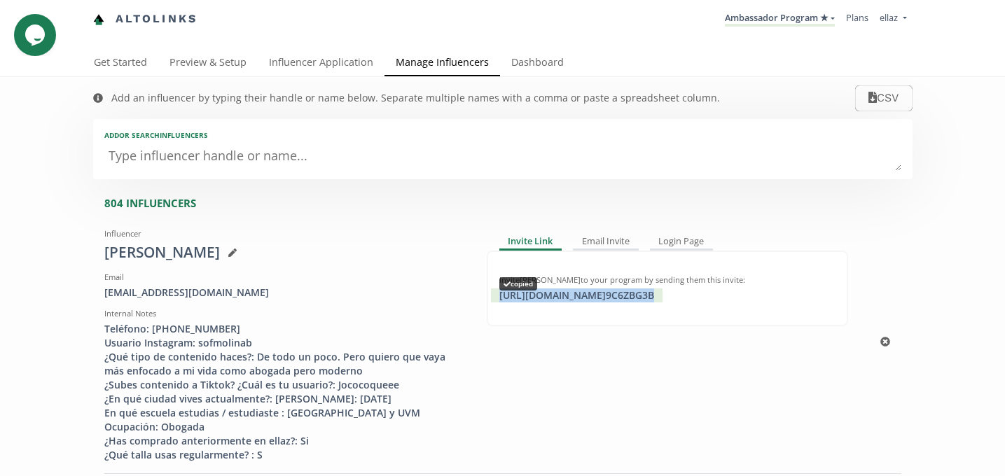
click at [575, 297] on div "[URL][DOMAIN_NAME] 9C6ZBG3B copied" at bounding box center [577, 296] width 172 height 14
click at [775, 26] on link "Ambassador Program ★" at bounding box center [780, 18] width 110 height 15
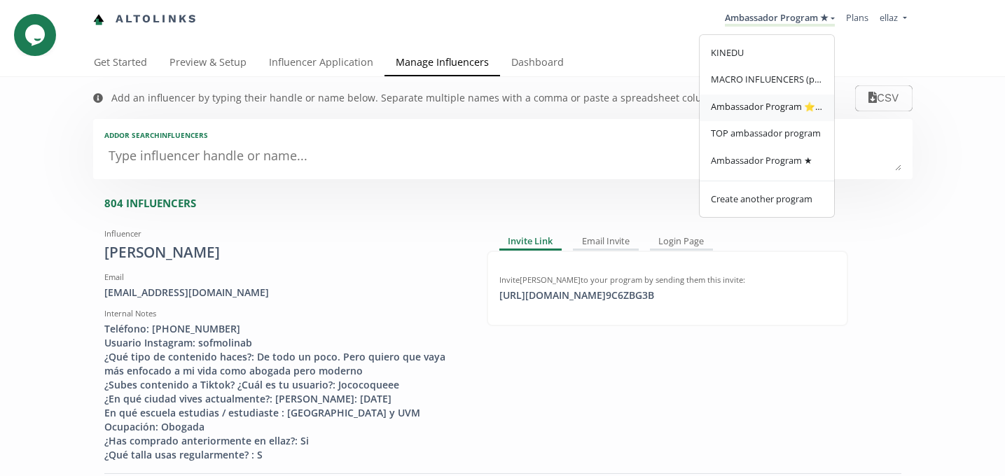
click at [792, 112] on span "Ambassador Program ⭐️⭐️" at bounding box center [767, 106] width 112 height 13
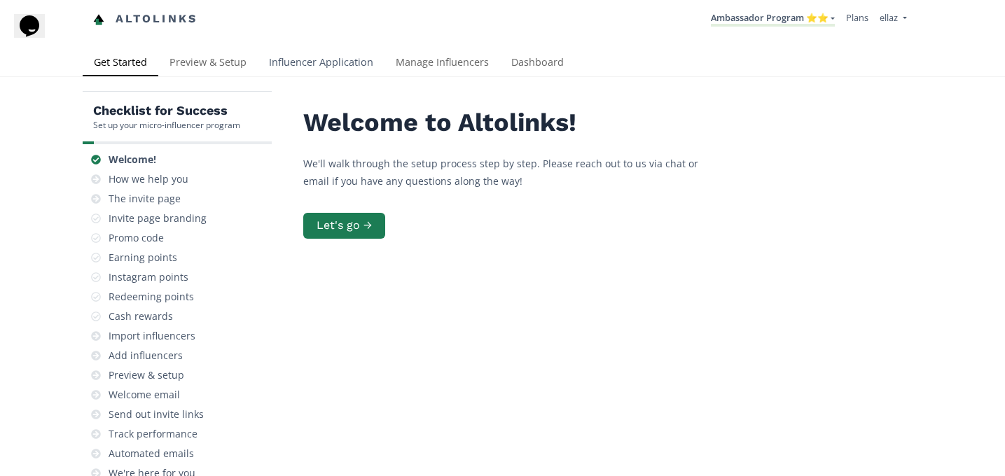
click at [321, 54] on link "Influencer Application" at bounding box center [321, 64] width 127 height 28
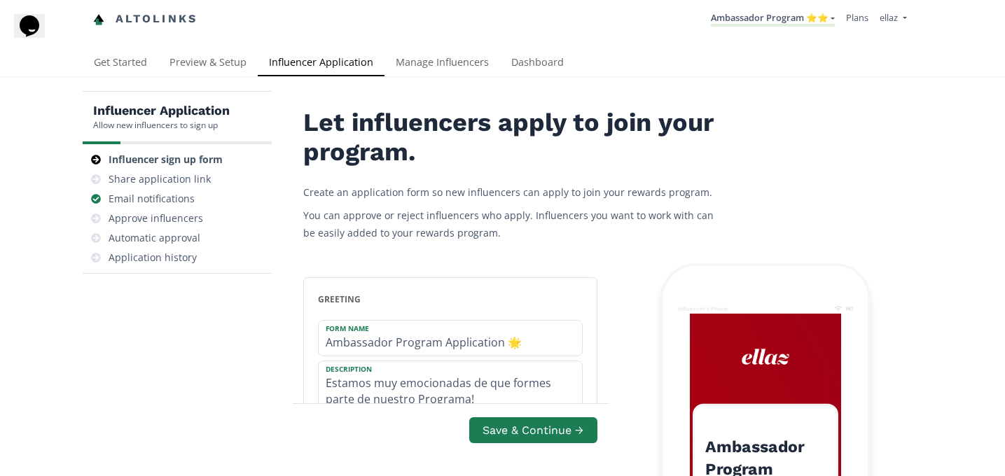
click at [420, 64] on link "Manage Influencers" at bounding box center [443, 64] width 116 height 28
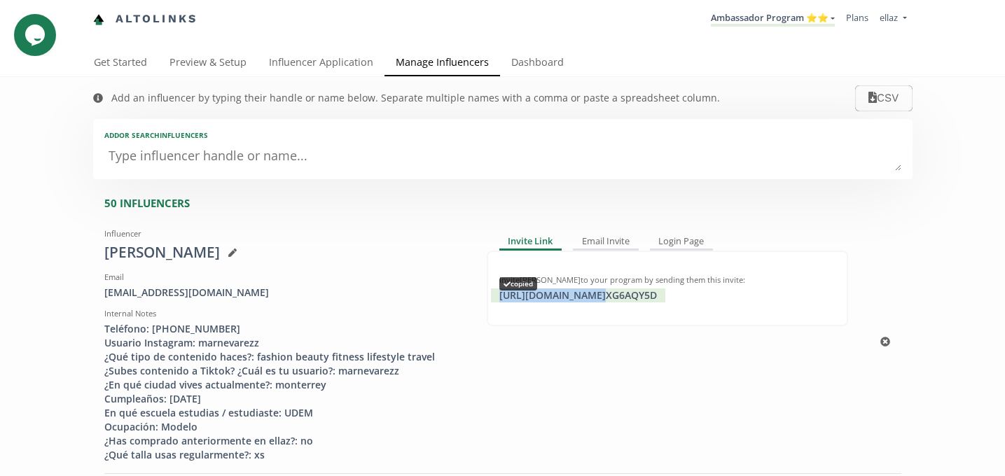
click at [580, 296] on div "[URL][DOMAIN_NAME] XG6AQY5D copied" at bounding box center [578, 296] width 174 height 14
